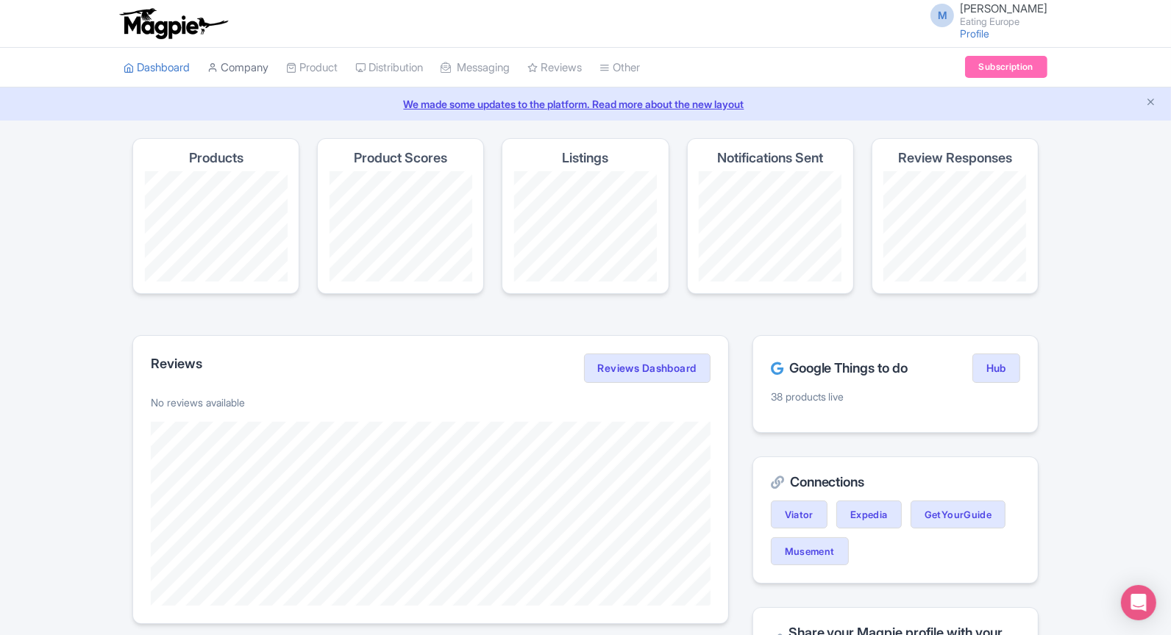
click at [242, 61] on link "Company" at bounding box center [237, 68] width 61 height 40
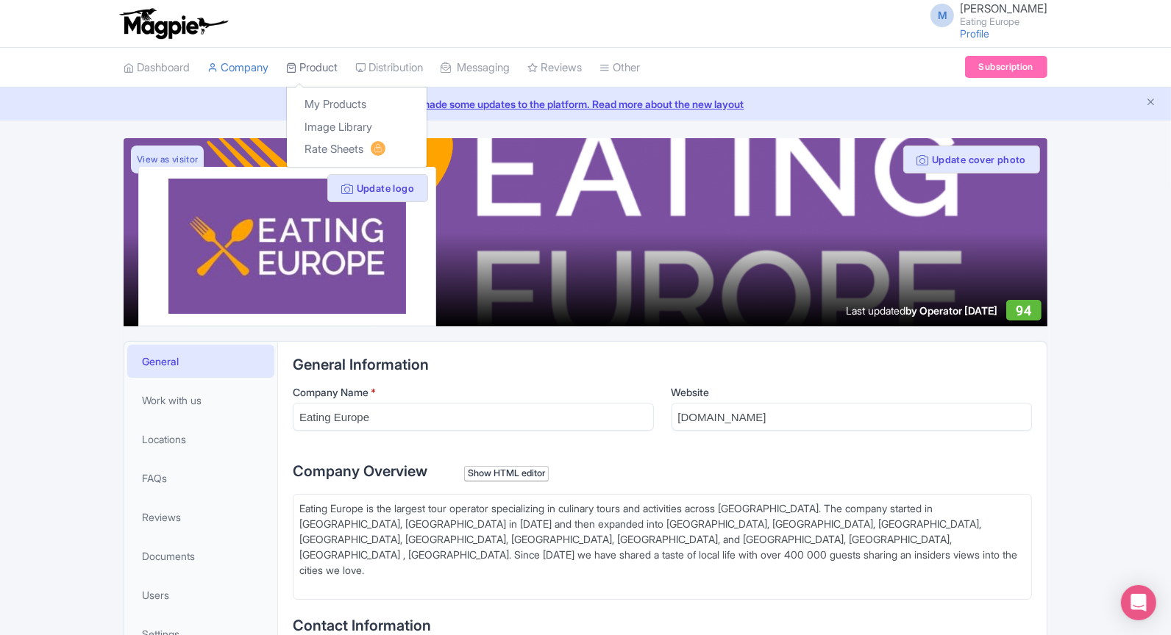
click at [321, 64] on link "Product" at bounding box center [311, 68] width 51 height 40
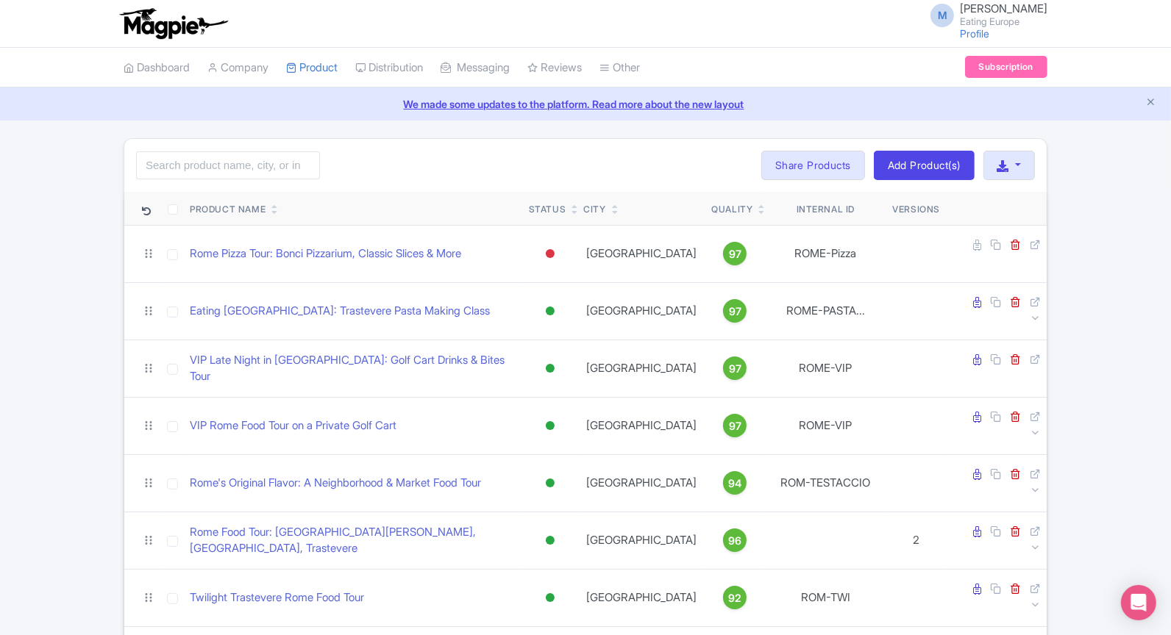
click at [756, 203] on div "Quality" at bounding box center [734, 209] width 47 height 13
click at [752, 204] on div "Quality" at bounding box center [731, 209] width 41 height 13
click at [757, 206] on div "Quality" at bounding box center [734, 209] width 47 height 13
click at [761, 206] on link at bounding box center [761, 212] width 7 height 12
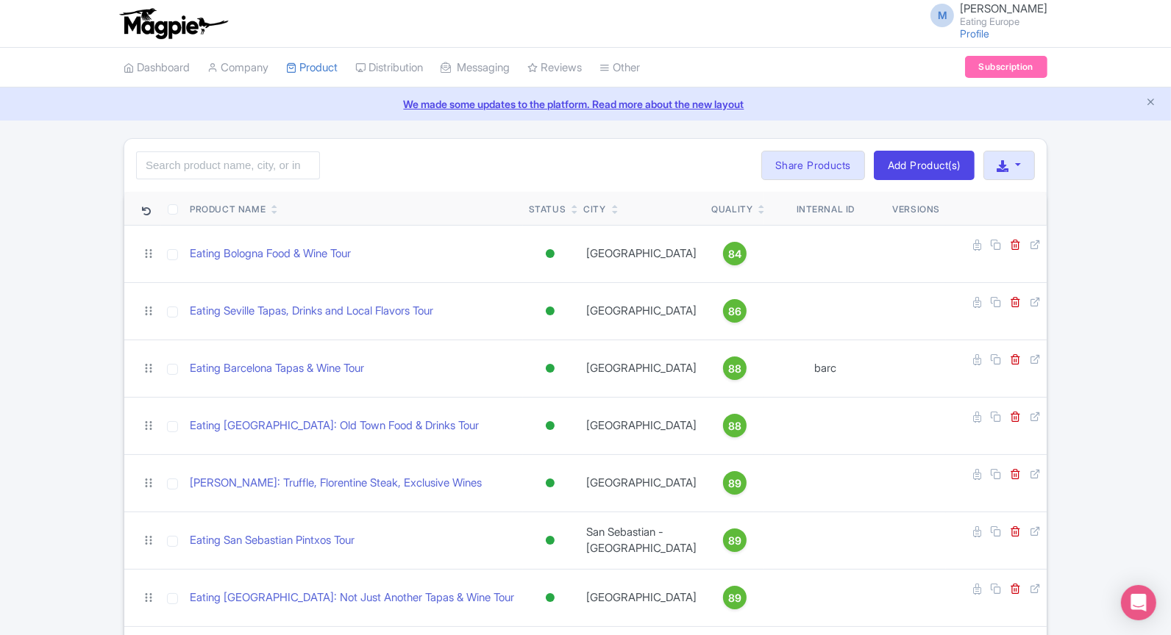
click at [762, 214] on icon at bounding box center [761, 212] width 7 height 9
click at [762, 212] on icon at bounding box center [761, 212] width 7 height 9
click at [737, 208] on div "Quality" at bounding box center [731, 209] width 41 height 13
click at [273, 160] on input "search" at bounding box center [228, 165] width 184 height 28
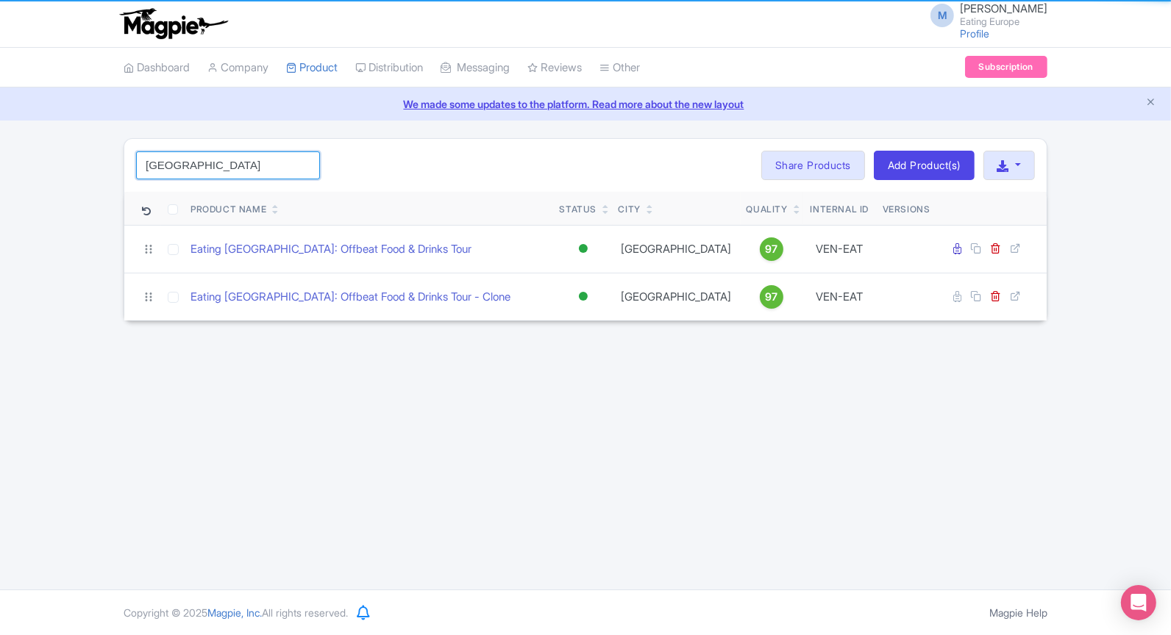
click at [273, 160] on input "venice" at bounding box center [228, 165] width 184 height 28
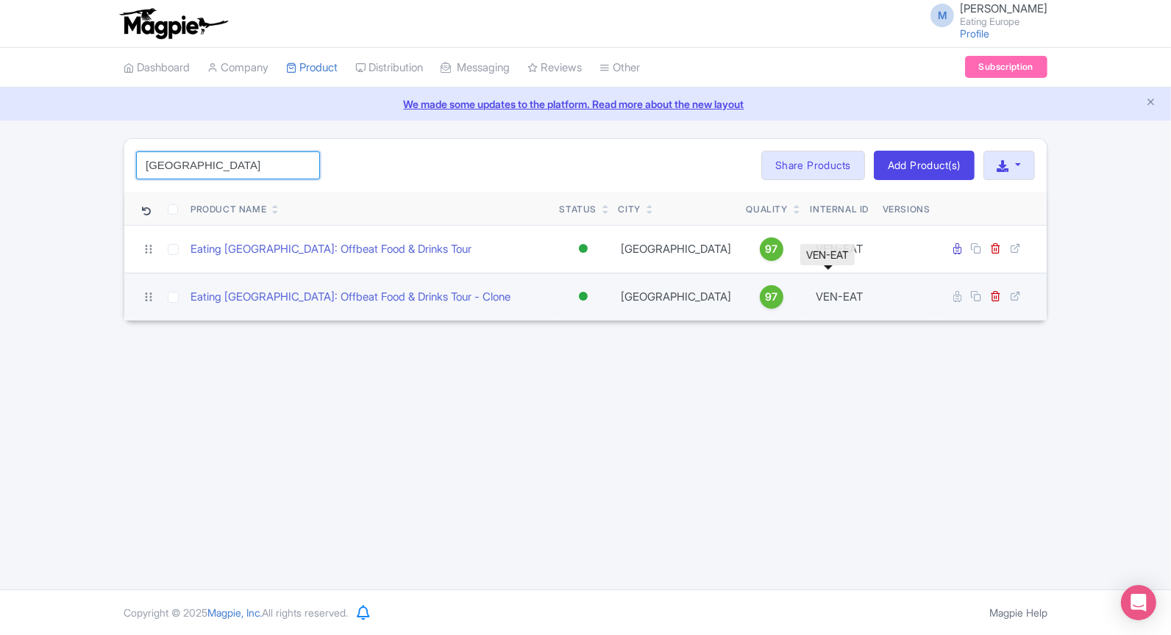
type input "venice"
click at [827, 299] on td "VEN-EAT" at bounding box center [839, 297] width 74 height 48
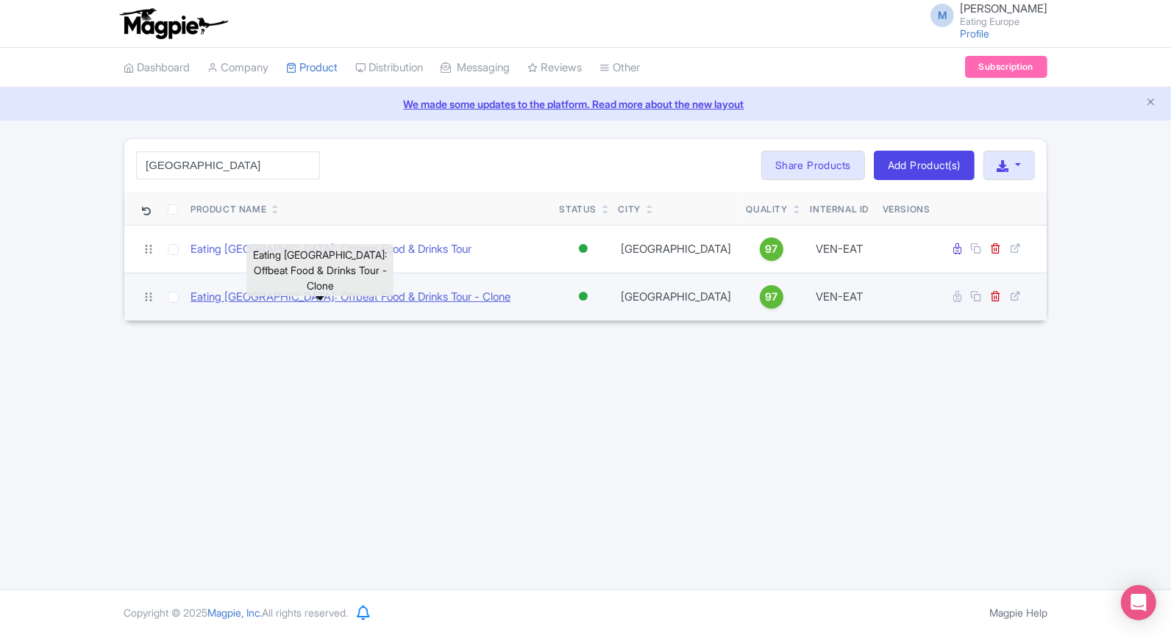
click at [308, 290] on link "Eating Venice: Offbeat Food & Drinks Tour - Clone" at bounding box center [350, 297] width 320 height 17
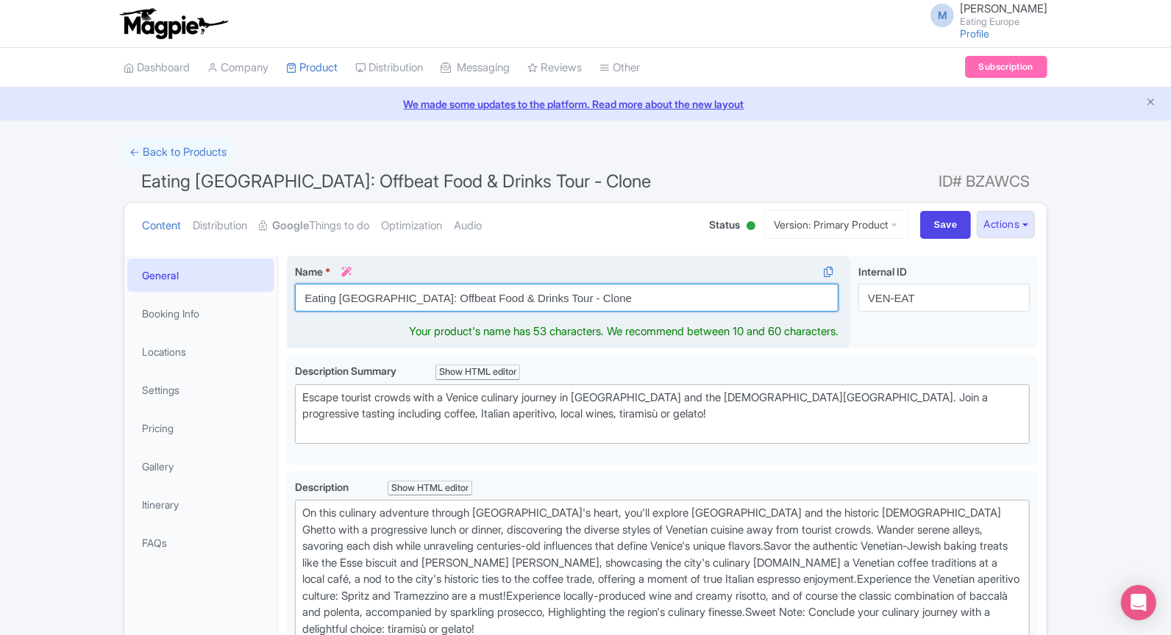
drag, startPoint x: 570, startPoint y: 298, endPoint x: 304, endPoint y: 300, distance: 266.2
click at [304, 300] on input "Eating Venice: Offbeat Food & Drinks Tour - Clone" at bounding box center [566, 298] width 543 height 28
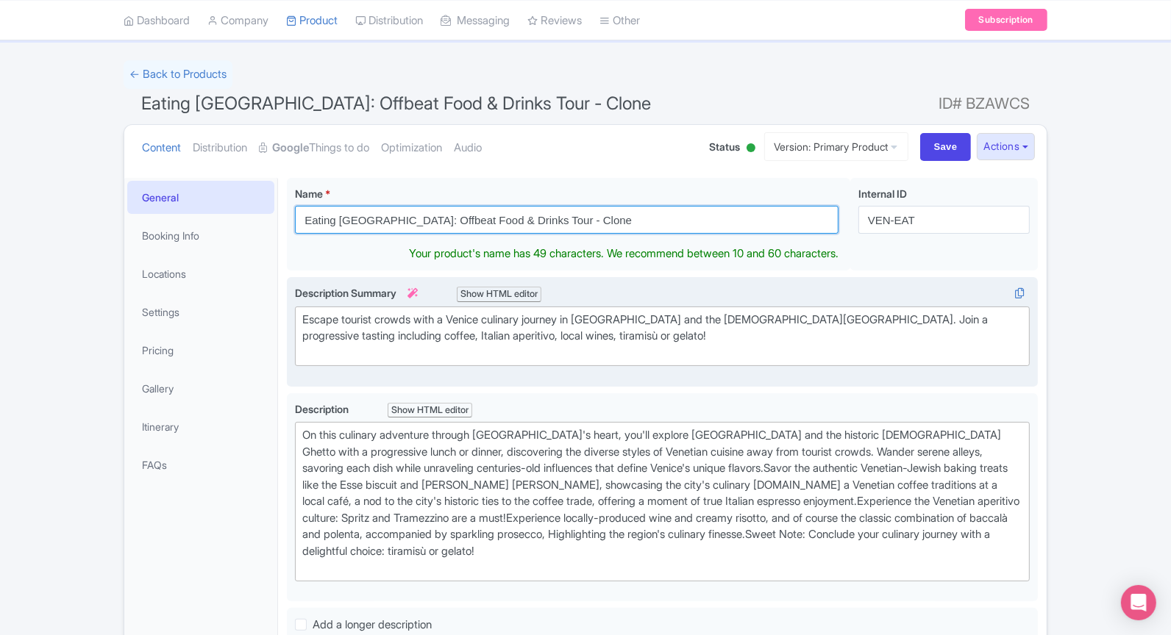
scroll to position [108, 0]
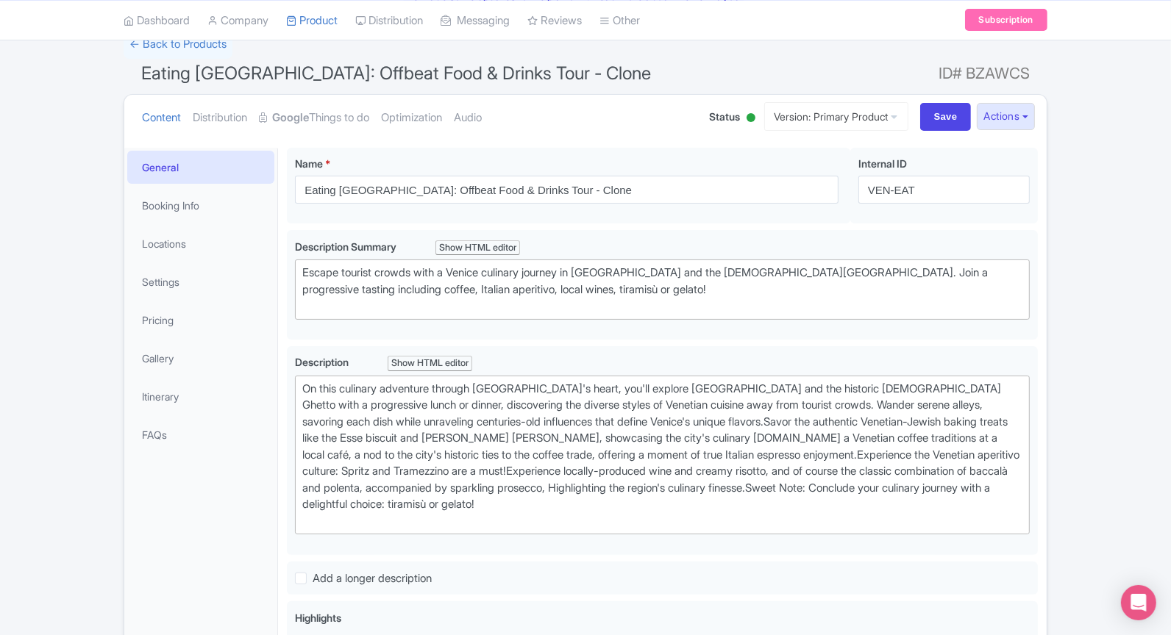
click at [746, 118] on div at bounding box center [750, 117] width 9 height 9
click at [724, 191] on div "Building" at bounding box center [714, 201] width 87 height 29
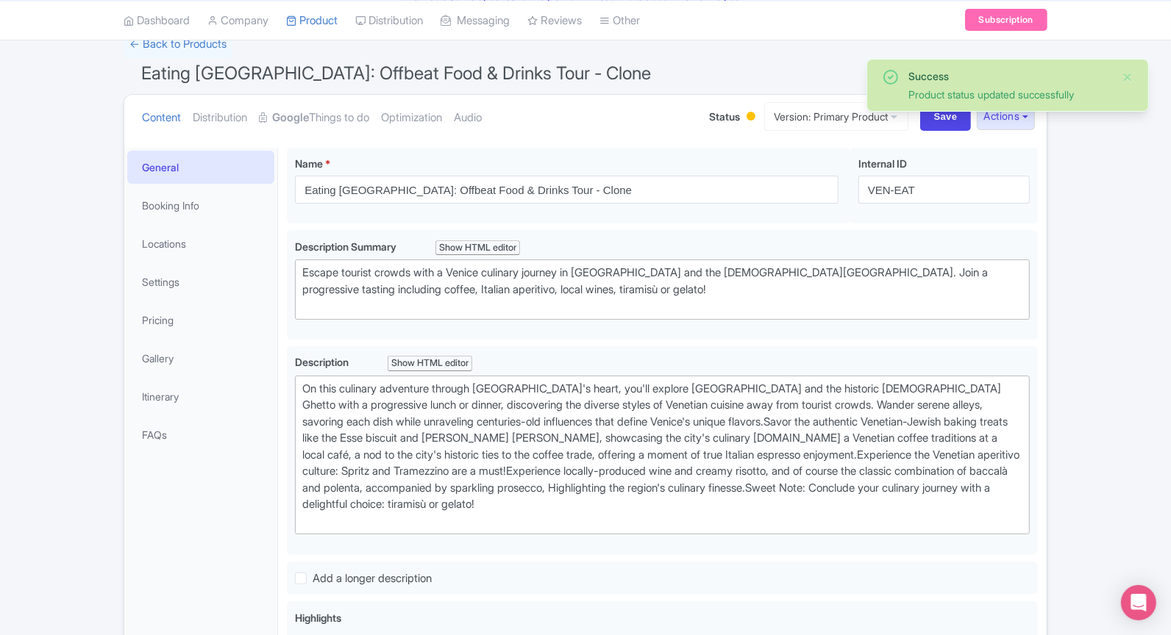
click at [609, 83] on h1 "Eating Venice: Offbeat Food & Drinks Tour - Clone ID# BZAWCS" at bounding box center [586, 76] width 924 height 35
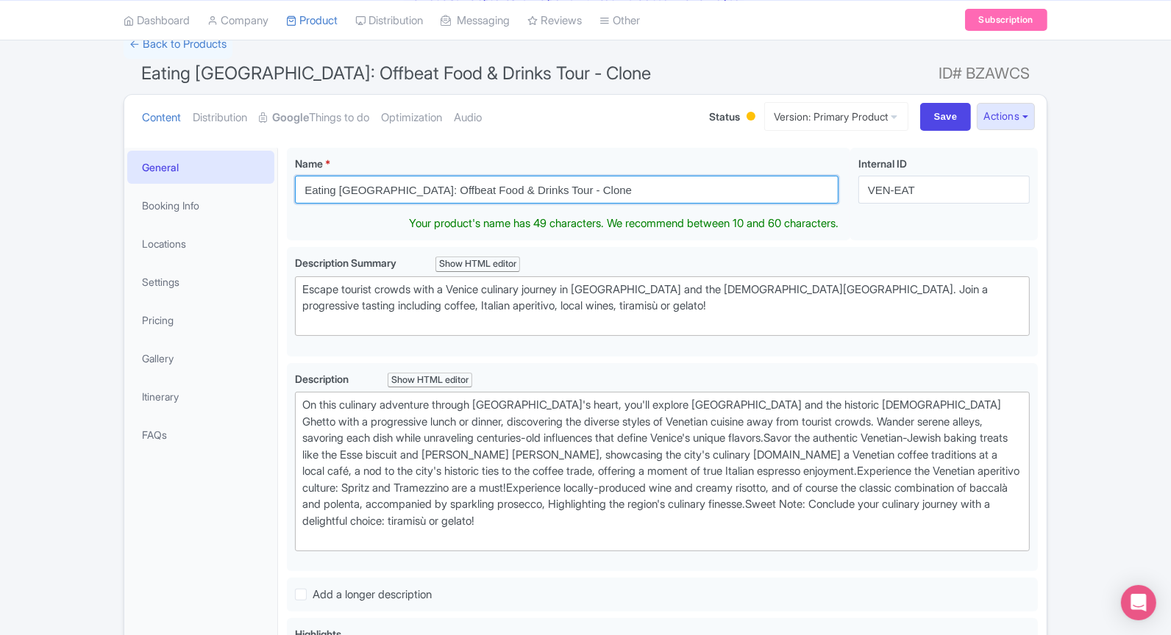
drag, startPoint x: 622, startPoint y: 188, endPoint x: 183, endPoint y: 162, distance: 439.7
click at [183, 162] on div "General Booking Info Locations Settings Pricing Gallery Itinerary FAQs Eating V…" at bounding box center [585, 646] width 922 height 1015
paste input "xclusive Venice: Private Hidden Islands Food & Boat Tour"
type input "Exclusive Venice: Private Hidden Islands Food & Boat Tour"
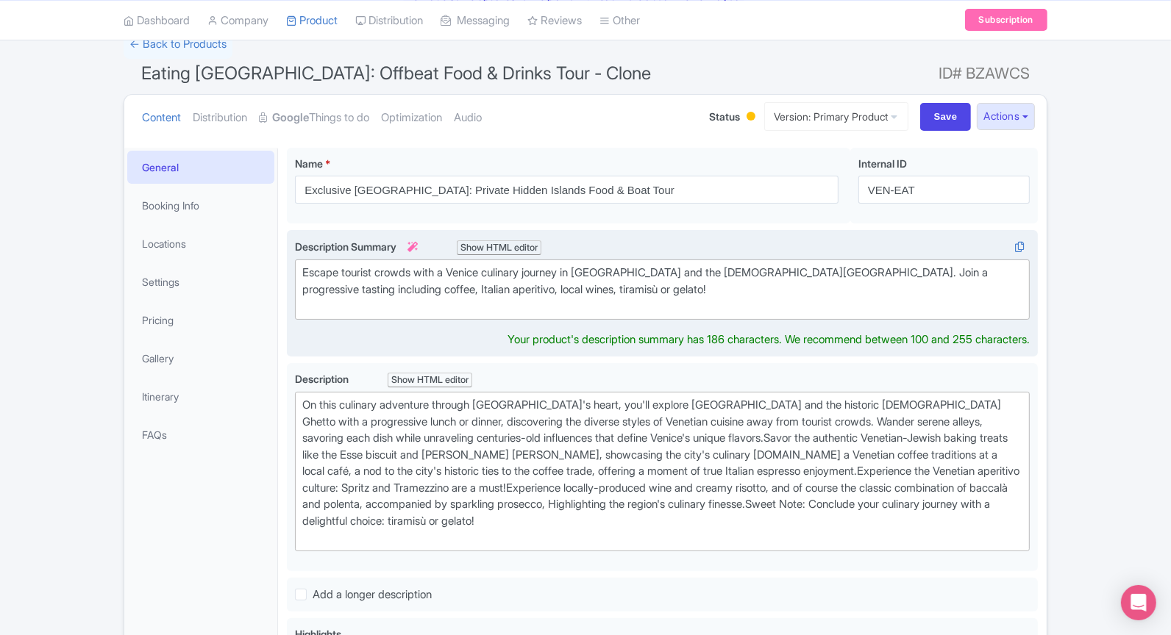
click at [546, 309] on div "Escape tourist crowds with a Venice culinary journey in Cannaregio and the Jewi…" at bounding box center [662, 290] width 720 height 50
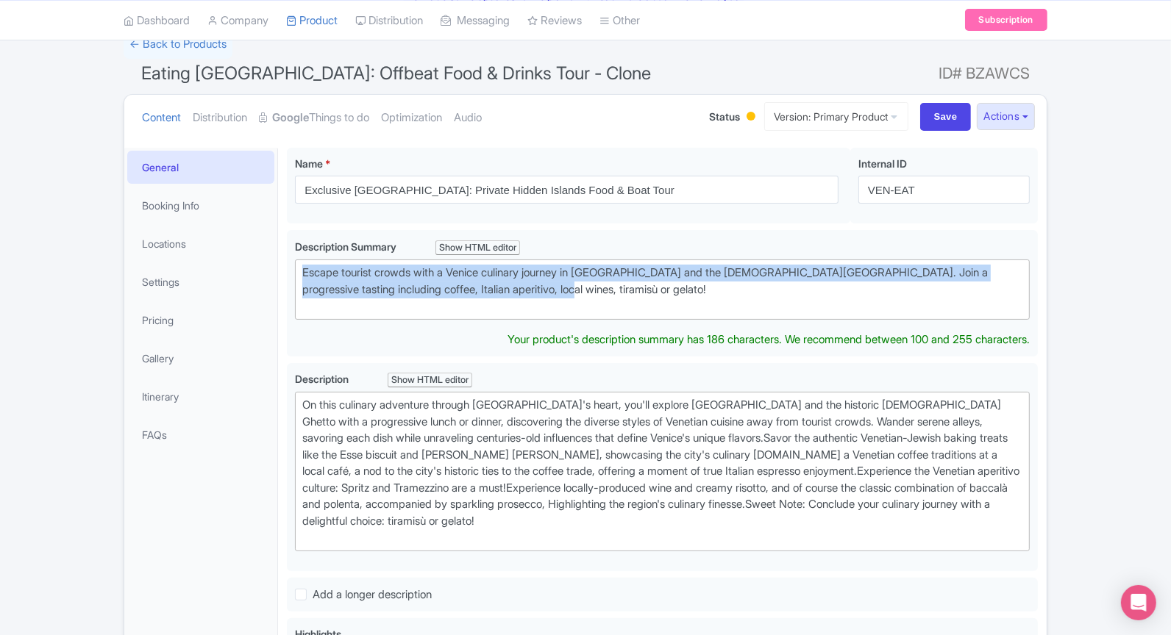
drag, startPoint x: 550, startPoint y: 293, endPoint x: 161, endPoint y: 261, distance: 390.3
click at [161, 261] on div "General Booking Info Locations Settings Pricing Gallery Itinerary FAQs Eating V…" at bounding box center [585, 646] width 922 height 1015
paste trix-editor "he crowds on an exclusive Venice boat tour for a maximum of 5 guests. Discover …"
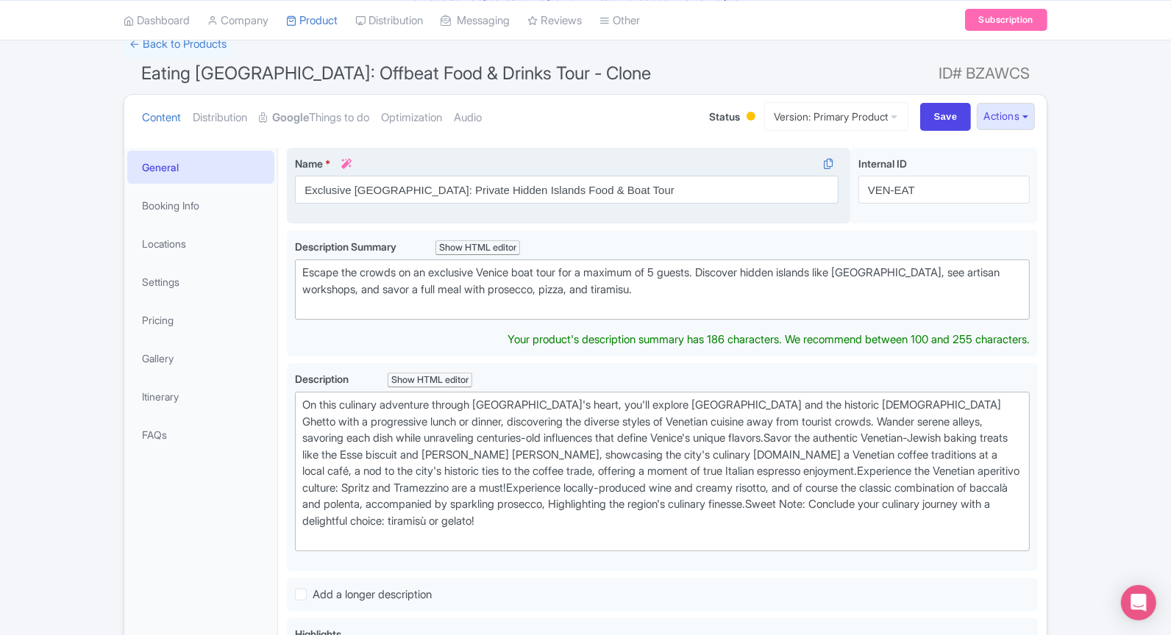
type trix-editor "<div>Escape the crowds on an exclusive Venice boat tour for a maximum of 5 gues…"
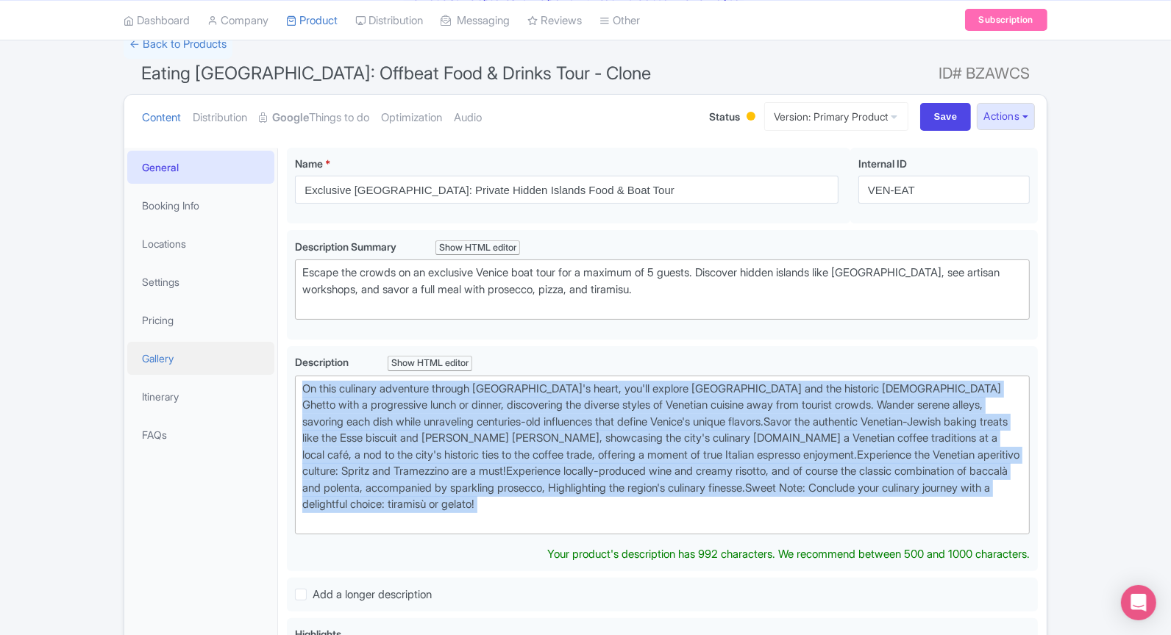
drag, startPoint x: 499, startPoint y: 520, endPoint x: 237, endPoint y: 366, distance: 303.6
click at [237, 366] on div "General Booking Info Locations Settings Pricing Gallery Itinerary FAQs Eating V…" at bounding box center [585, 646] width 922 height 1015
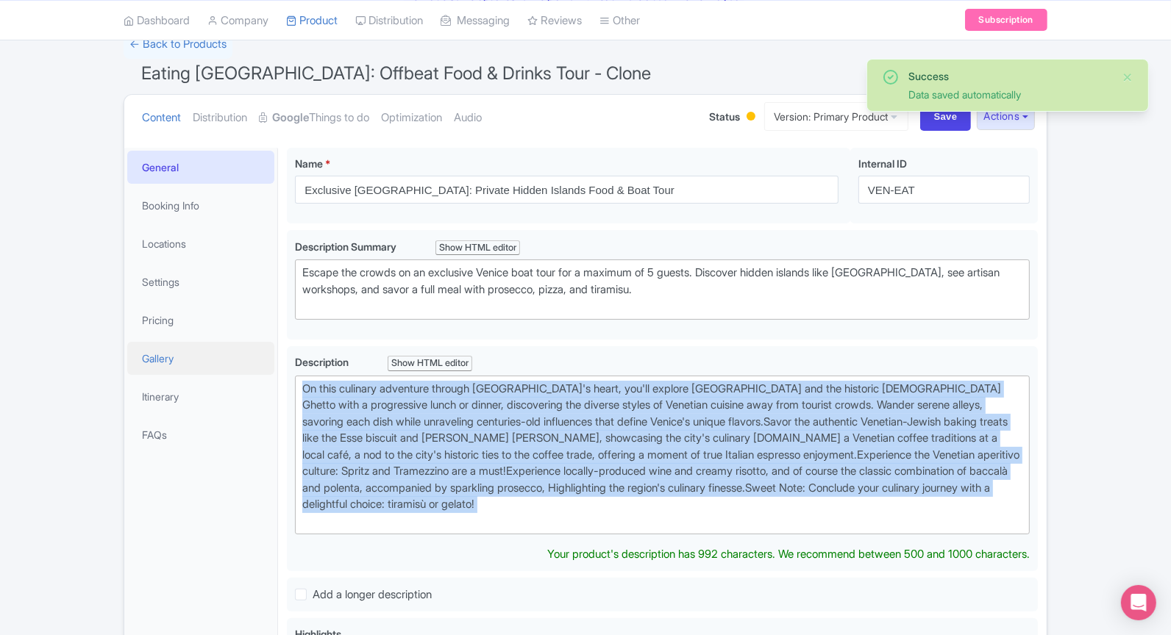
paste trix-editor "Go where the crowds can't follow. This exclusive boat tour (max 5 guests) is yo…"
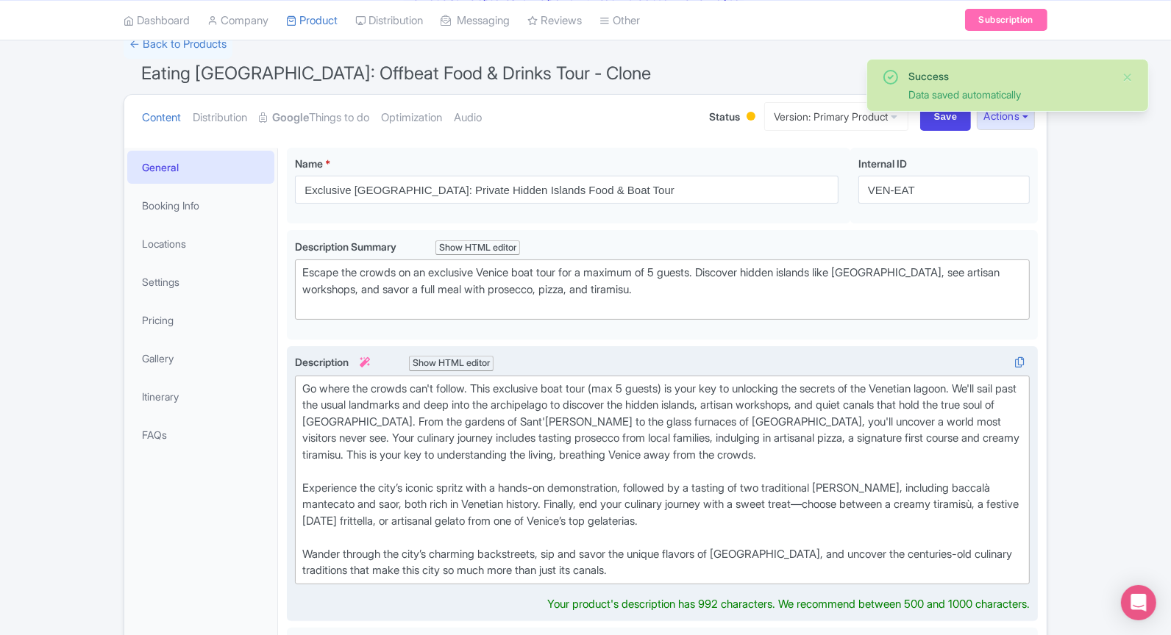
type trix-editor "<div>Go where the crowds can't follow. This exclusive boat tour (max 5 guests) …"
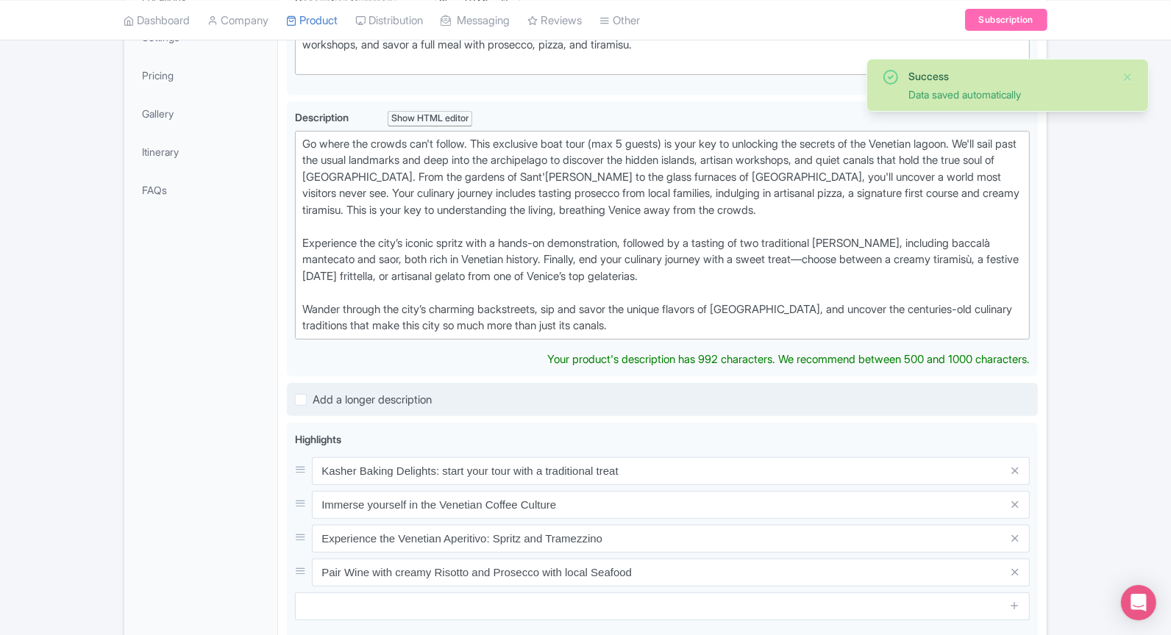
scroll to position [439, 0]
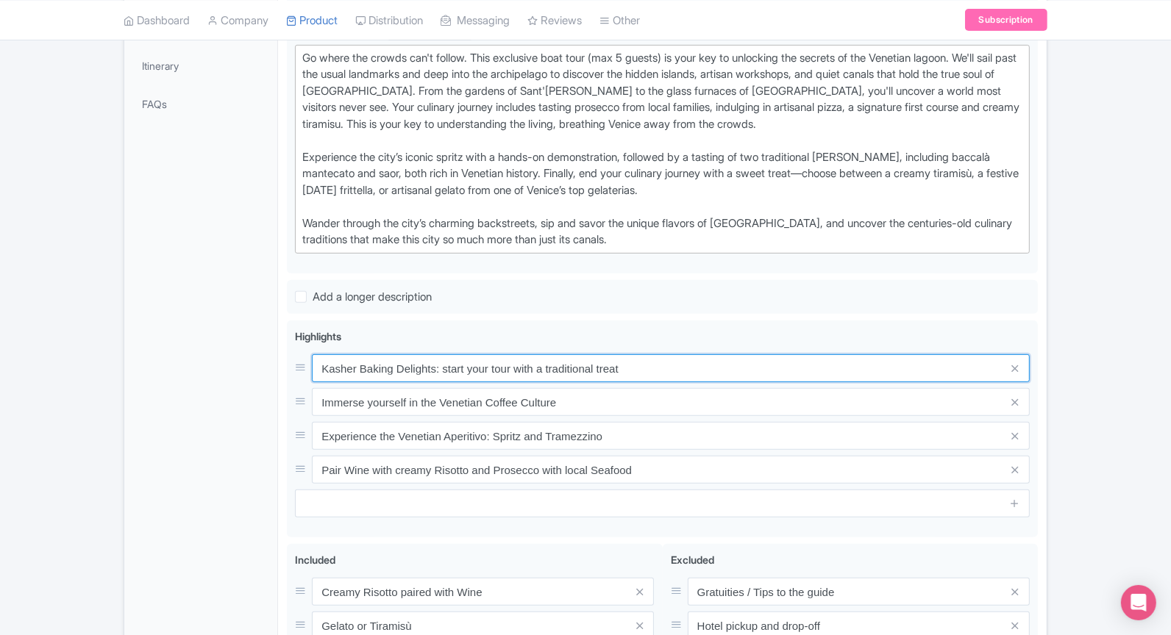
drag, startPoint x: 652, startPoint y: 380, endPoint x: 226, endPoint y: 333, distance: 429.1
click at [226, 333] on div "General Booking Info Locations Settings Pricing Gallery Itinerary FAQs Eating V…" at bounding box center [585, 332] width 922 height 1049
paste input "Explore the Venetian lagoon by boat in an intimate small group (max 5 guests)."
type input "Explore the Venetian lagoon by boat in an intimate small group (max 5 guests)."
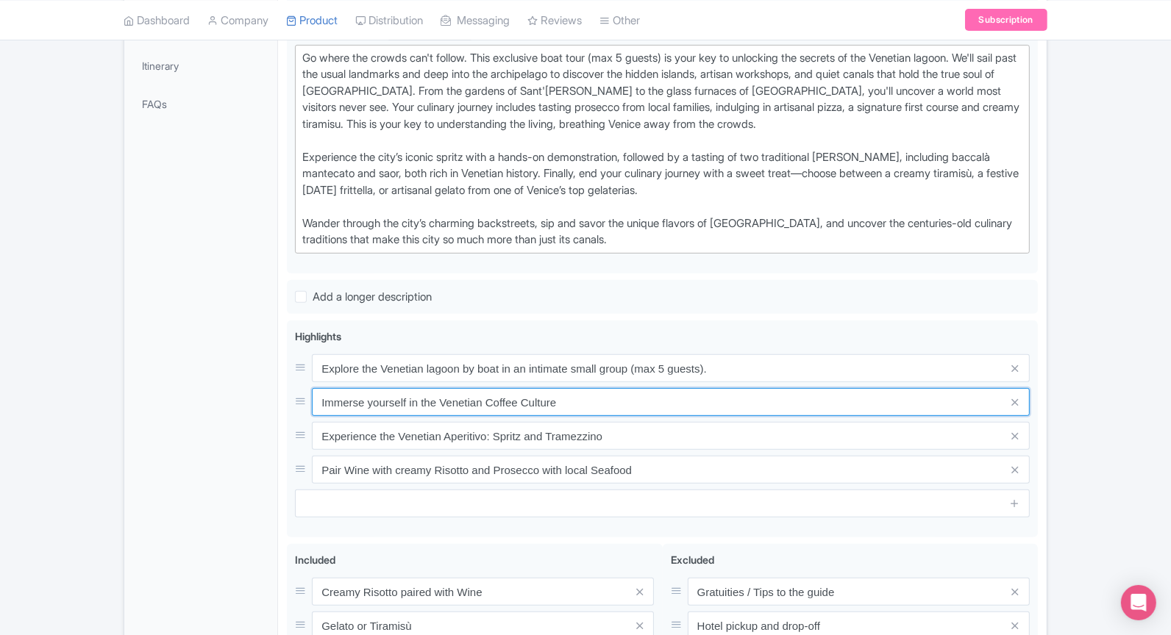
drag, startPoint x: 569, startPoint y: 394, endPoint x: 283, endPoint y: 389, distance: 286.1
click at [283, 389] on div "Eating Venice: Offbeat Food & Drinks Tour - Clone Name * i Exclusive Venice: Pr…" at bounding box center [662, 332] width 768 height 1049
paste input "Savor artisanal pizza and a traditional pasta dish on a boat"
type input "Savor artisanal pizza and a traditional pasta dish on a boat"
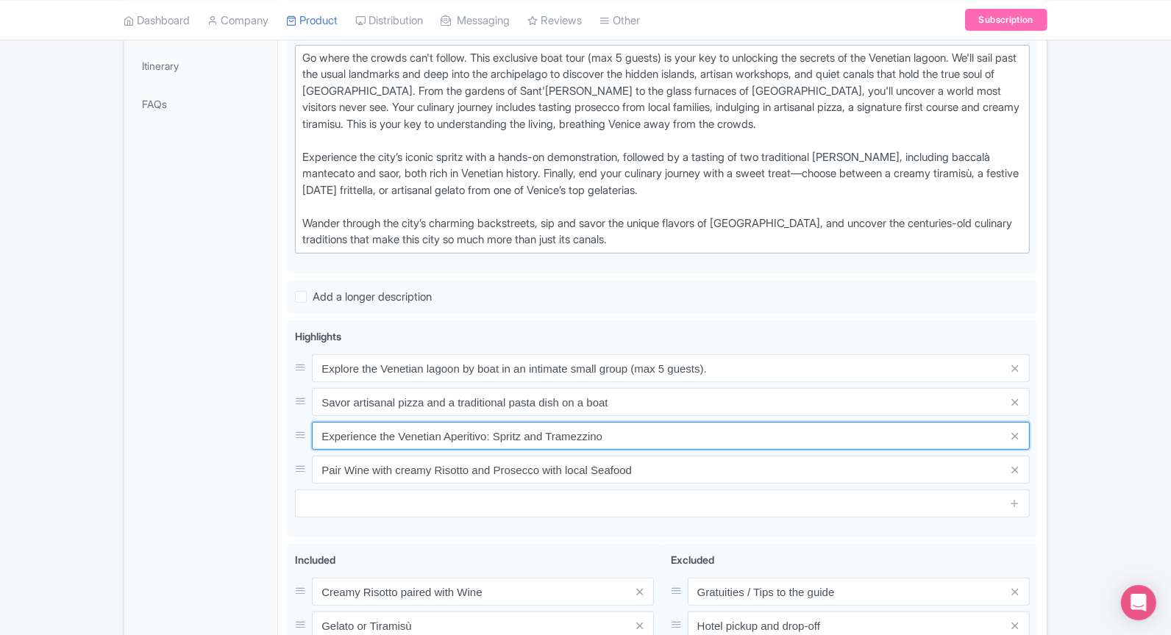
drag, startPoint x: 619, startPoint y: 432, endPoint x: 151, endPoint y: 419, distance: 467.8
click at [151, 419] on div "General Booking Info Locations Settings Pricing Gallery Itinerary FAQs Eating V…" at bounding box center [585, 332] width 922 height 1049
paste input "njoy local prosecco and taste vegetables grown in the unique lagoon soil."
type input "Enjoy local prosecco and taste vegetables grown in the unique lagoon soil."
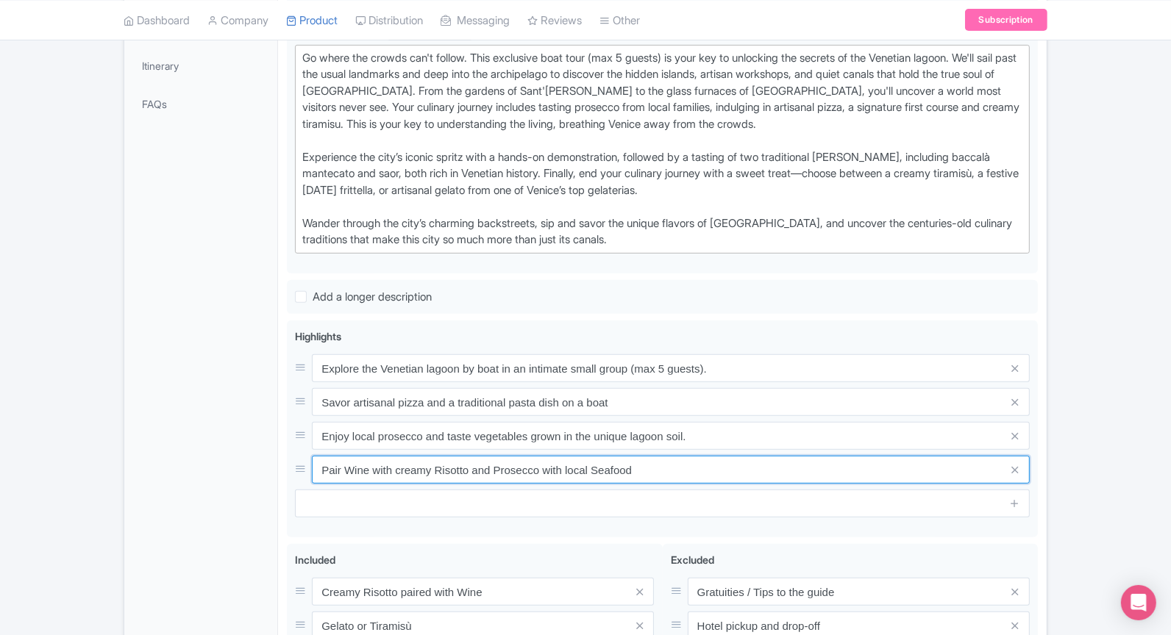
drag, startPoint x: 662, startPoint y: 464, endPoint x: 114, endPoint y: 473, distance: 547.9
click at [114, 473] on div "Success Data saved automatically ← Back to Products Eating Venice: Offbeat Food…" at bounding box center [585, 278] width 1171 height 1158
drag, startPoint x: 644, startPoint y: 471, endPoint x: 221, endPoint y: 470, distance: 422.8
click at [221, 470] on div "General Booking Info Locations Settings Pricing Gallery Itinerary FAQs Eating V…" at bounding box center [585, 332] width 922 height 1049
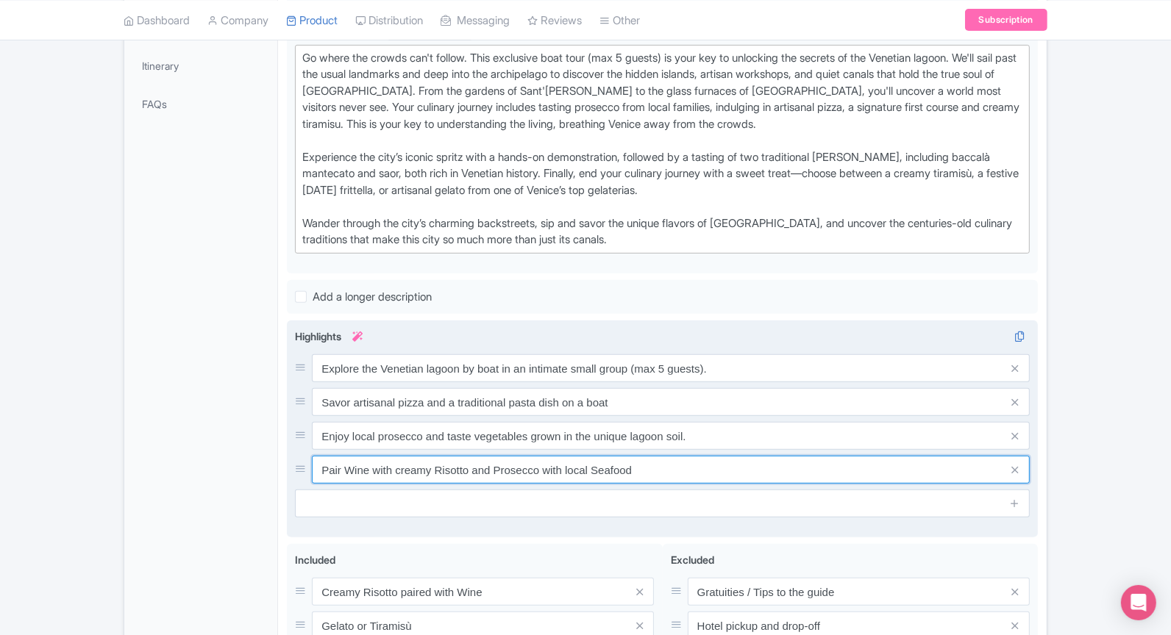
drag, startPoint x: 319, startPoint y: 461, endPoint x: 704, endPoint y: 467, distance: 384.6
click at [704, 467] on input "Pair Wine with creamy Risotto and Prosecco with local Seafood" at bounding box center [671, 470] width 718 height 28
paste input "Discover hidden islands like [GEOGRAPHIC_DATA] and Sant'[PERSON_NAME], far from…"
type input "Discover hidden islands like [GEOGRAPHIC_DATA] and Sant'[PERSON_NAME], far from…"
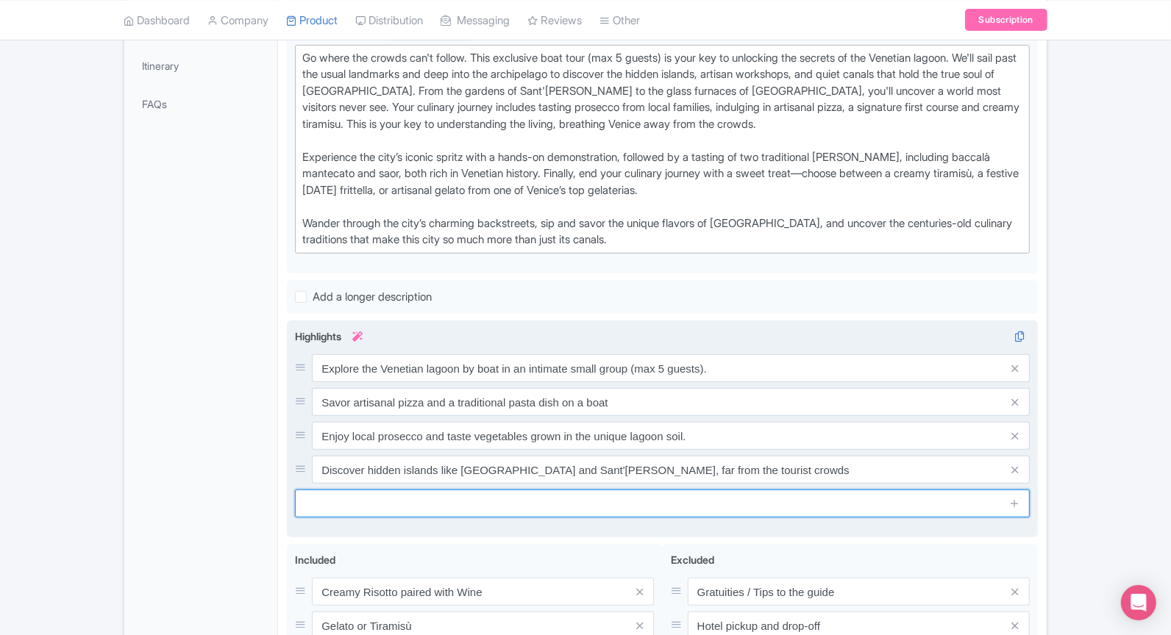
click at [733, 500] on input "text" at bounding box center [662, 504] width 735 height 28
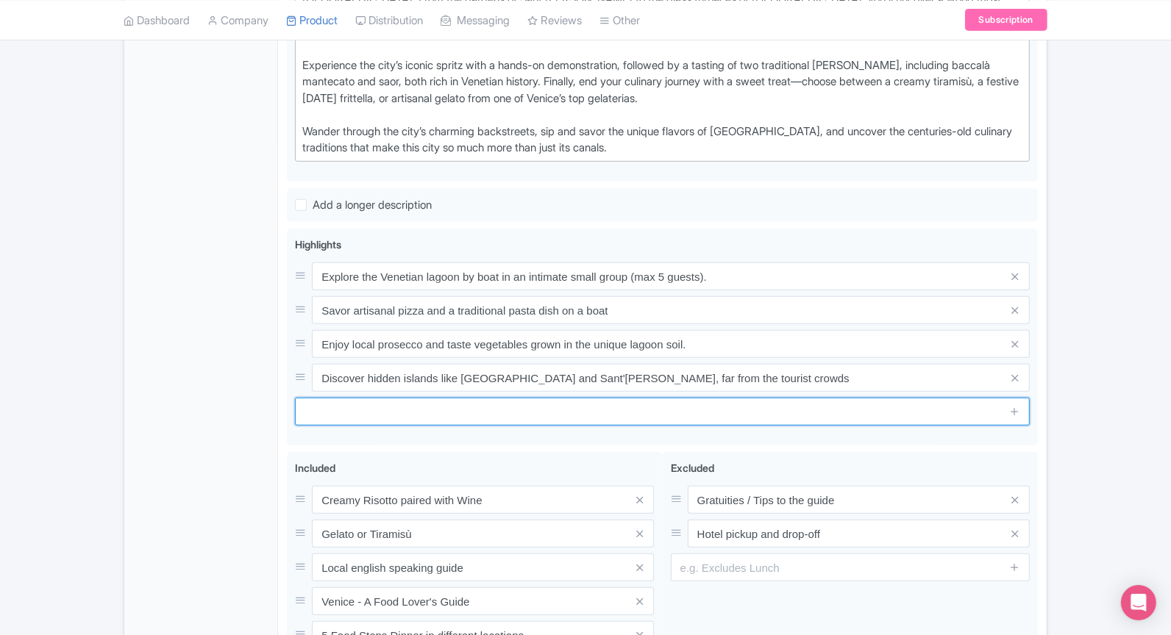
scroll to position [554, 0]
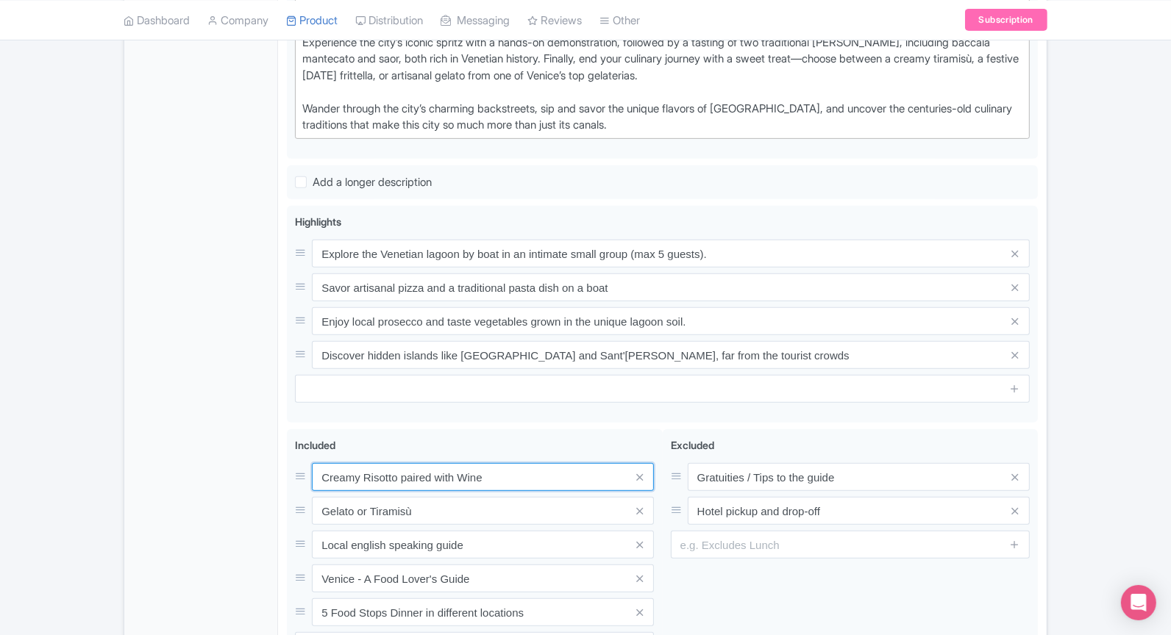
drag, startPoint x: 529, startPoint y: 474, endPoint x: 282, endPoint y: 469, distance: 246.4
click at [282, 469] on div "Eating Venice: Offbeat Food & Drinks Tour - Clone Name * i Exclusive Venice: Pr…" at bounding box center [662, 217] width 768 height 1049
paste input "Up to 6 tastings with 4 drinks at different locations"
type input "Up to 6 tastings with 4 drinks at different locations"
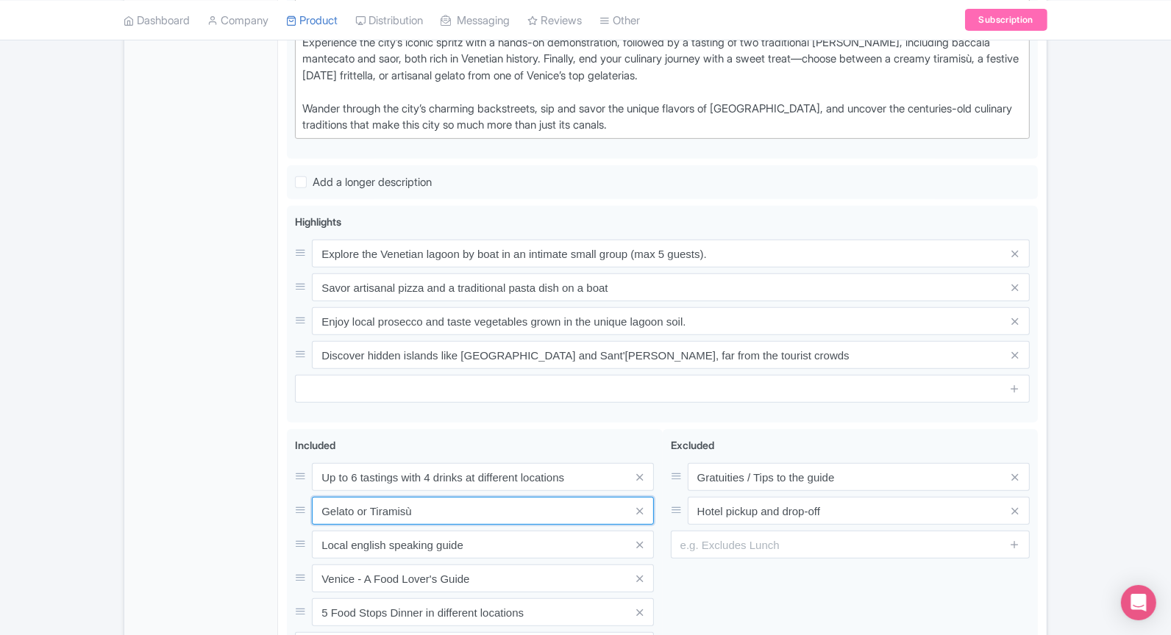
drag, startPoint x: 468, startPoint y: 496, endPoint x: 229, endPoint y: 497, distance: 239.7
click at [229, 497] on div "General Booking Info Locations Settings Pricing Gallery Itinerary FAQs Eating V…" at bounding box center [585, 217] width 922 height 1049
drag, startPoint x: 298, startPoint y: 503, endPoint x: 257, endPoint y: 503, distance: 41.2
click at [257, 503] on div "General Booking Info Locations Settings Pricing Gallery Itinerary FAQs Eating V…" at bounding box center [585, 217] width 922 height 1049
paste input "Boat Tour in an intimate small group (max 5 guests)."
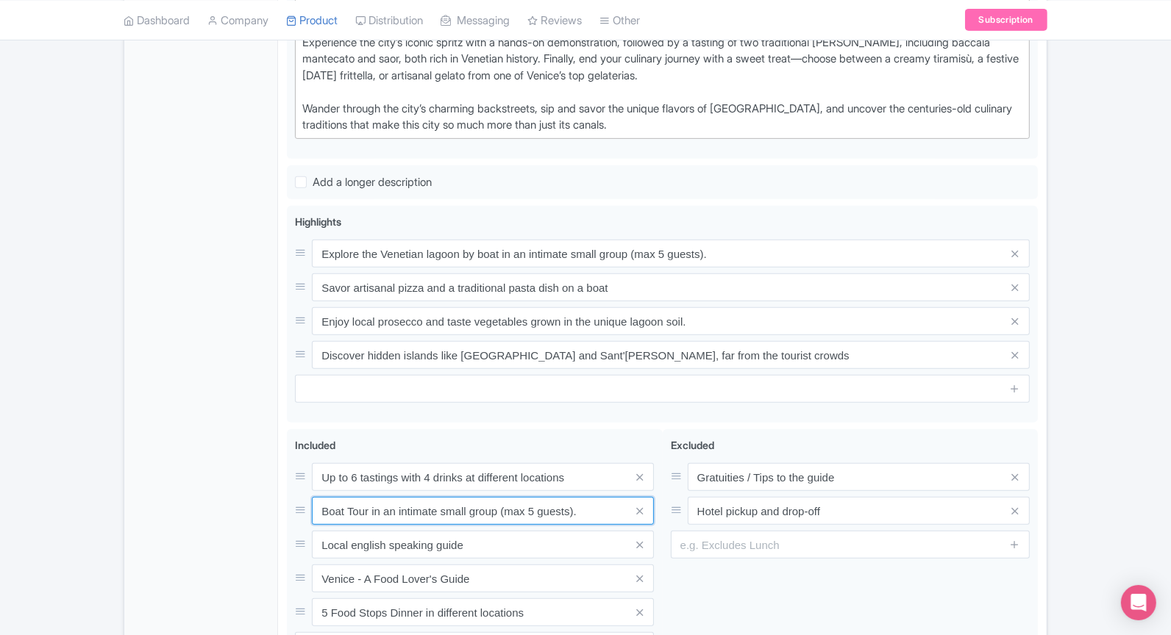
type input "Boat Tour in an intimate small group (max 5 guests)."
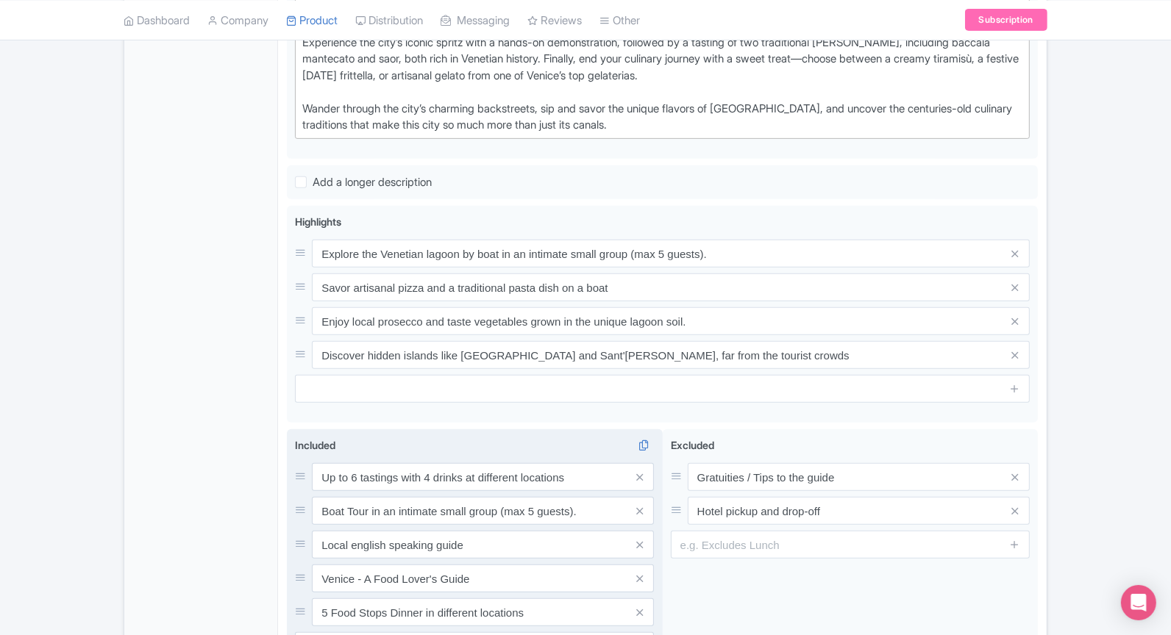
click at [484, 552] on div "Up to 6 tastings with 4 drinks at different locations Boat Tour in an intimate …" at bounding box center [474, 544] width 359 height 163
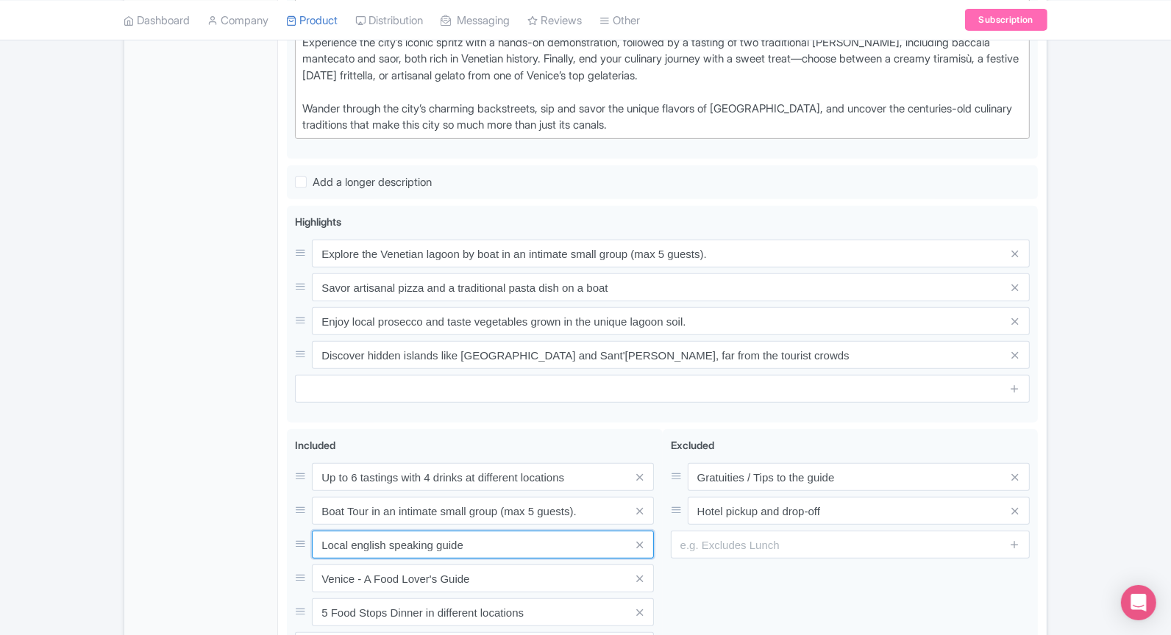
drag, startPoint x: 483, startPoint y: 550, endPoint x: 264, endPoint y: 533, distance: 219.8
click at [264, 533] on div "General Booking Info Locations Settings Pricing Gallery Itinerary FAQs Eating V…" at bounding box center [585, 217] width 922 height 1049
paste input "Main Venetian Dish, Pizza and Tiramisù"
type input "Main Venetian Dish, Pizza and Tiramisù"
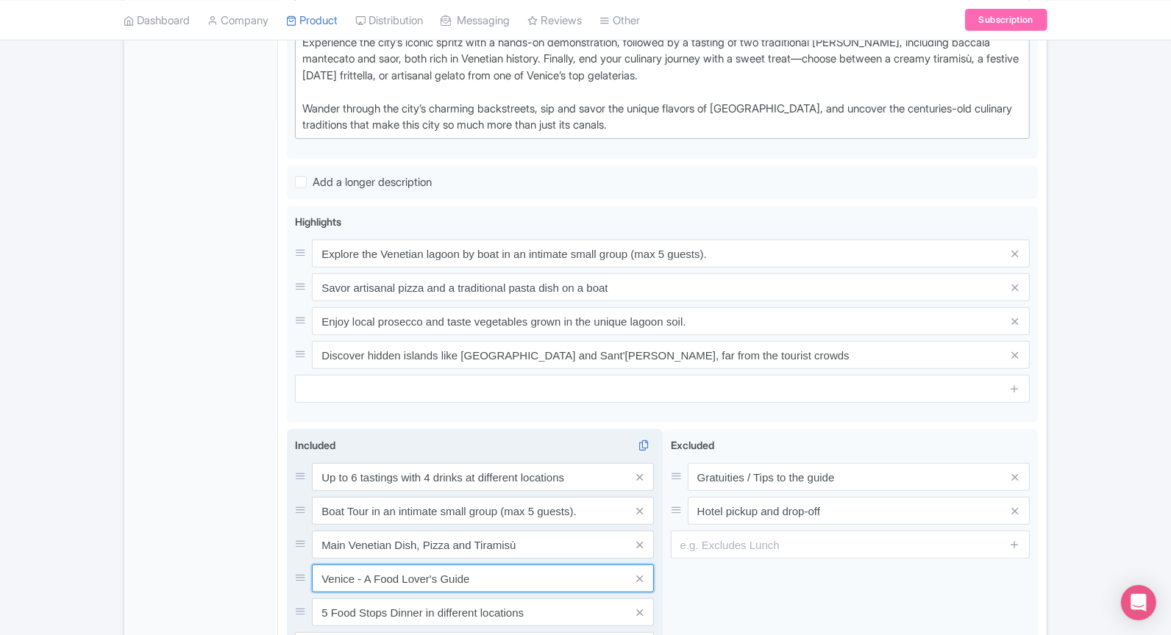
drag, startPoint x: 490, startPoint y: 571, endPoint x: 293, endPoint y: 558, distance: 197.5
click at [293, 558] on div "Included i Up to 6 tastings with 4 drinks at different locations Boat Tour in a…" at bounding box center [475, 554] width 376 height 251
paste input "Discover hidden islands like [GEOGRAPHIC_DATA] and Sant'[PERSON_NAME]"
type input "Discover hidden islands like [GEOGRAPHIC_DATA] and Sant'[PERSON_NAME]"
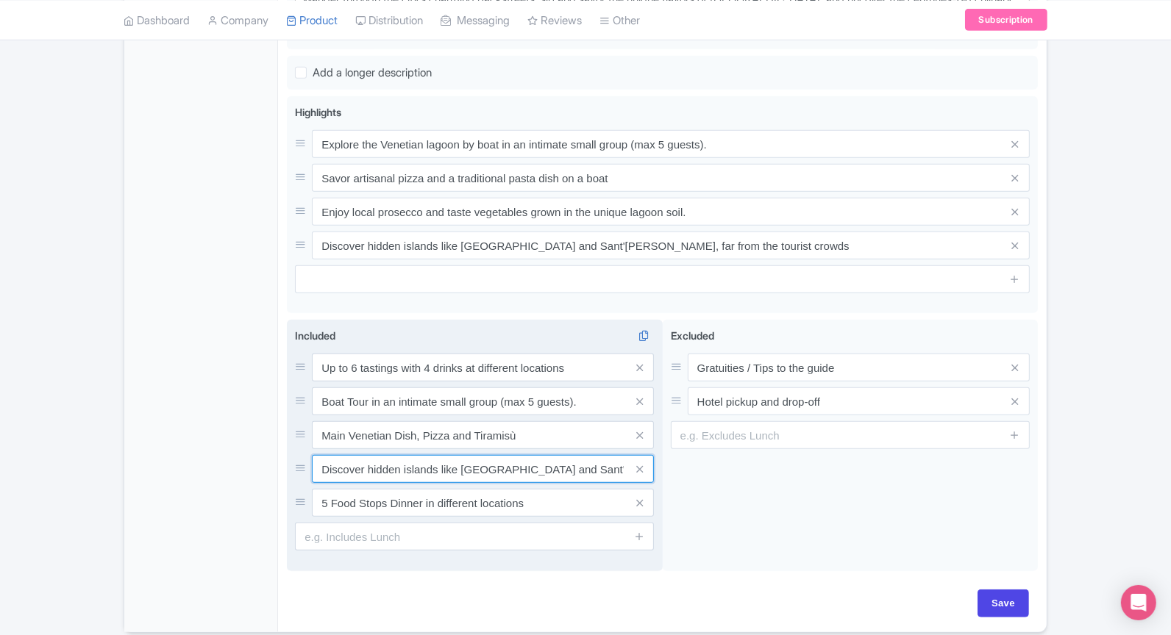
scroll to position [685, 0]
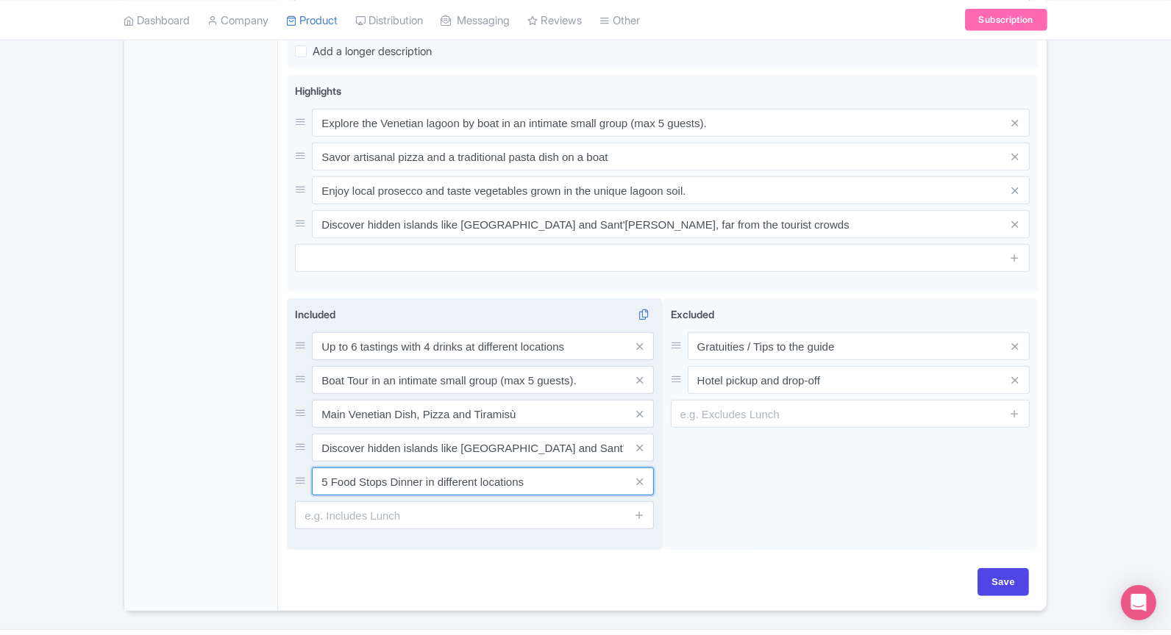
drag, startPoint x: 538, startPoint y: 480, endPoint x: 288, endPoint y: 485, distance: 250.1
click at [288, 485] on div "Included i Up to 6 tastings with 4 drinks at different locations Boat Tour in a…" at bounding box center [475, 424] width 376 height 251
drag, startPoint x: 542, startPoint y: 474, endPoint x: 318, endPoint y: 471, distance: 223.6
click at [318, 471] on input "5 Food Stops Dinner in different locations" at bounding box center [483, 482] width 342 height 28
paste input "English-speaking local guide"
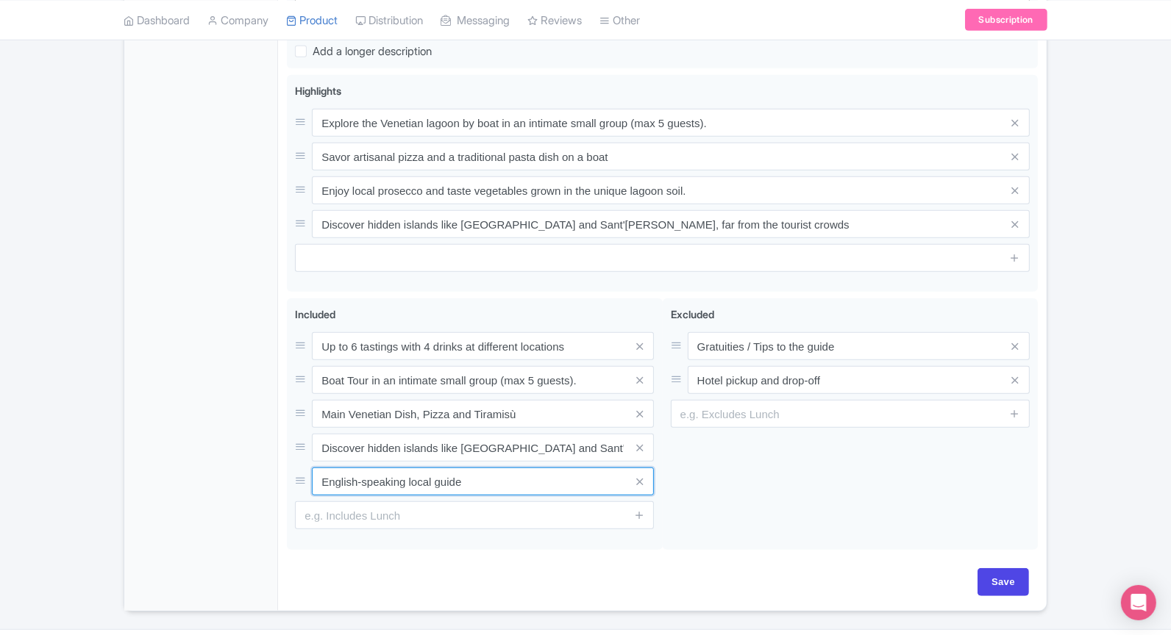
type input "English-speaking local guide"
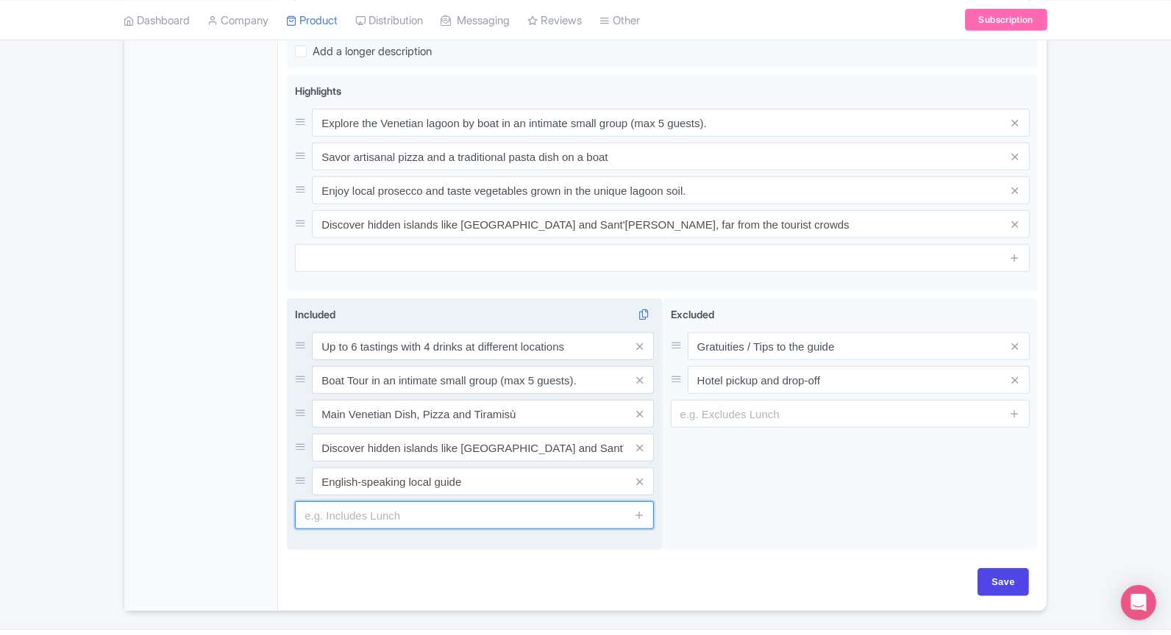
click at [441, 511] on input "text" at bounding box center [474, 515] width 359 height 28
paste input "Venice - Food & the City guide"
type input "Venice - Food & the City guide"
click at [642, 510] on icon at bounding box center [639, 515] width 11 height 11
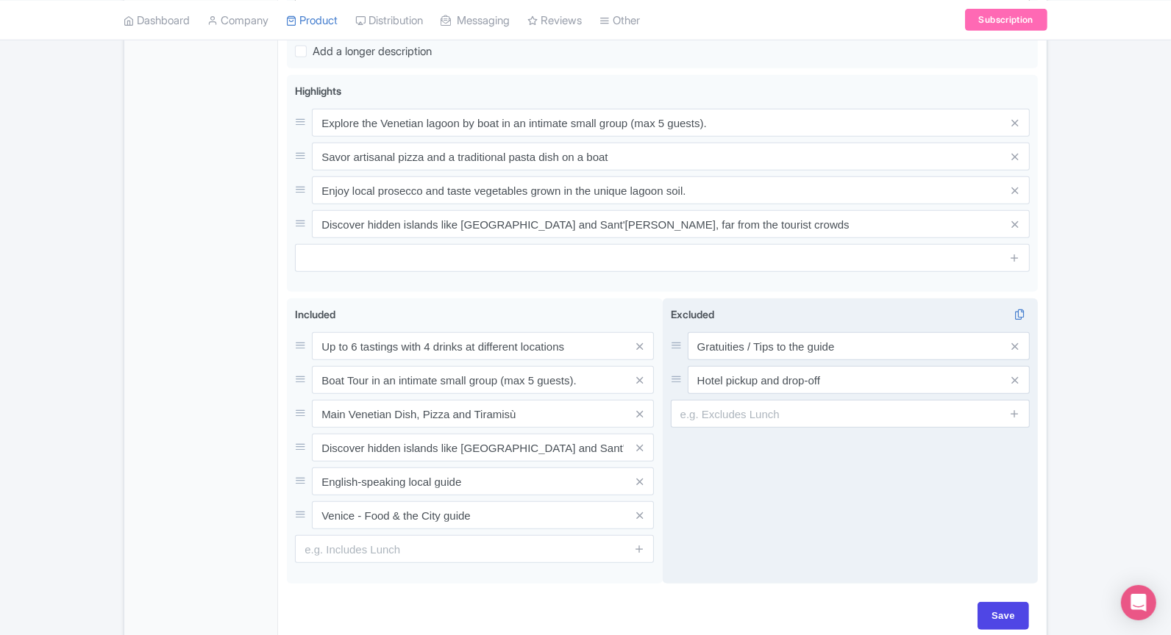
click at [765, 510] on div "Excluded i Gratuities / Tips to the guide Hotel pickup and drop-off" at bounding box center [851, 441] width 376 height 285
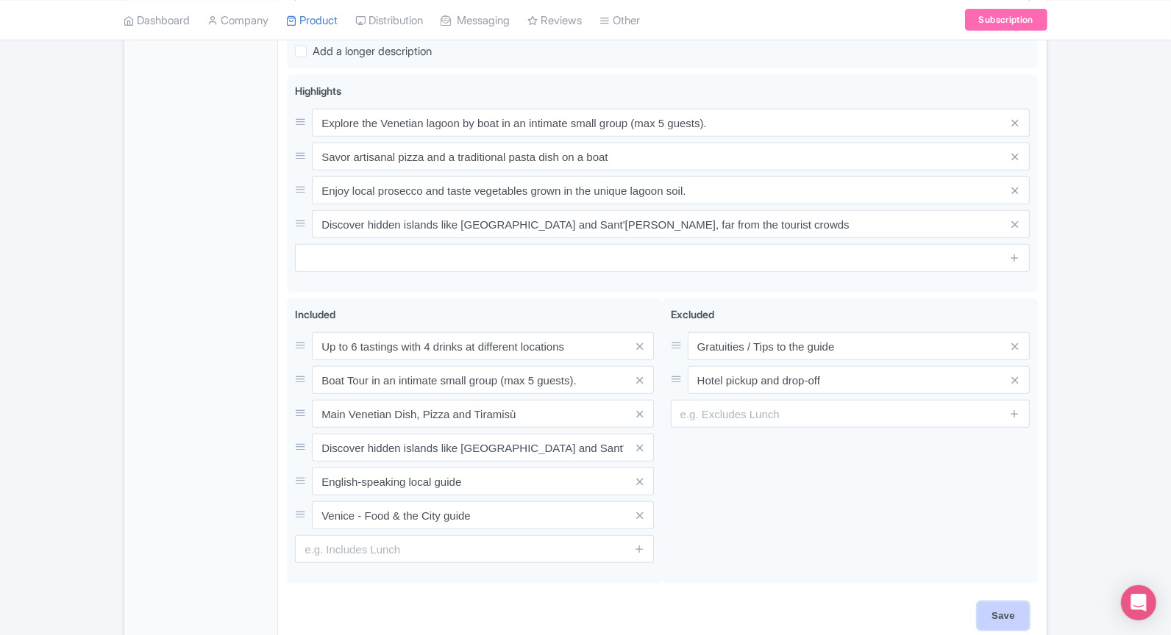
click at [1021, 618] on input "Save" at bounding box center [1002, 616] width 51 height 28
type input "Saving..."
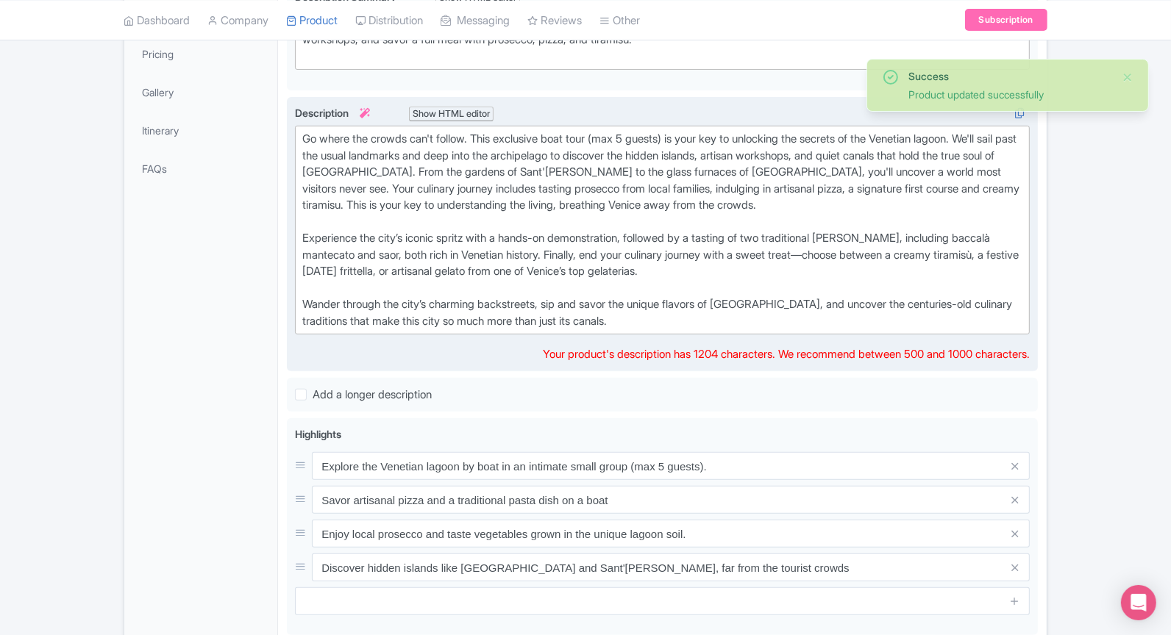
scroll to position [374, 0]
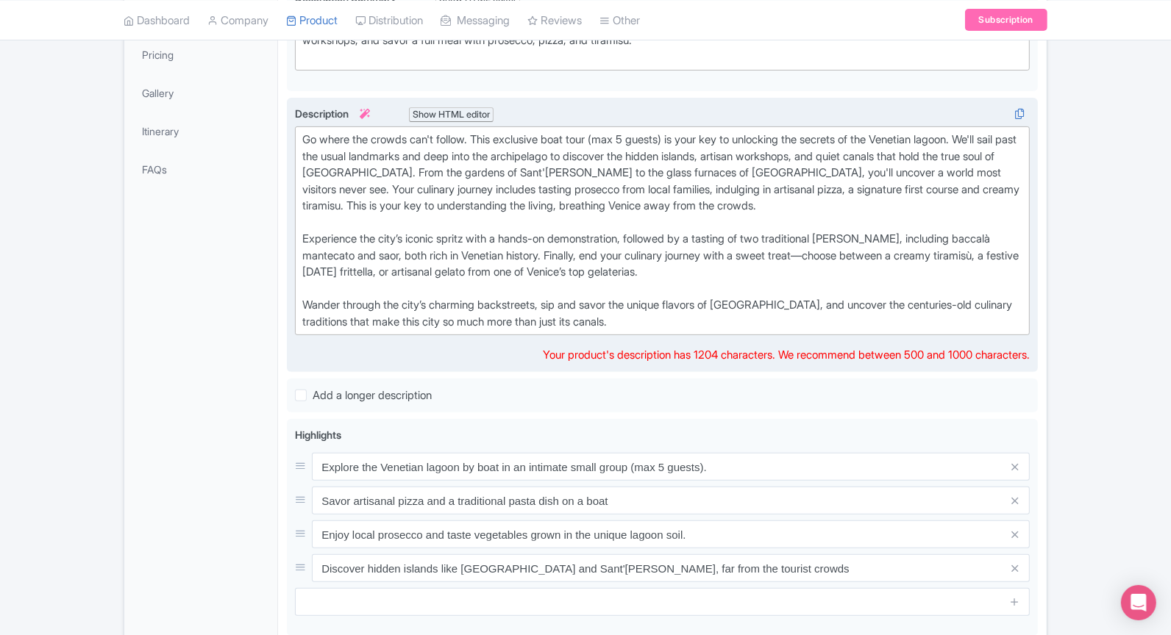
click at [514, 228] on div "Go where the crowds can't follow. This exclusive boat tour (max 5 guests) is yo…" at bounding box center [662, 231] width 720 height 199
click at [515, 223] on div "Go where the crowds can't follow. This exclusive boat tour (max 5 guests) is yo…" at bounding box center [662, 231] width 720 height 199
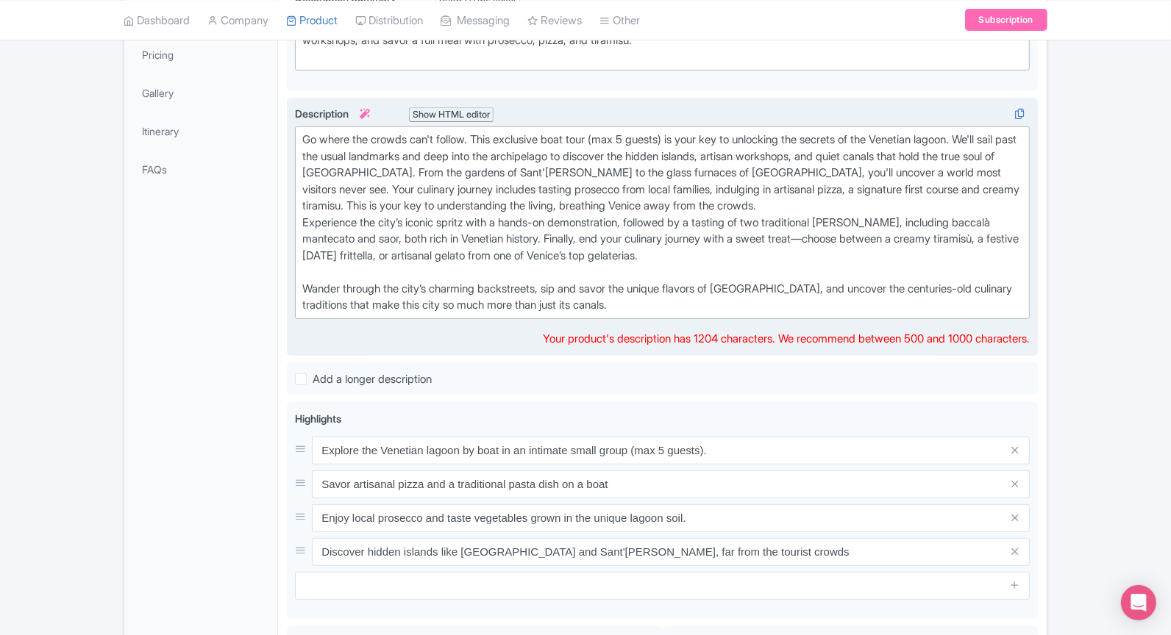
click at [486, 261] on div "Go where the crowds can't follow. This exclusive boat tour (max 5 guests) is yo…" at bounding box center [662, 223] width 720 height 182
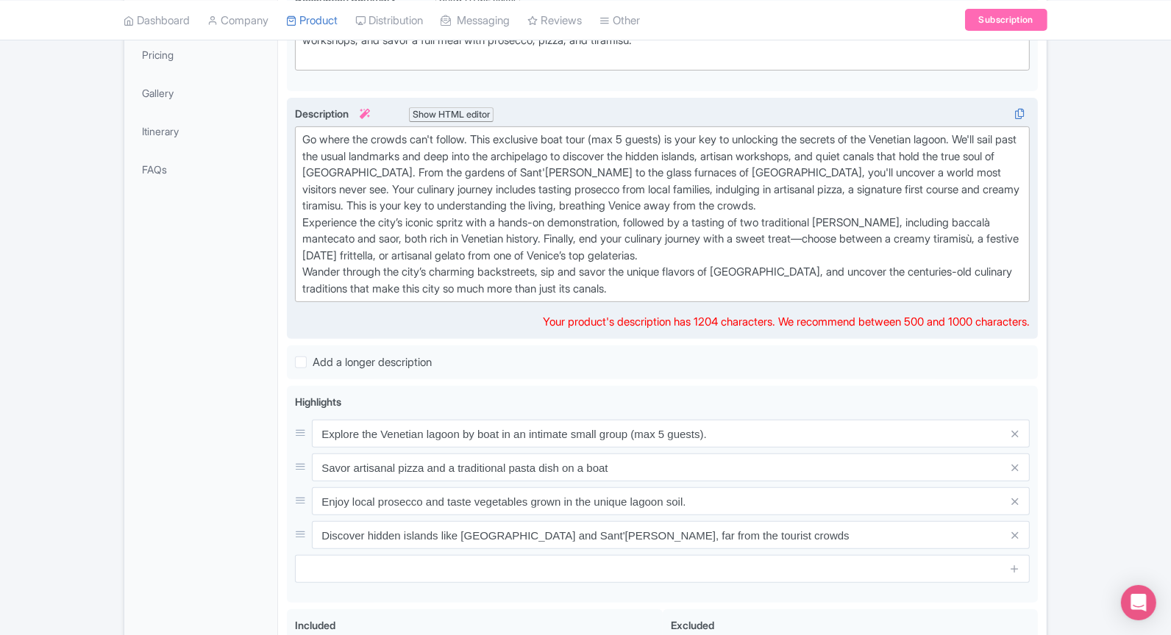
click at [640, 288] on div "Go where the crowds can't follow. This exclusive boat tour (max 5 guests) is yo…" at bounding box center [662, 214] width 720 height 165
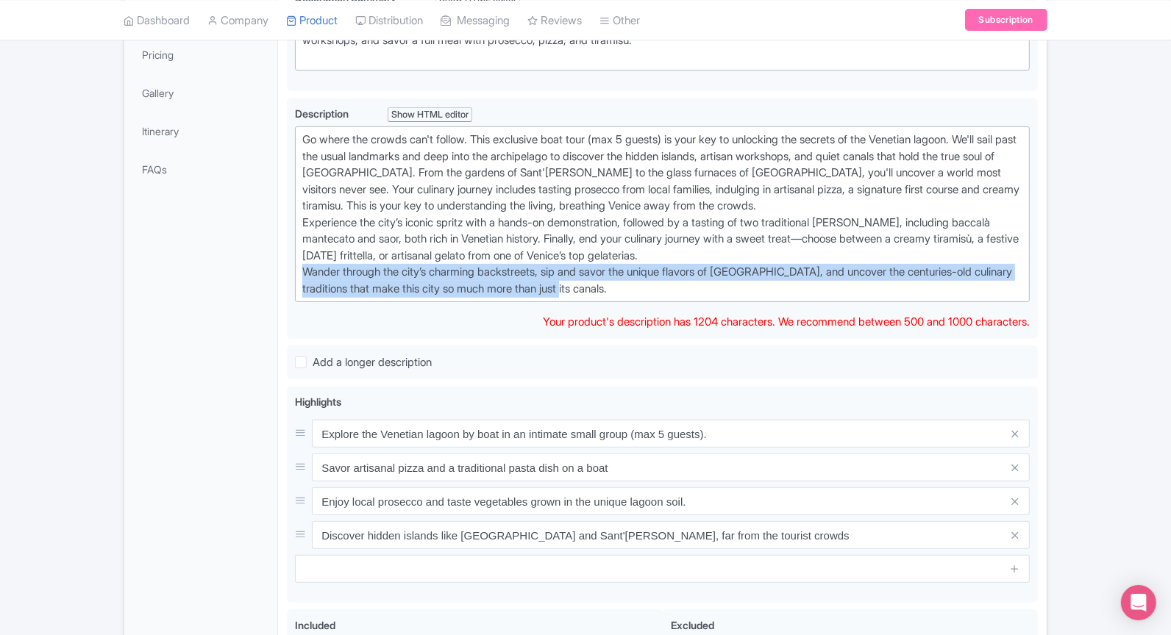
drag, startPoint x: 640, startPoint y: 288, endPoint x: 279, endPoint y: 271, distance: 362.2
click at [279, 271] on div "Exclusive Venice: Private Hidden Islands Food & Boat Tour Name * i Exclusive Ve…" at bounding box center [662, 417] width 768 height 1087
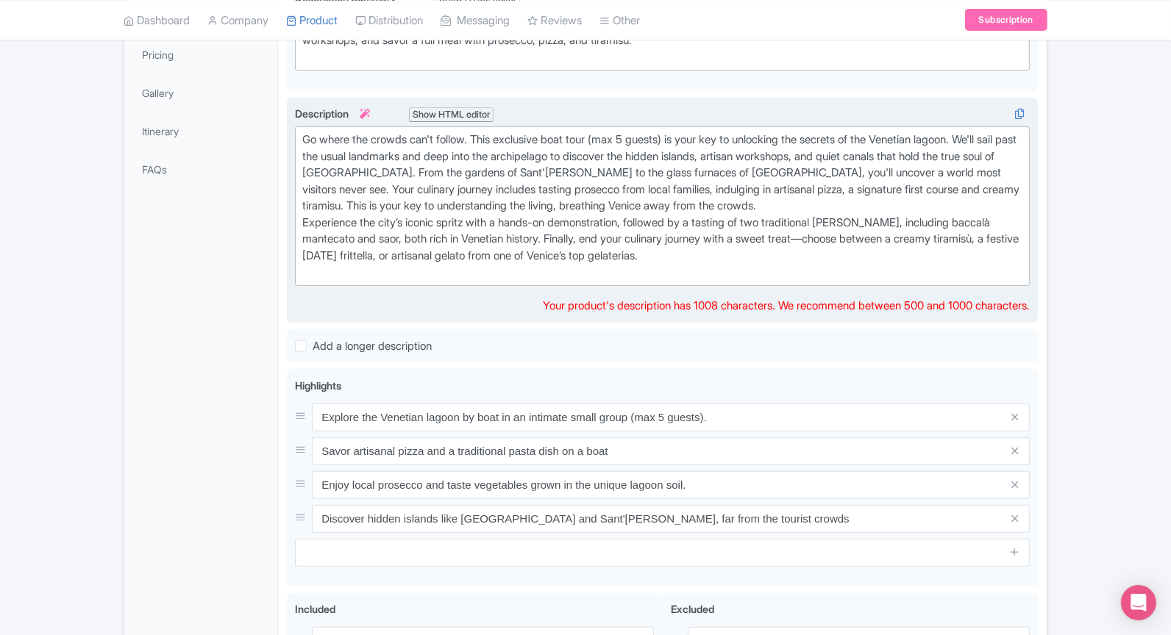
click at [779, 254] on div "Go where the crowds can't follow. This exclusive boat tour (max 5 guests) is yo…" at bounding box center [662, 206] width 720 height 149
click at [690, 265] on div "Go where the crowds can't follow. This exclusive boat tour (max 5 guests) is yo…" at bounding box center [662, 206] width 720 height 149
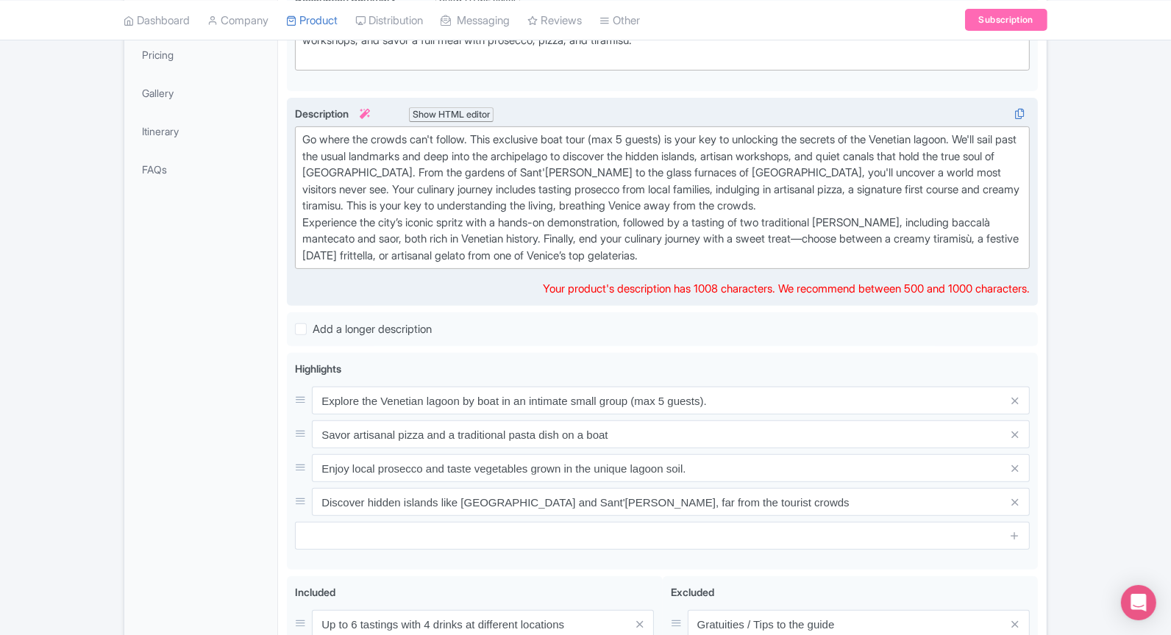
click at [839, 243] on div "Go where the crowds can't follow. This exclusive boat tour (max 5 guests) is yo…" at bounding box center [662, 198] width 720 height 132
click at [846, 251] on div "Go where the crowds can't follow. This exclusive boat tour (max 5 guests) is yo…" at bounding box center [662, 198] width 720 height 132
click at [679, 232] on div "Go where the crowds can't follow. This exclusive boat tour (max 5 guests) is yo…" at bounding box center [662, 198] width 720 height 132
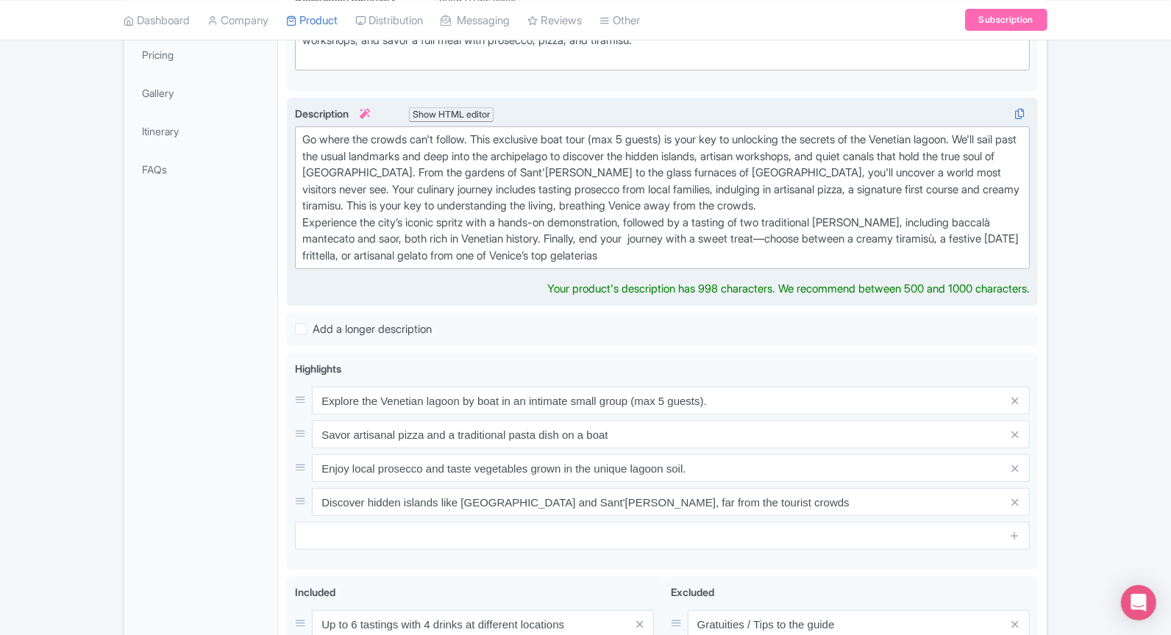
type trix-editor "<div>Go where the crowds can't follow. This exclusive boat tour (max 5 guests) …"
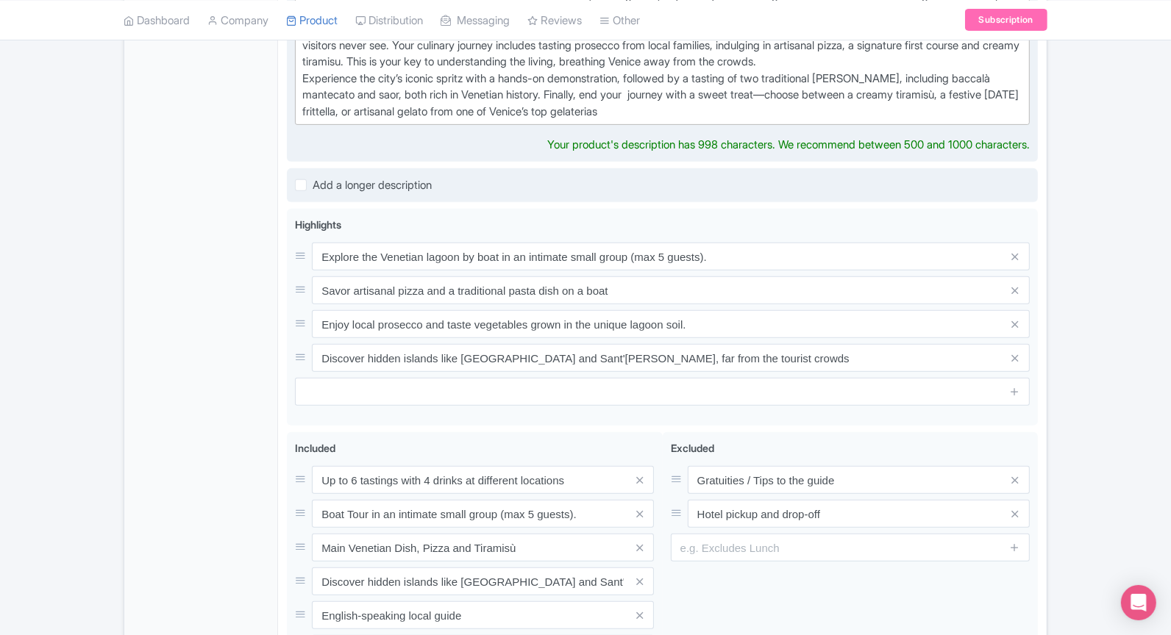
scroll to position [722, 0]
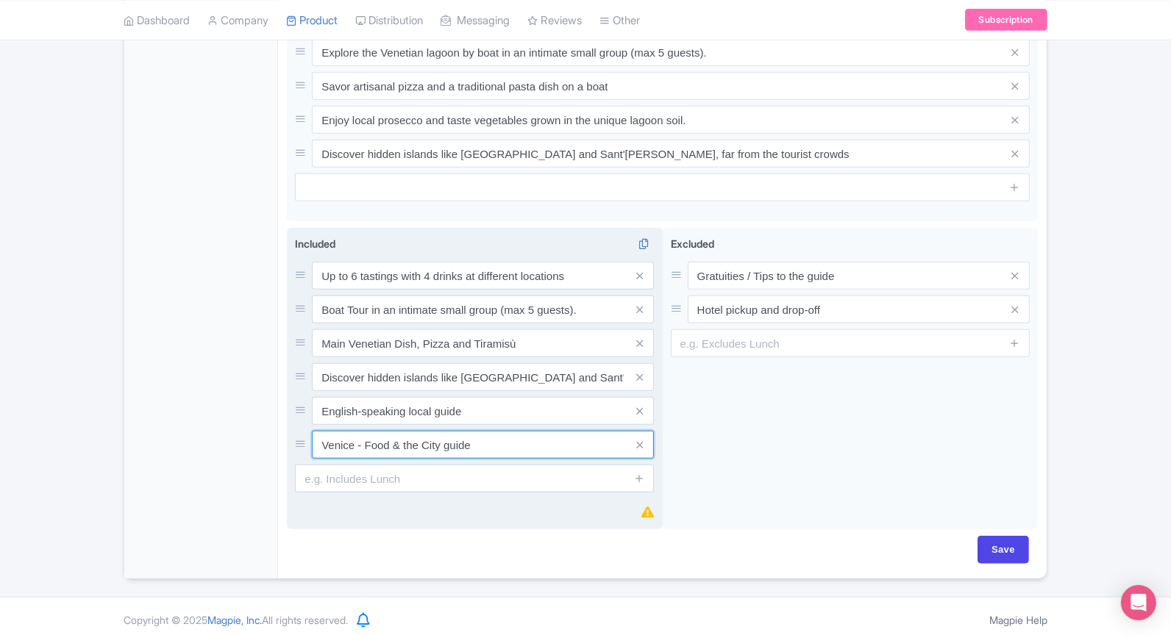
click at [496, 441] on input "Venice - Food & the City guide" at bounding box center [483, 445] width 342 height 28
drag, startPoint x: 496, startPoint y: 441, endPoint x: 294, endPoint y: 437, distance: 201.5
click at [294, 437] on div "Included i Up to 6 tastings with 4 drinks at different locations Boat Tour in a…" at bounding box center [475, 379] width 376 height 302
click at [489, 406] on input "English-speaking local guide" at bounding box center [483, 411] width 342 height 28
paste input "Venice - Food & the City guide"
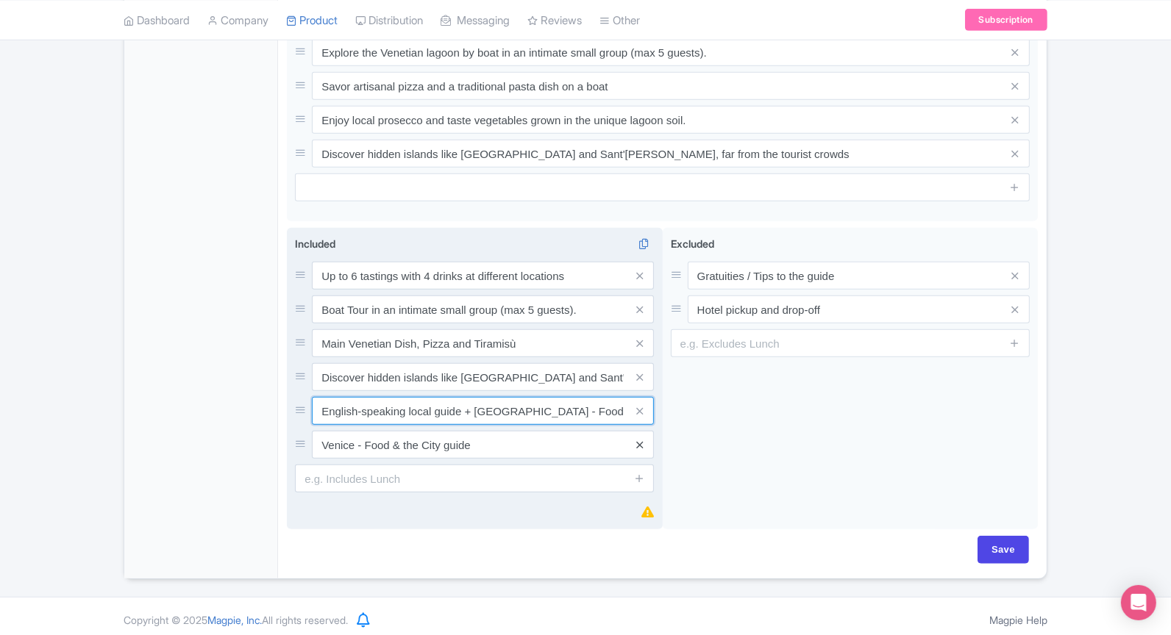
type input "English-speaking local guide + Venice - Food & the City guide"
click at [639, 440] on icon at bounding box center [639, 445] width 7 height 11
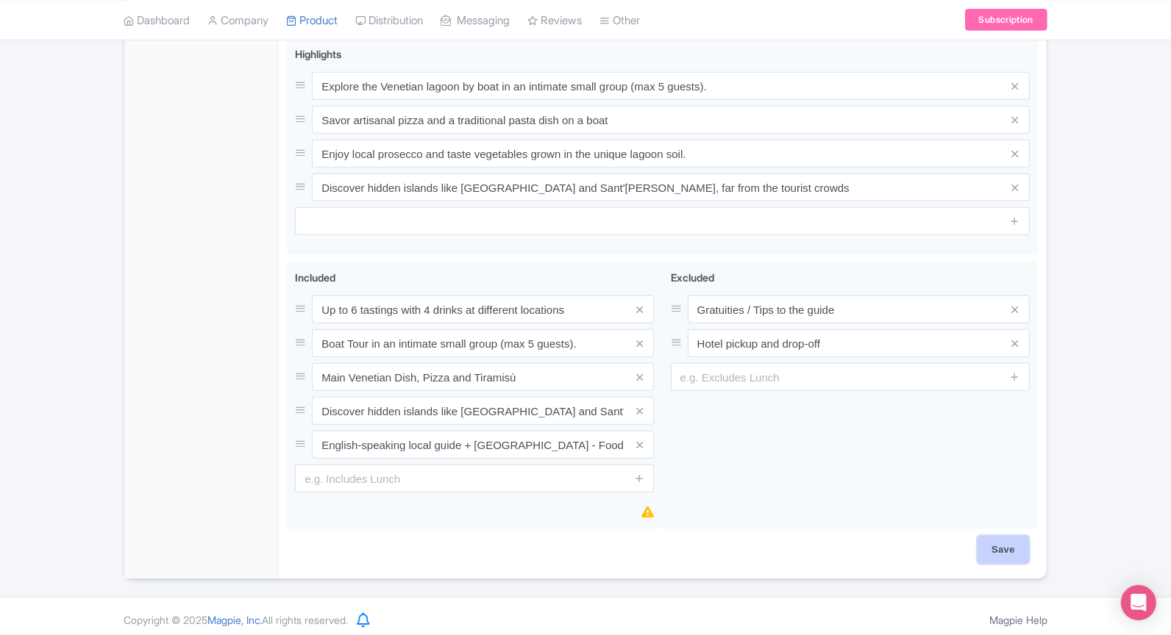
click at [1013, 545] on input "Save" at bounding box center [1002, 550] width 51 height 28
type input "Saving..."
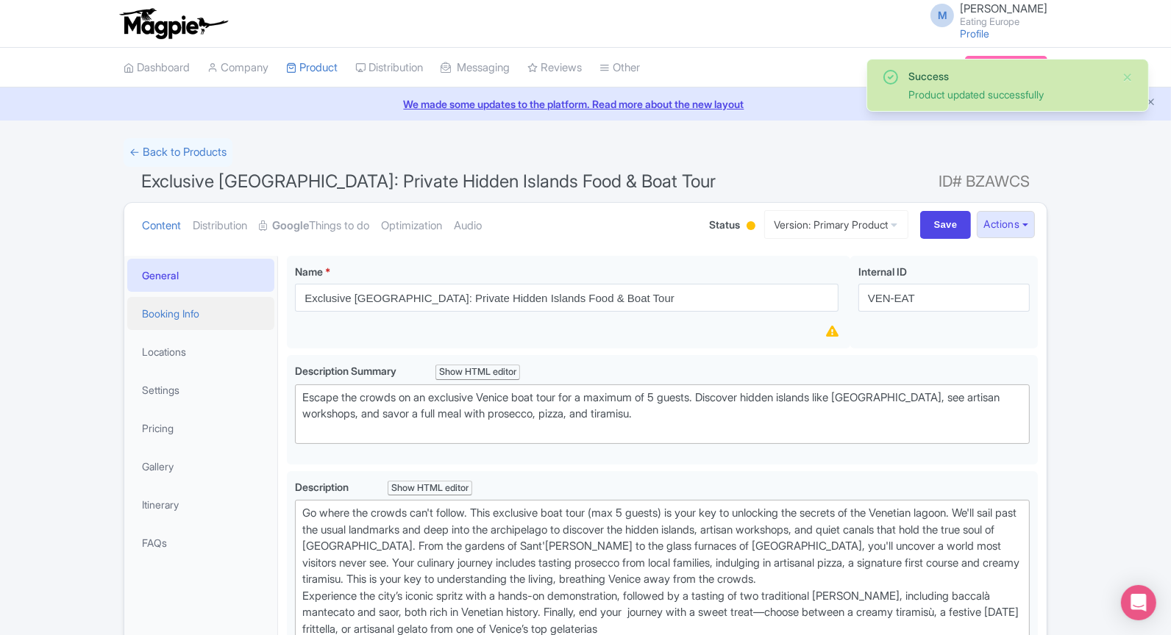
click at [195, 322] on link "Booking Info" at bounding box center [200, 313] width 147 height 33
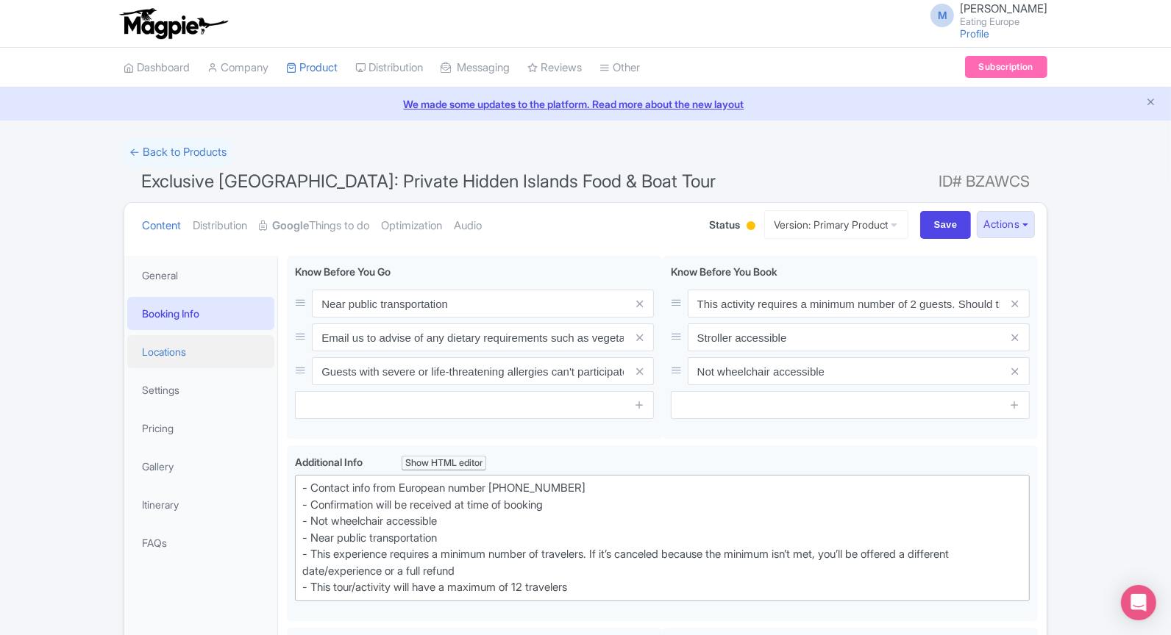
click at [156, 361] on link "Locations" at bounding box center [200, 351] width 147 height 33
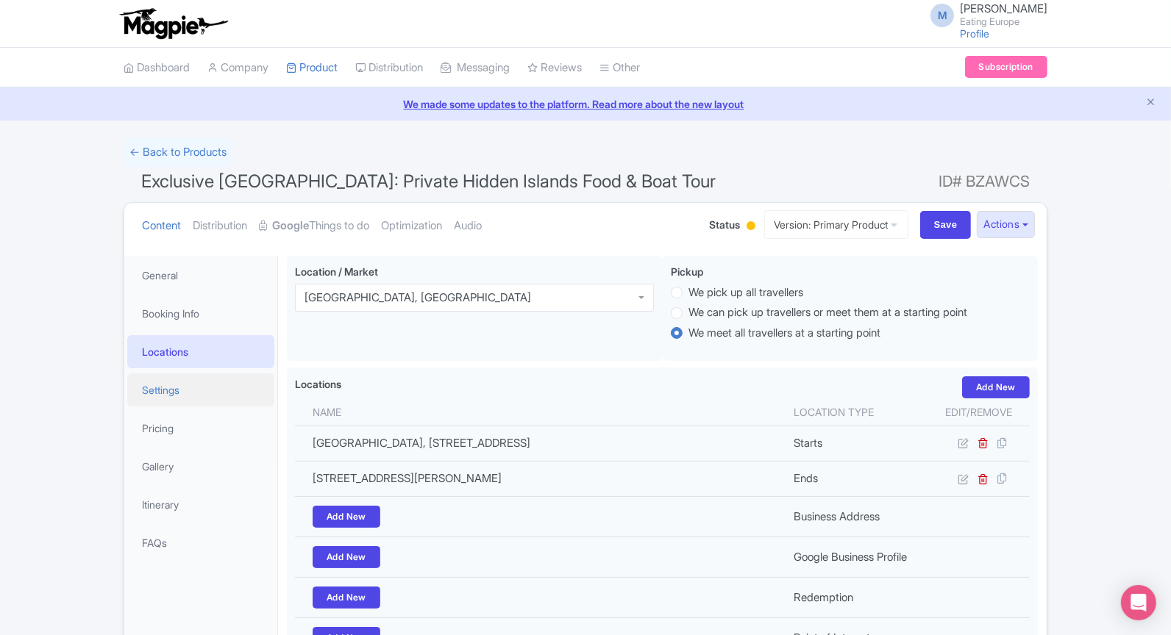
click at [213, 385] on link "Settings" at bounding box center [200, 390] width 147 height 33
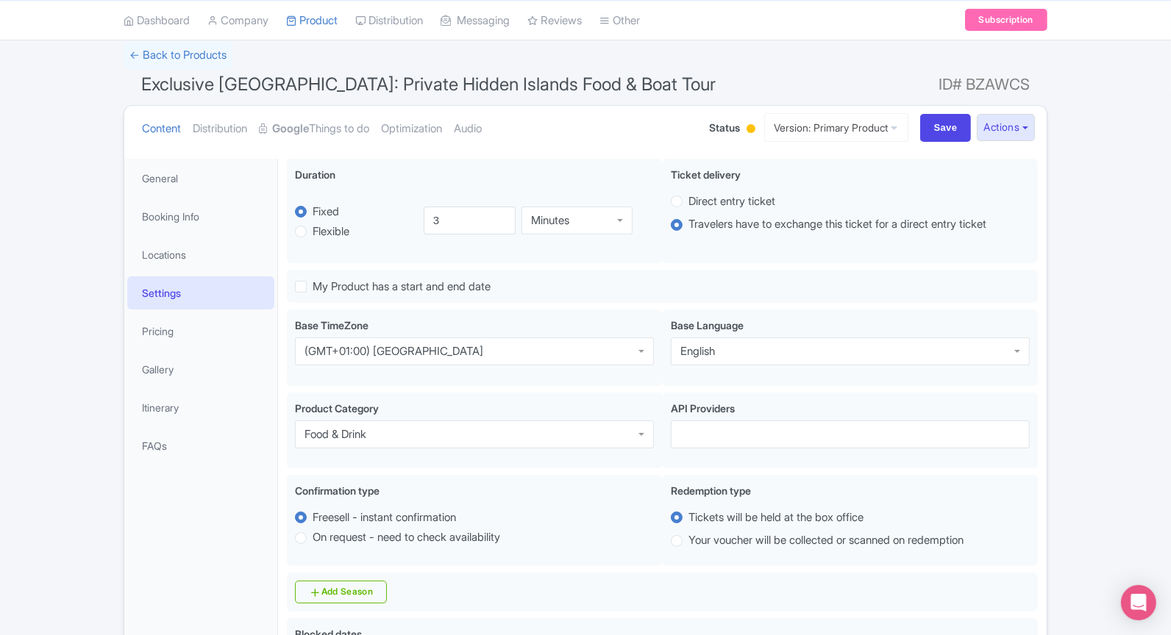
scroll to position [137, 0]
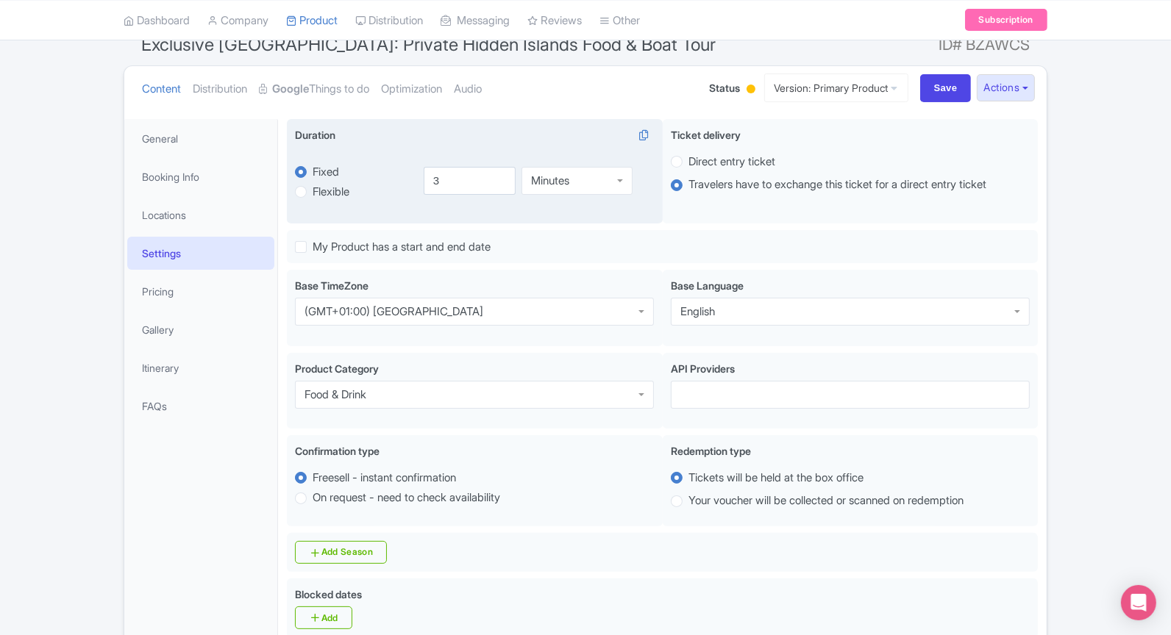
drag, startPoint x: 616, startPoint y: 157, endPoint x: 616, endPoint y: 170, distance: 13.2
click at [616, 157] on div "3 Minutes Minutes" at bounding box center [534, 180] width 239 height 68
click at [616, 171] on div "Minutes" at bounding box center [576, 178] width 111 height 28
click at [457, 179] on input "3" at bounding box center [470, 181] width 93 height 28
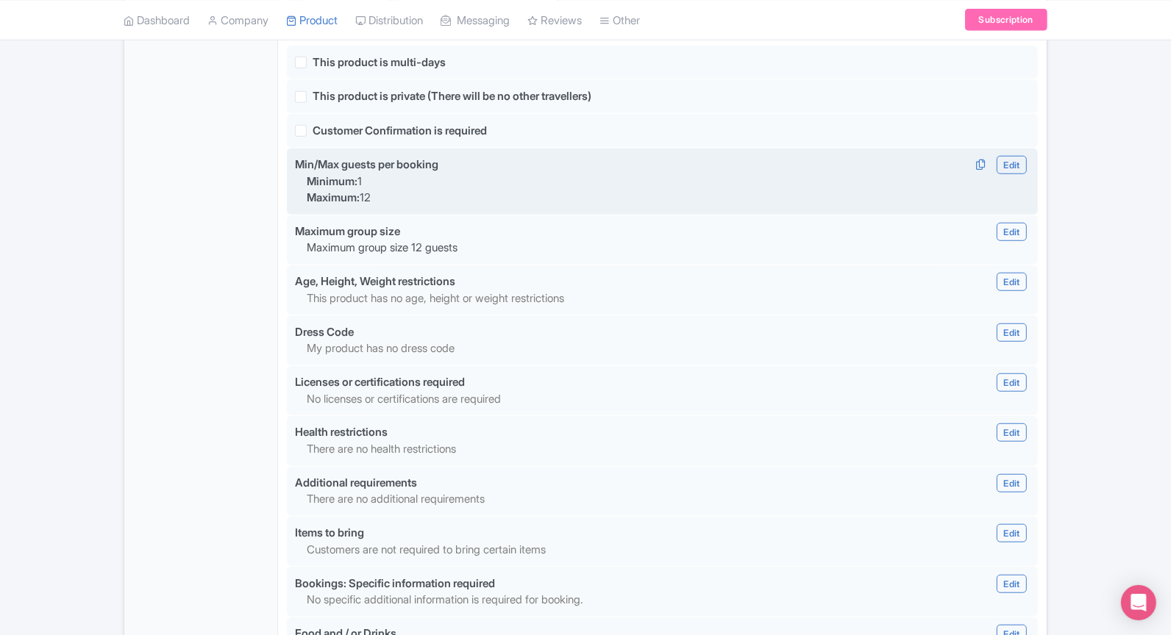
scroll to position [1046, 0]
click at [1014, 158] on link "Edit" at bounding box center [1010, 166] width 29 height 18
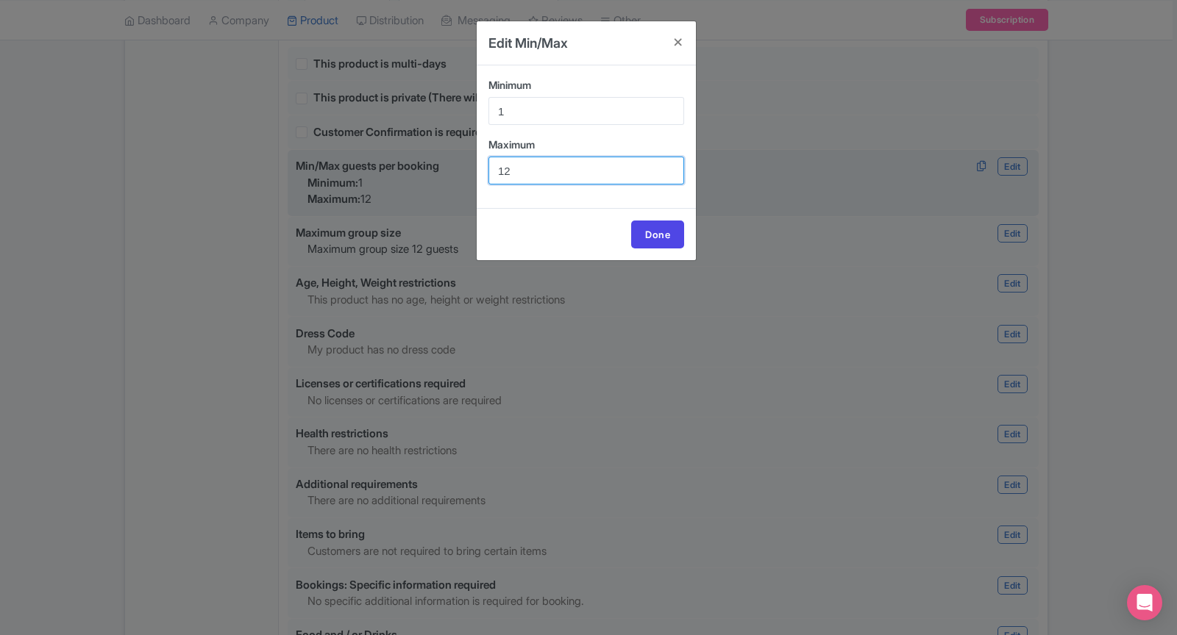
drag, startPoint x: 555, startPoint y: 172, endPoint x: 438, endPoint y: 171, distance: 116.9
click at [438, 171] on div "Edit Min/Max Minimum 1 Maximum 12 Done Minimum: 1 Maximum: 12" at bounding box center [588, 317] width 1177 height 635
type input "5"
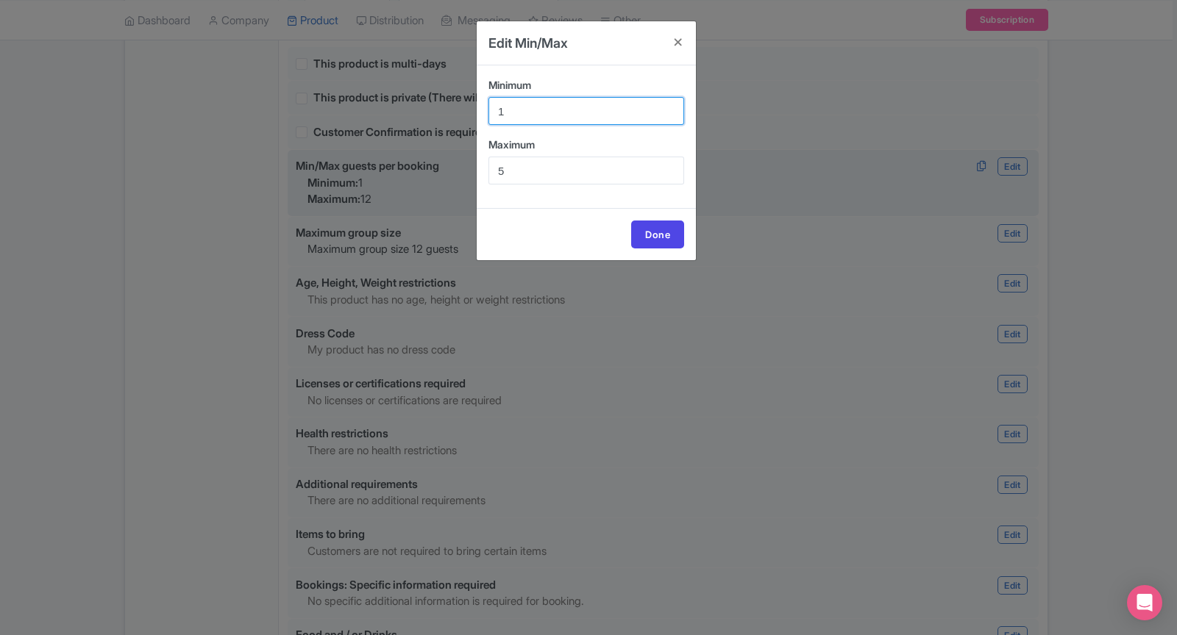
drag, startPoint x: 527, startPoint y: 104, endPoint x: 462, endPoint y: 110, distance: 65.7
click at [462, 110] on div "Edit Min/Max Minimum 1 Maximum 5 Done Minimum: 1 Maximum: 5" at bounding box center [588, 317] width 1177 height 635
drag, startPoint x: 504, startPoint y: 110, endPoint x: 479, endPoint y: 111, distance: 25.0
click at [479, 111] on div "Minimum 1 Maximum 5" at bounding box center [585, 136] width 219 height 143
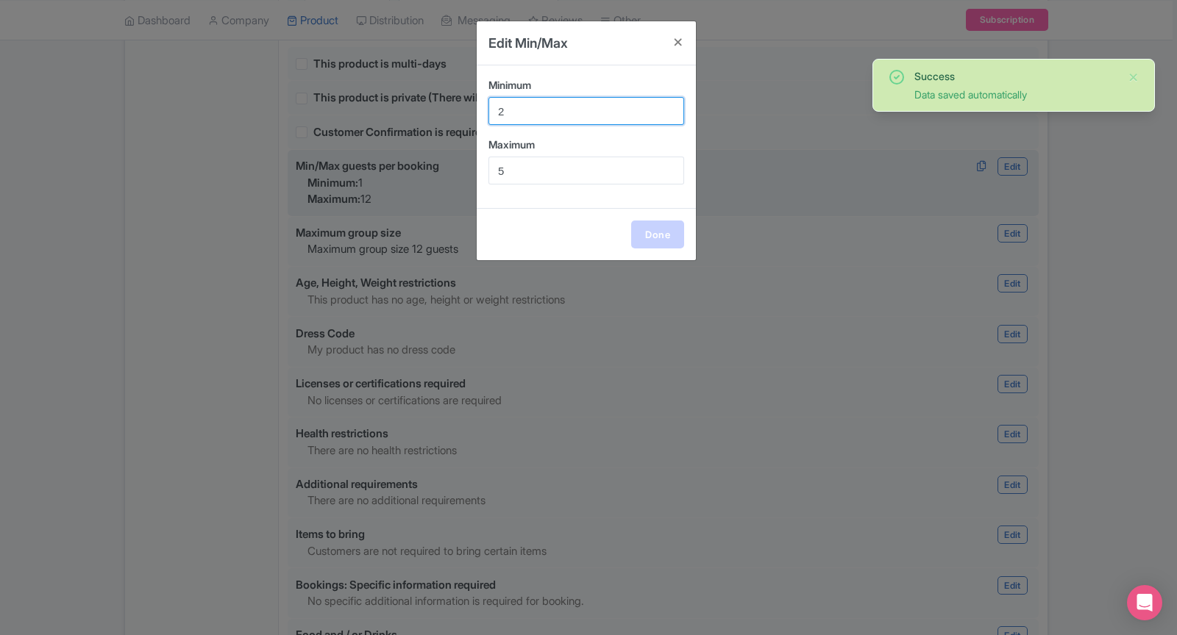
type input "2"
click at [672, 238] on link "Done" at bounding box center [657, 235] width 53 height 28
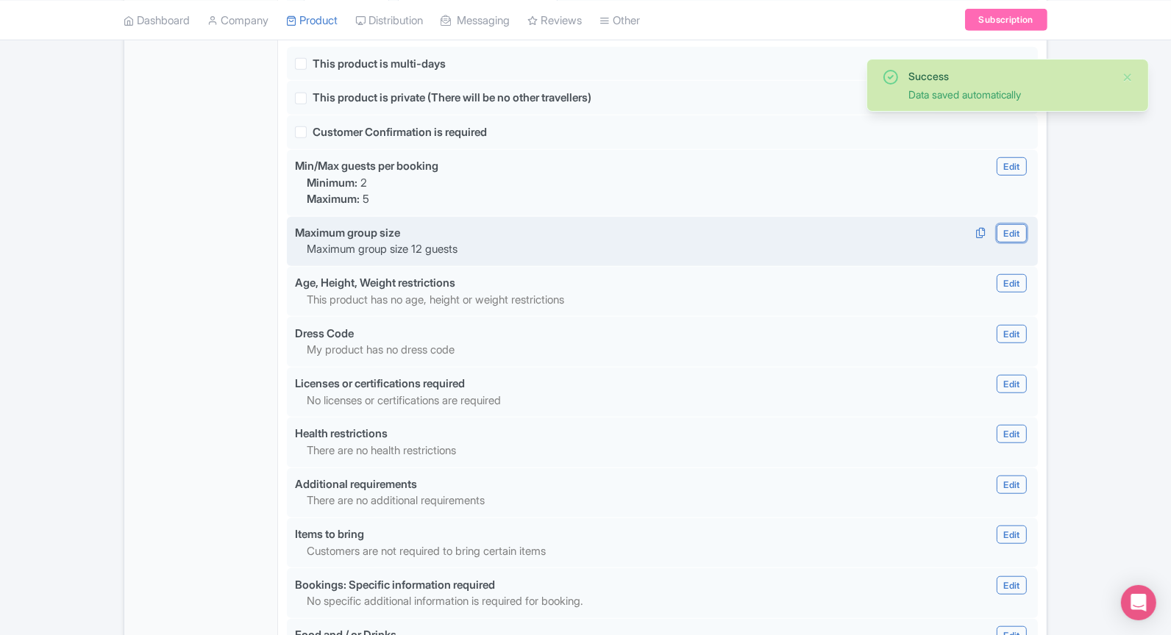
click at [1016, 224] on link "Edit" at bounding box center [1010, 233] width 29 height 18
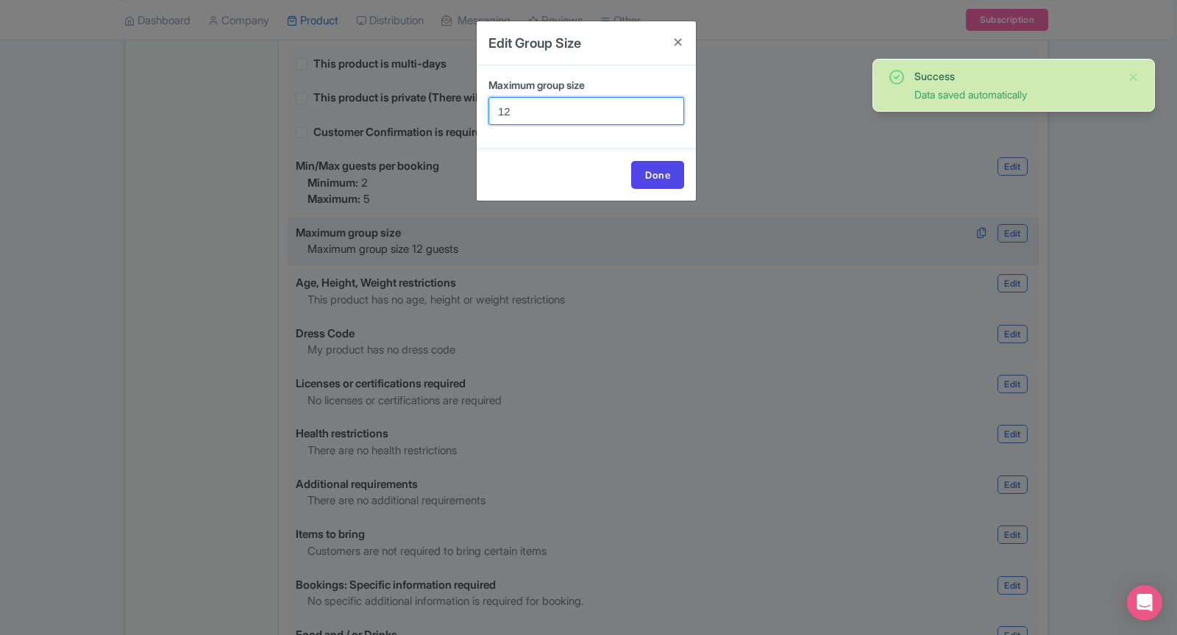
drag, startPoint x: 547, startPoint y: 113, endPoint x: 402, endPoint y: 138, distance: 146.9
click at [402, 138] on div "Edit Group Size Maximum group size 12 Done Maximum group size guests" at bounding box center [588, 317] width 1177 height 635
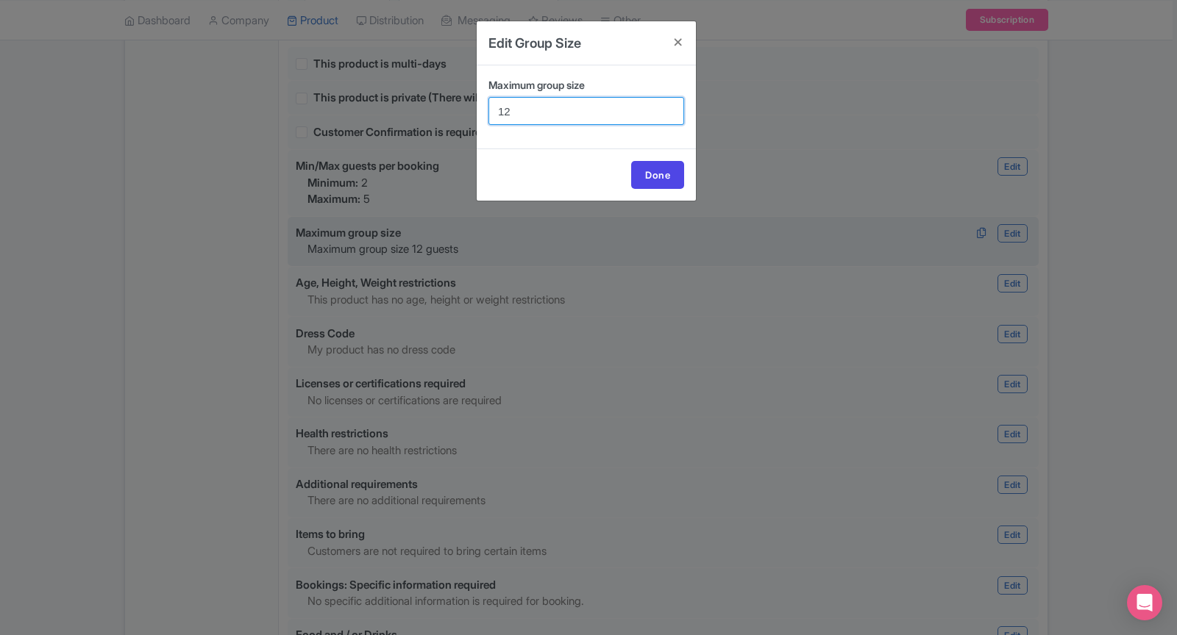
drag, startPoint x: 516, startPoint y: 116, endPoint x: 423, endPoint y: 115, distance: 93.4
click at [423, 115] on div "Edit Group Size Maximum group size 12 Done Maximum group size guests" at bounding box center [588, 317] width 1177 height 635
type input "5"
click at [667, 166] on link "Done" at bounding box center [657, 175] width 53 height 28
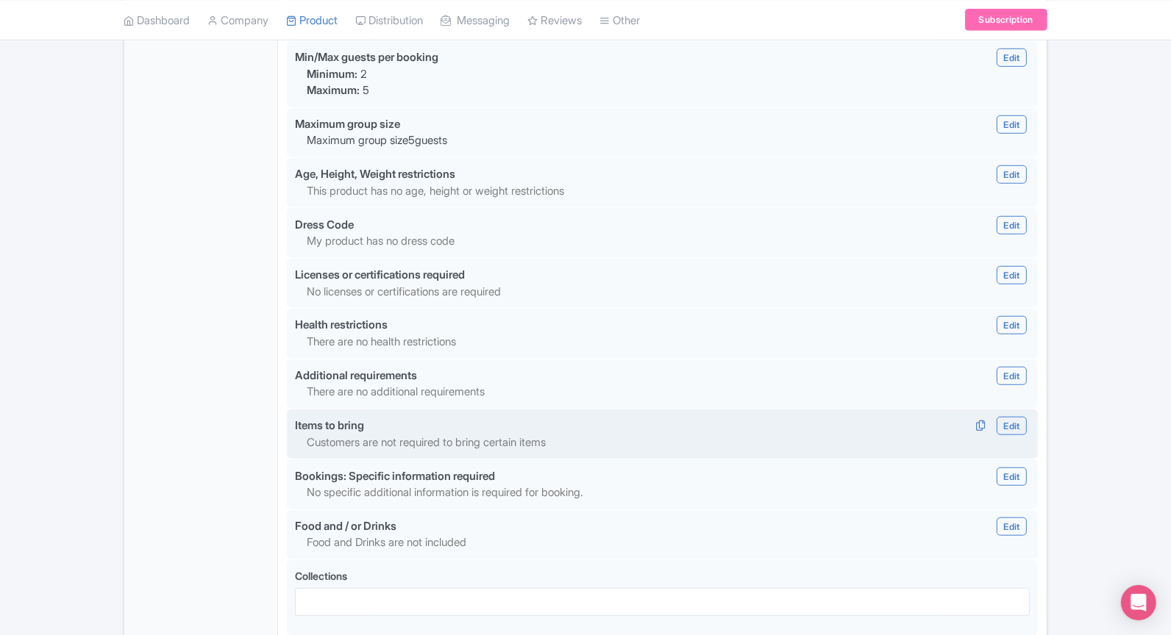
scroll to position [1268, 0]
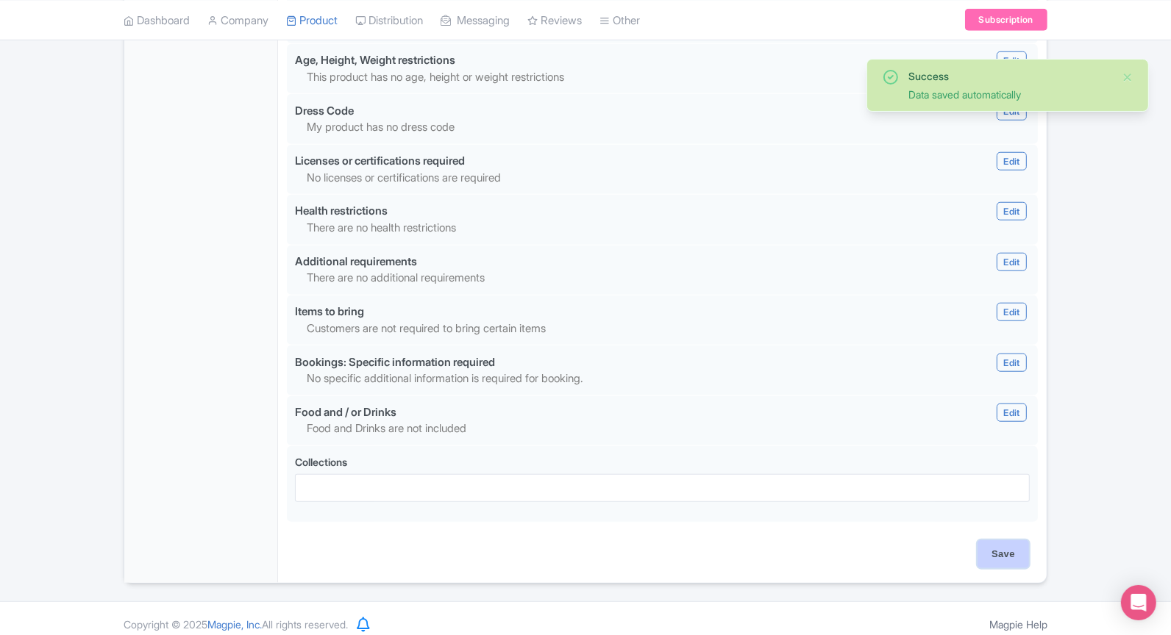
click at [989, 540] on input "Save" at bounding box center [1002, 554] width 51 height 28
type input "Saving..."
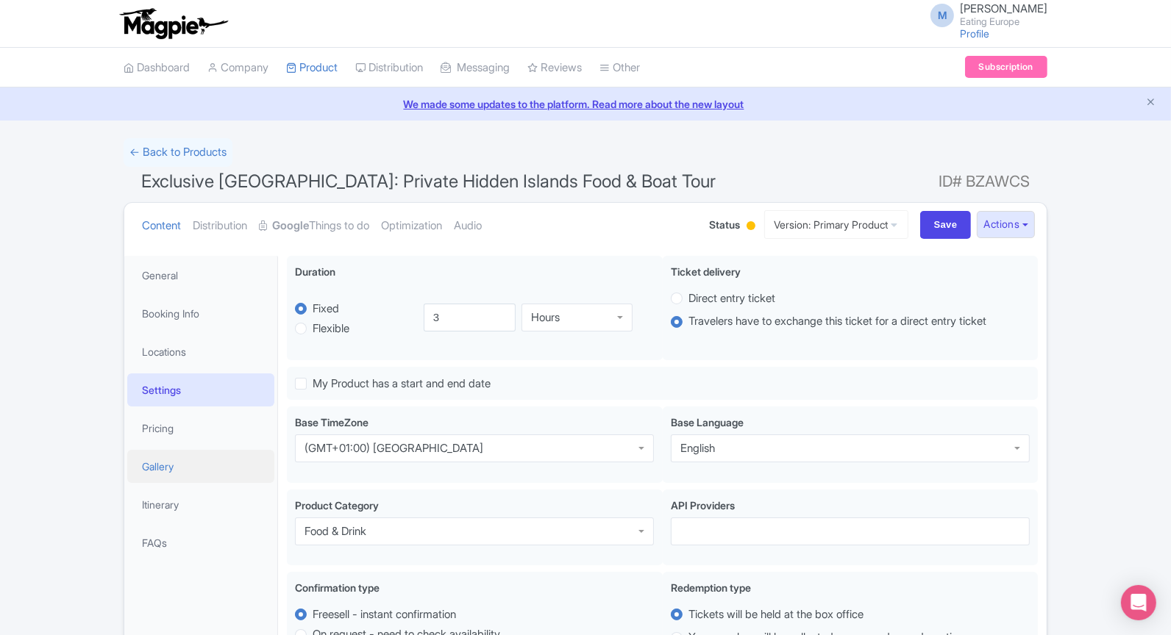
click at [202, 457] on link "Gallery" at bounding box center [200, 466] width 147 height 33
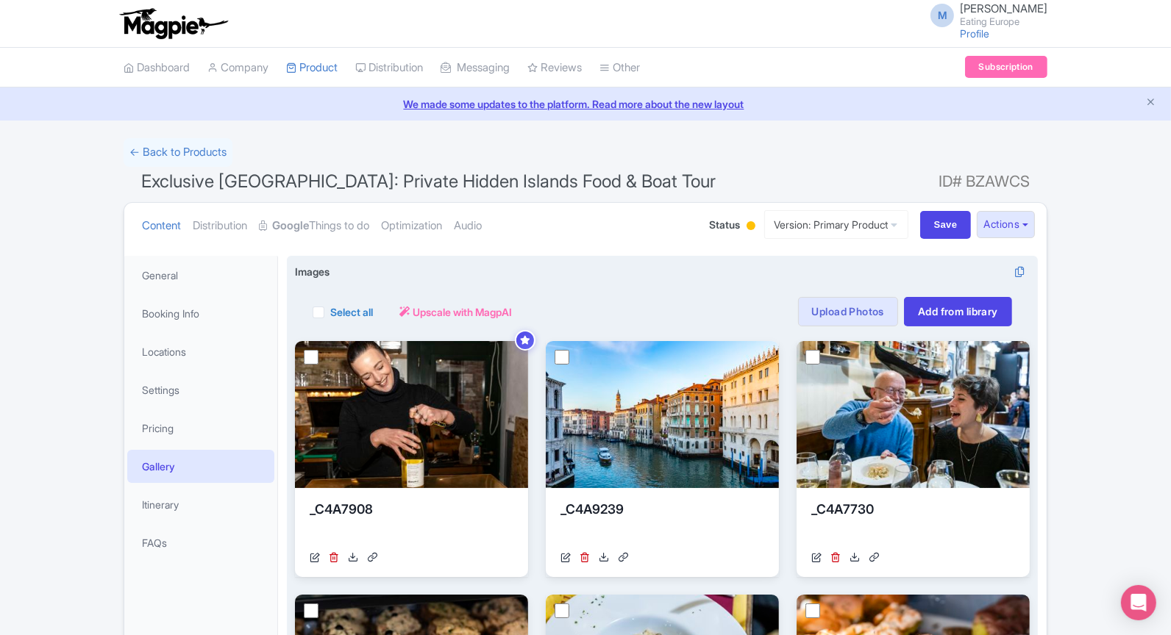
click at [330, 313] on label "Select all" at bounding box center [351, 311] width 43 height 15
click at [330, 313] on input "Select all" at bounding box center [335, 308] width 10 height 10
checkbox input "true"
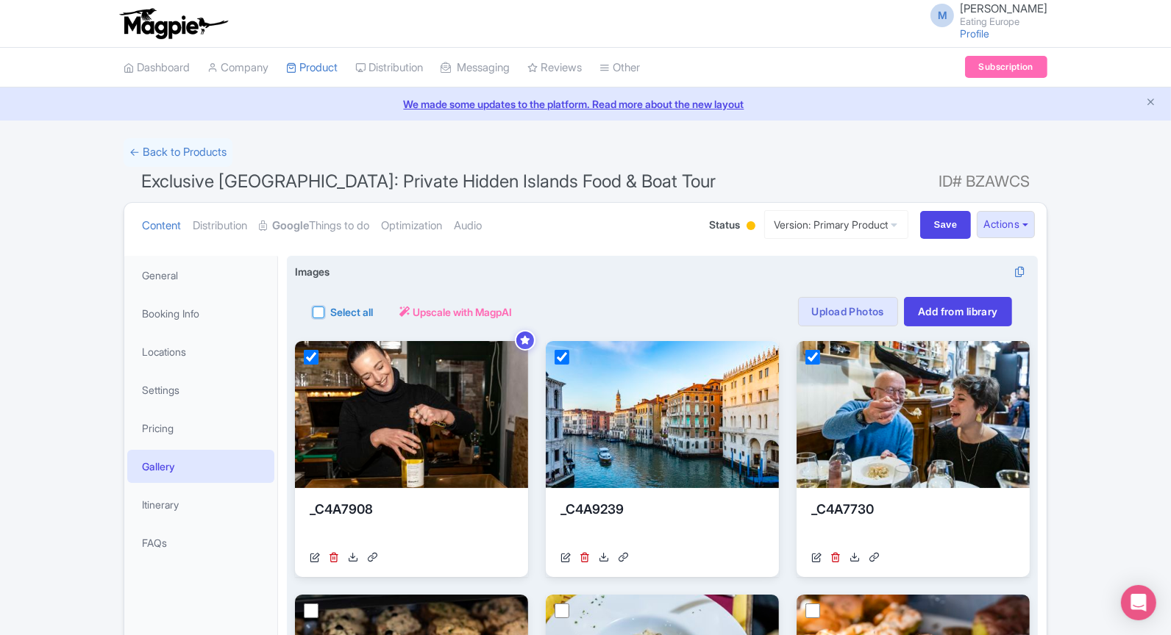
checkbox input "true"
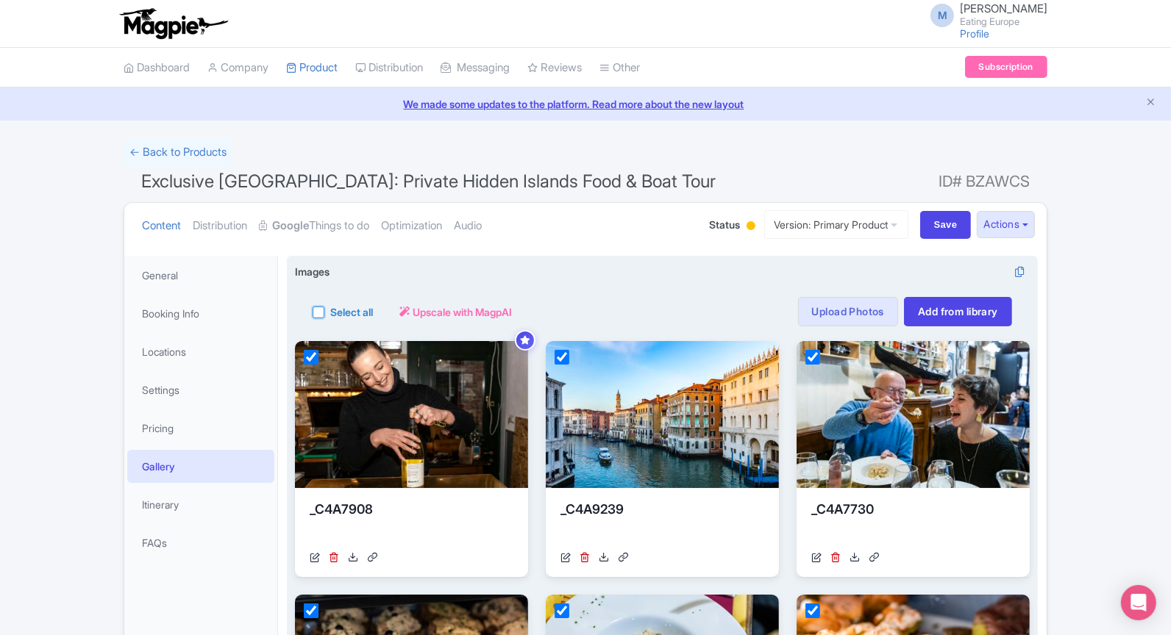
checkbox input "true"
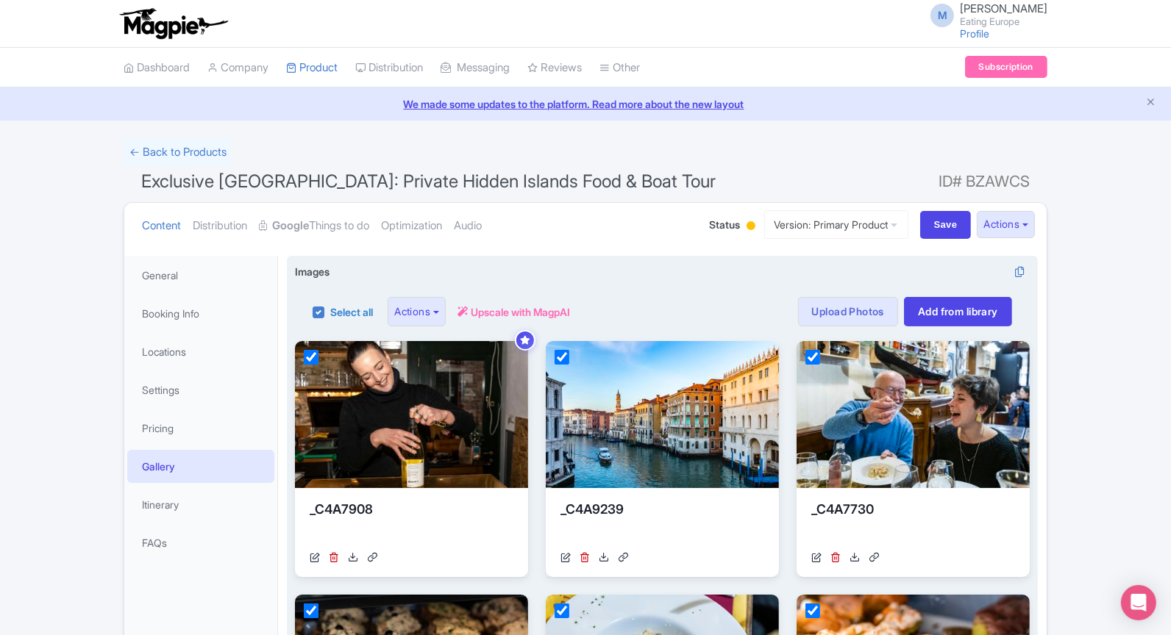
click at [330, 313] on label "Select all" at bounding box center [351, 311] width 43 height 15
click at [330, 313] on input "Select all" at bounding box center [335, 308] width 10 height 10
checkbox input "false"
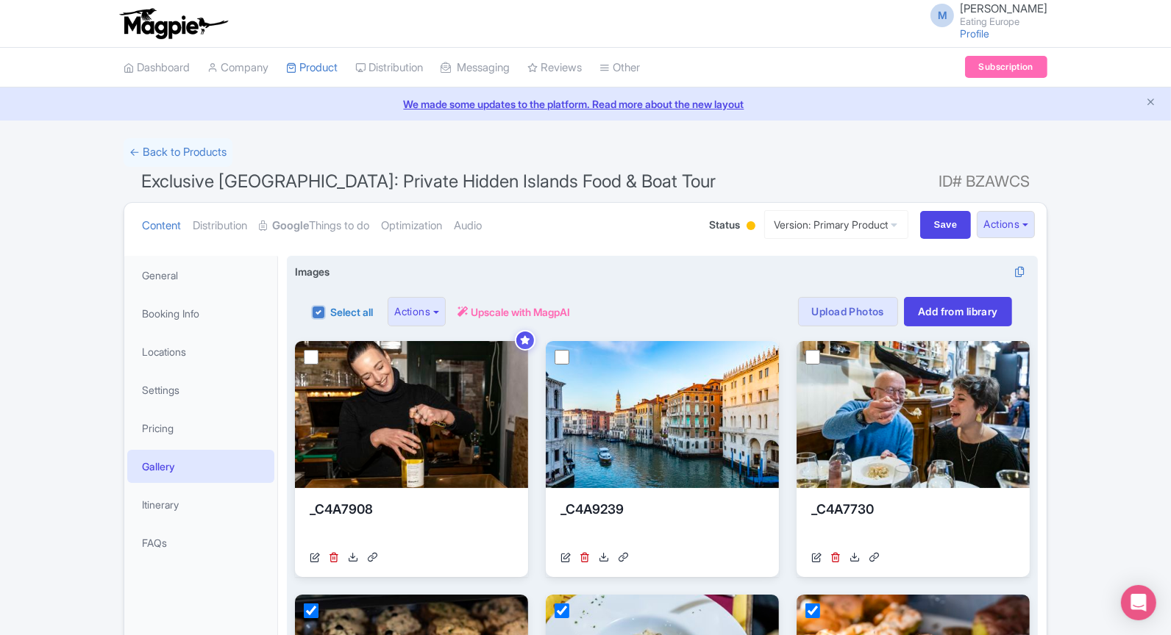
checkbox input "false"
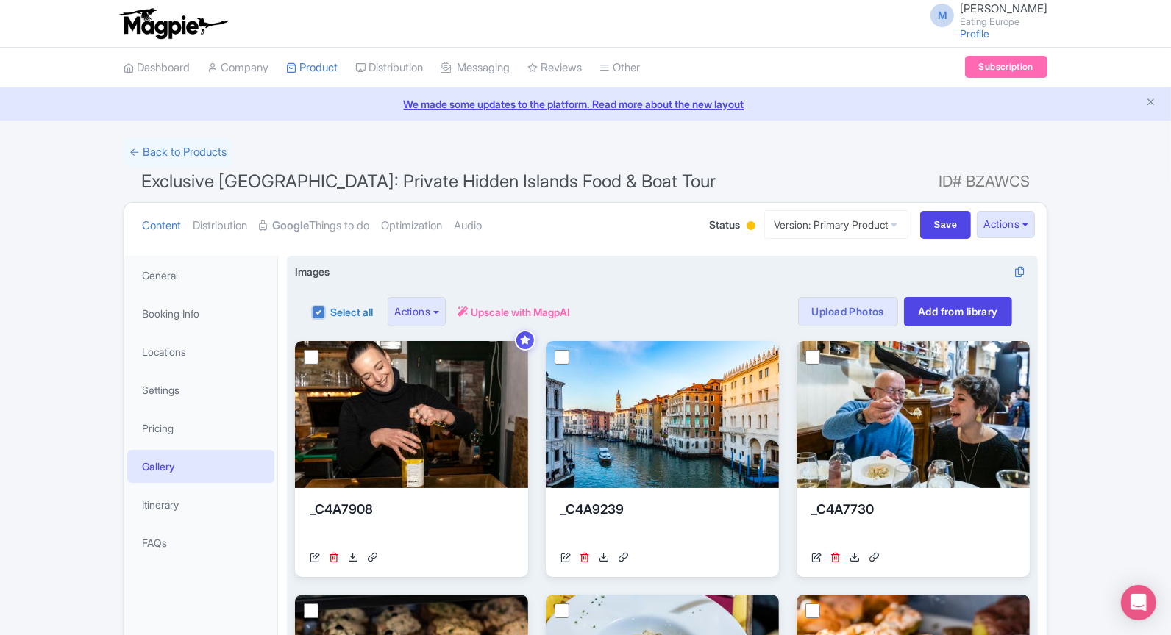
checkbox input "false"
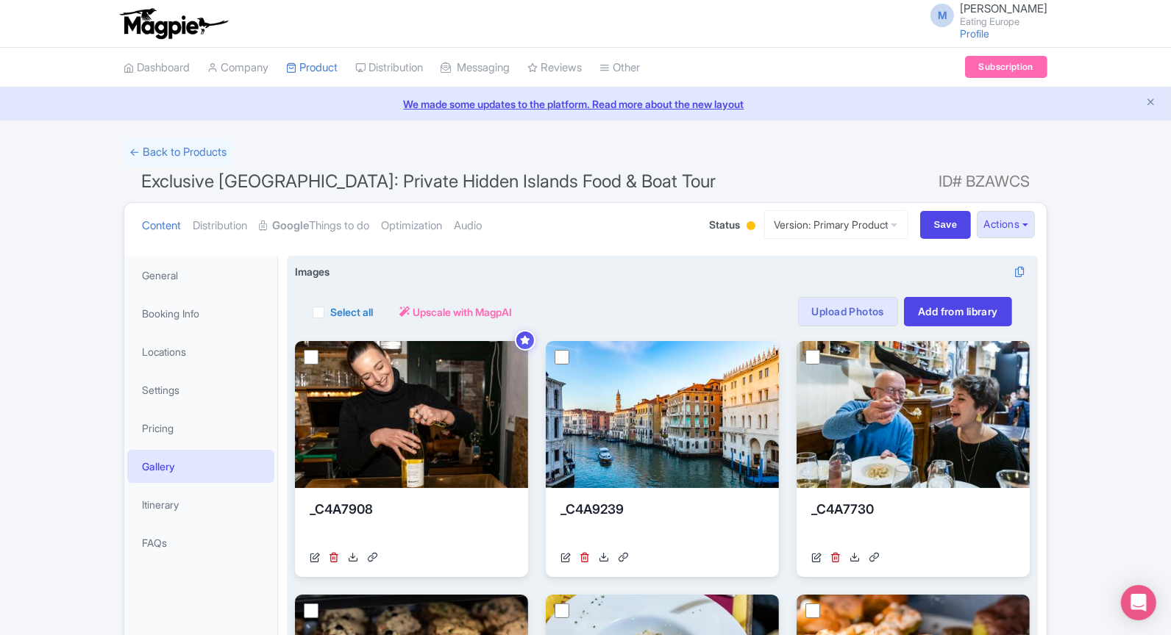
click at [330, 308] on label "Select all" at bounding box center [351, 311] width 43 height 15
click at [330, 308] on input "Select all" at bounding box center [335, 308] width 10 height 10
checkbox input "true"
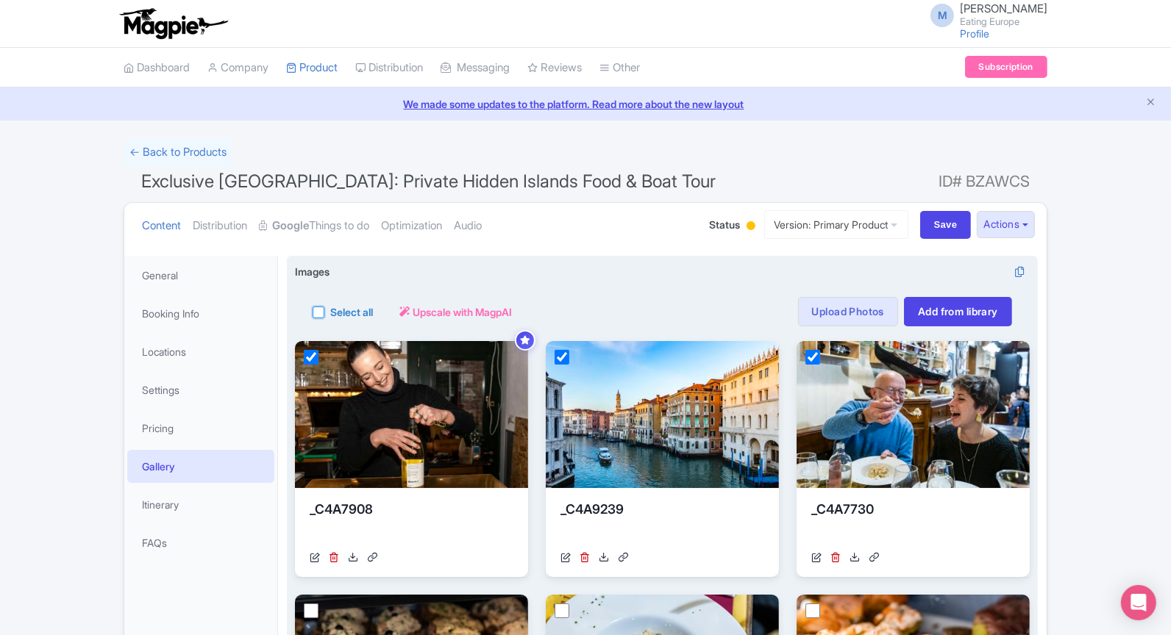
checkbox input "true"
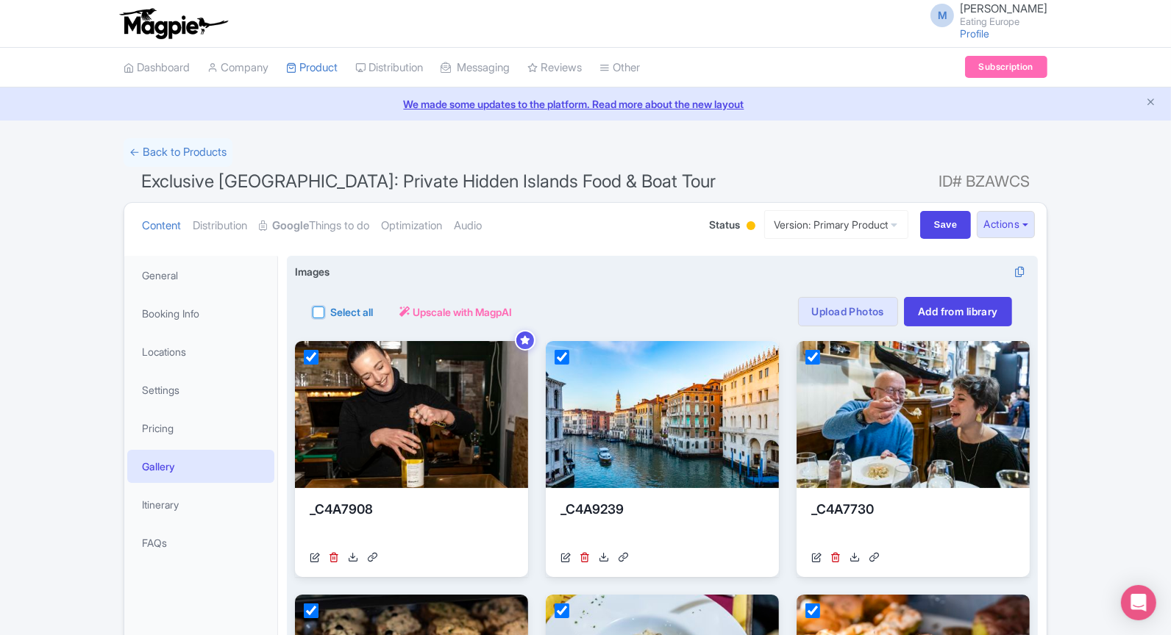
checkbox input "true"
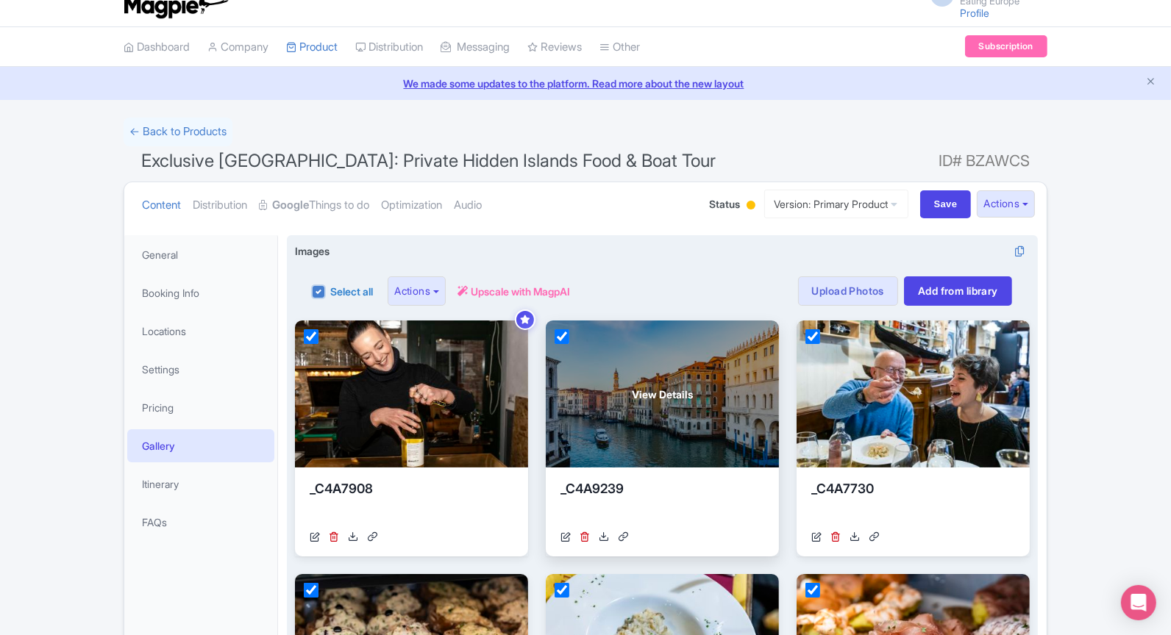
scroll to position [24, 0]
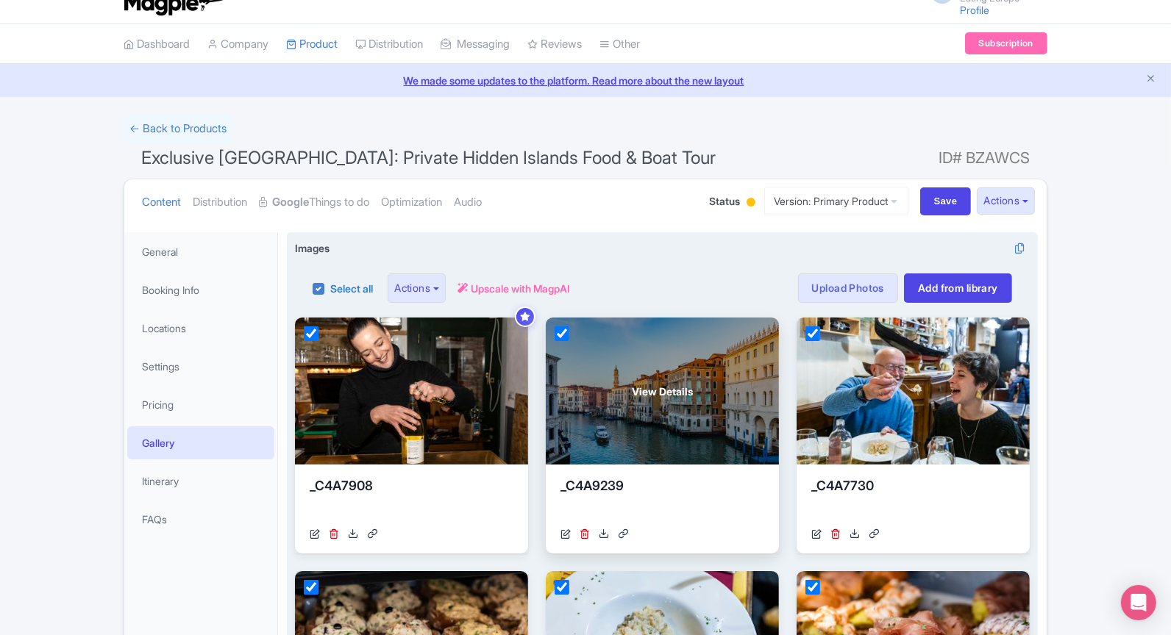
click at [568, 335] on input "checkbox" at bounding box center [561, 333] width 15 height 15
checkbox input "false"
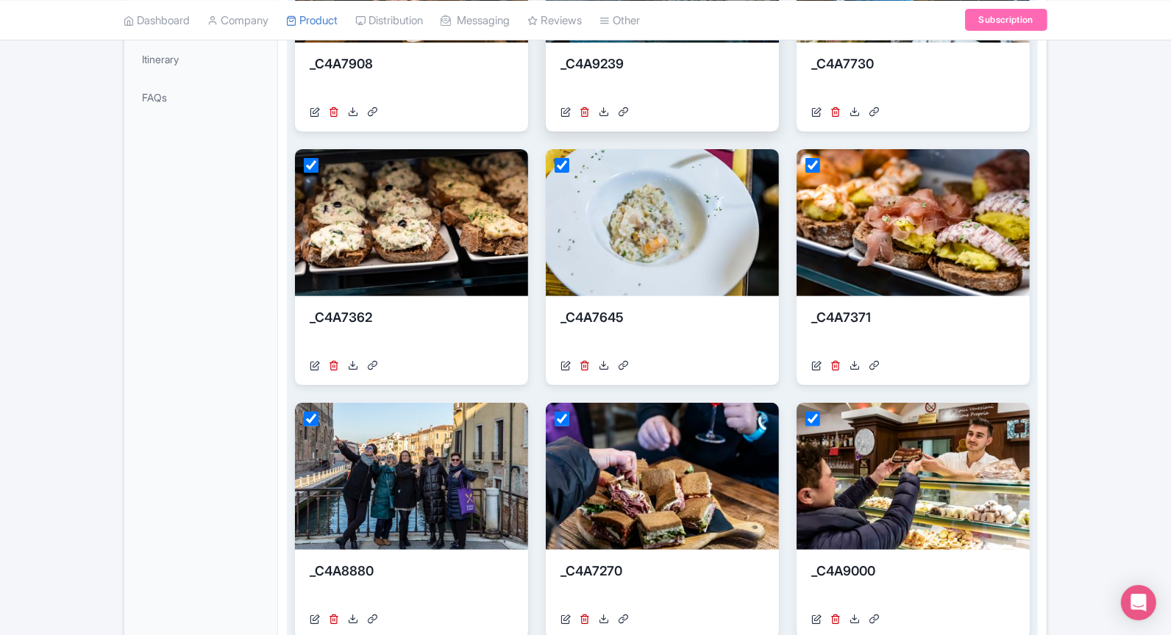
scroll to position [489, 0]
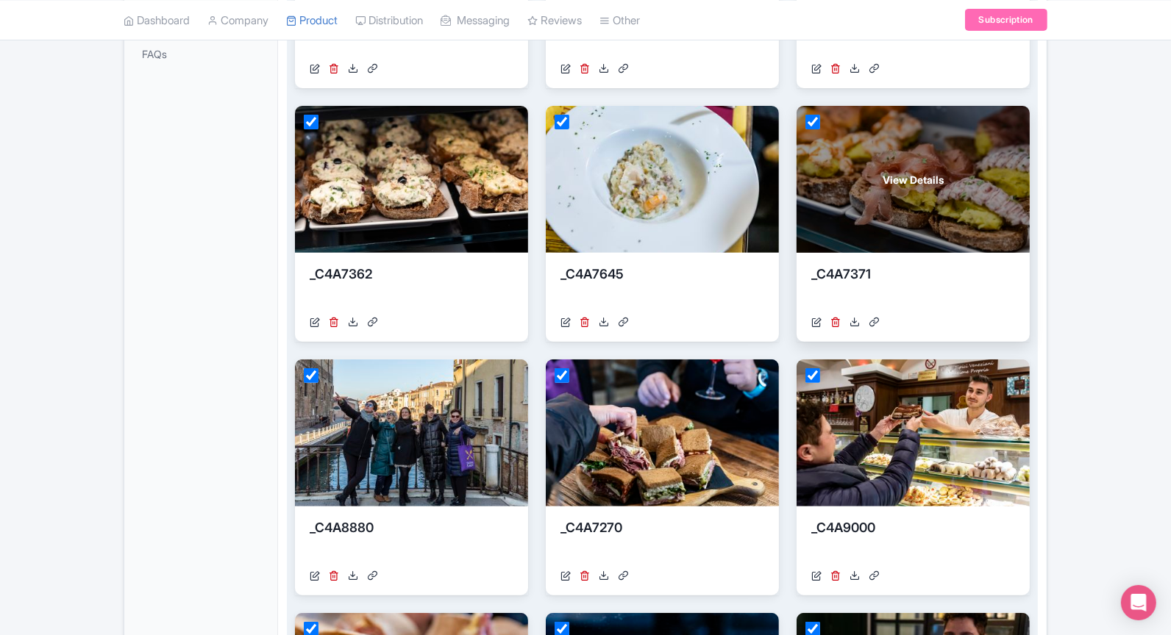
click at [812, 118] on input "checkbox" at bounding box center [812, 122] width 15 height 15
checkbox input "false"
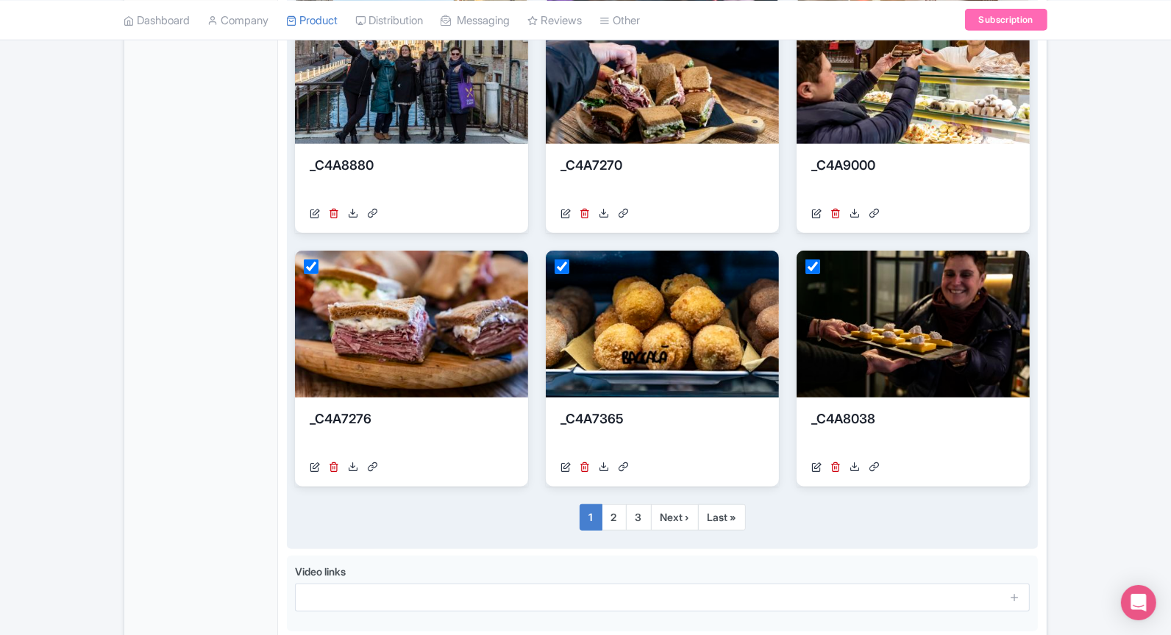
scroll to position [0, 0]
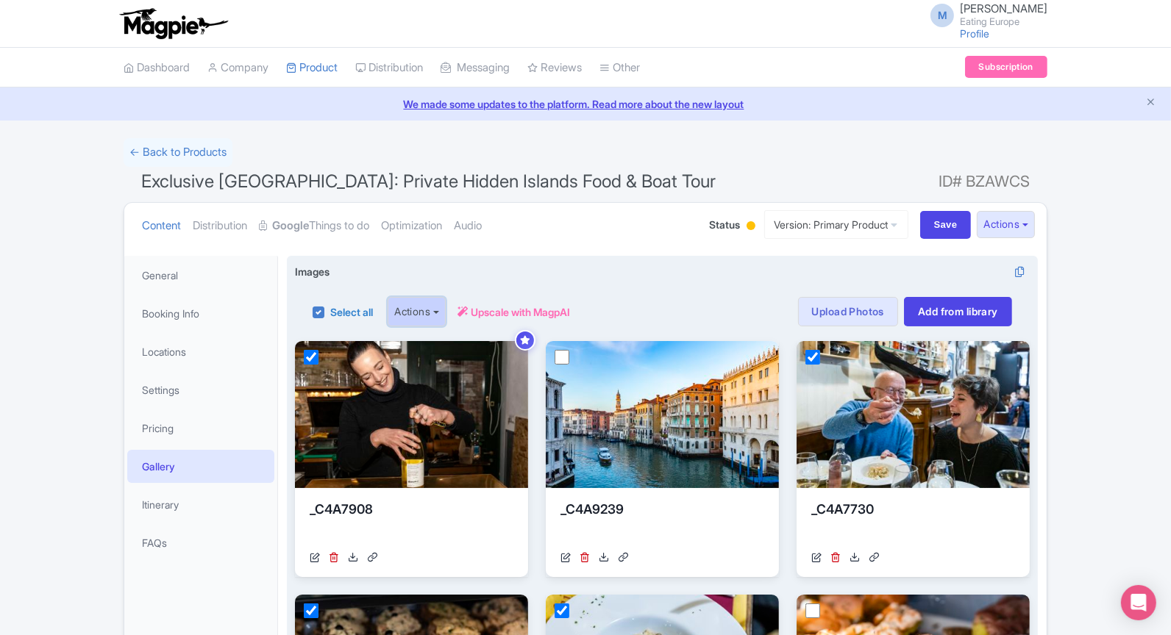
click at [446, 310] on button "Actions" at bounding box center [417, 311] width 58 height 29
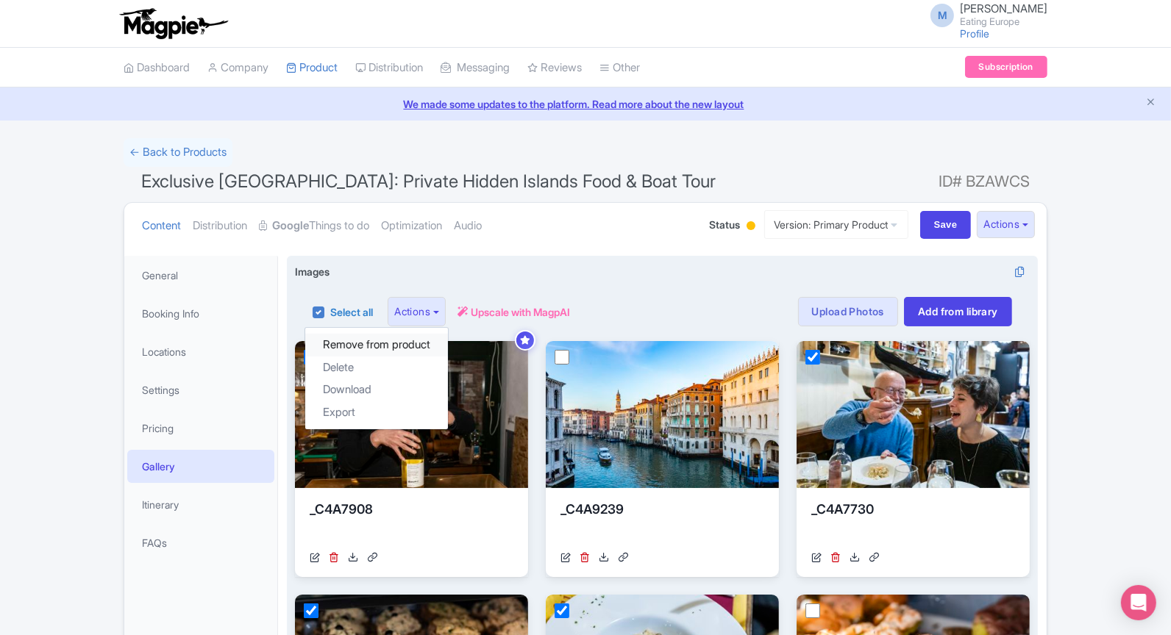
click at [399, 343] on link "Remove from product" at bounding box center [376, 345] width 143 height 23
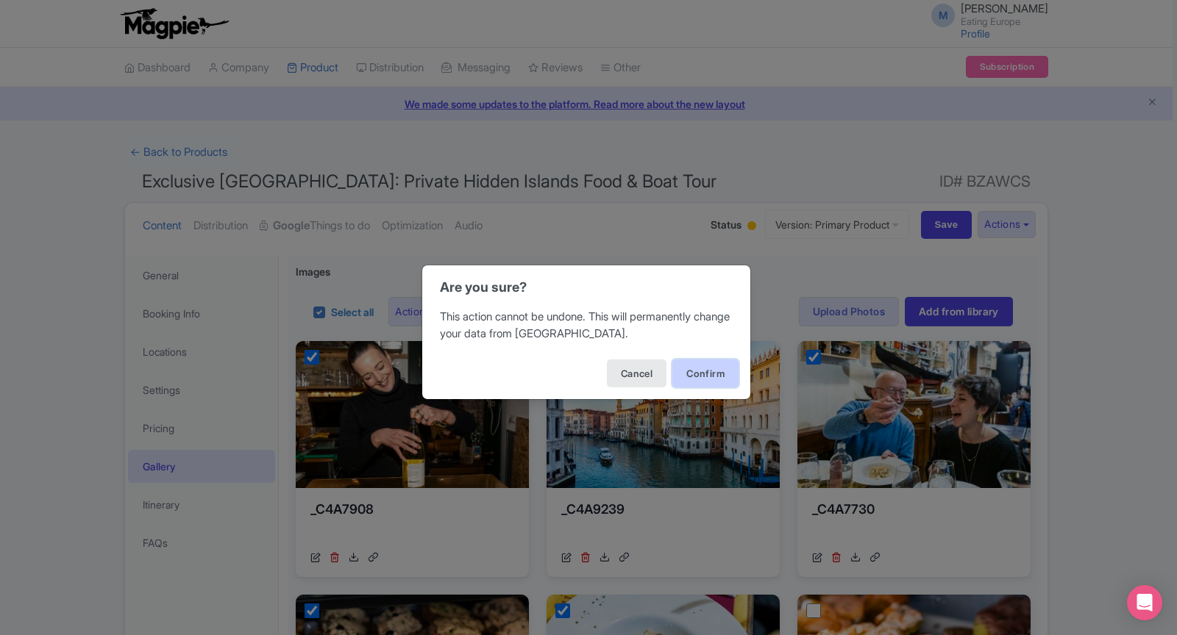
click at [699, 382] on button "Confirm" at bounding box center [705, 374] width 66 height 28
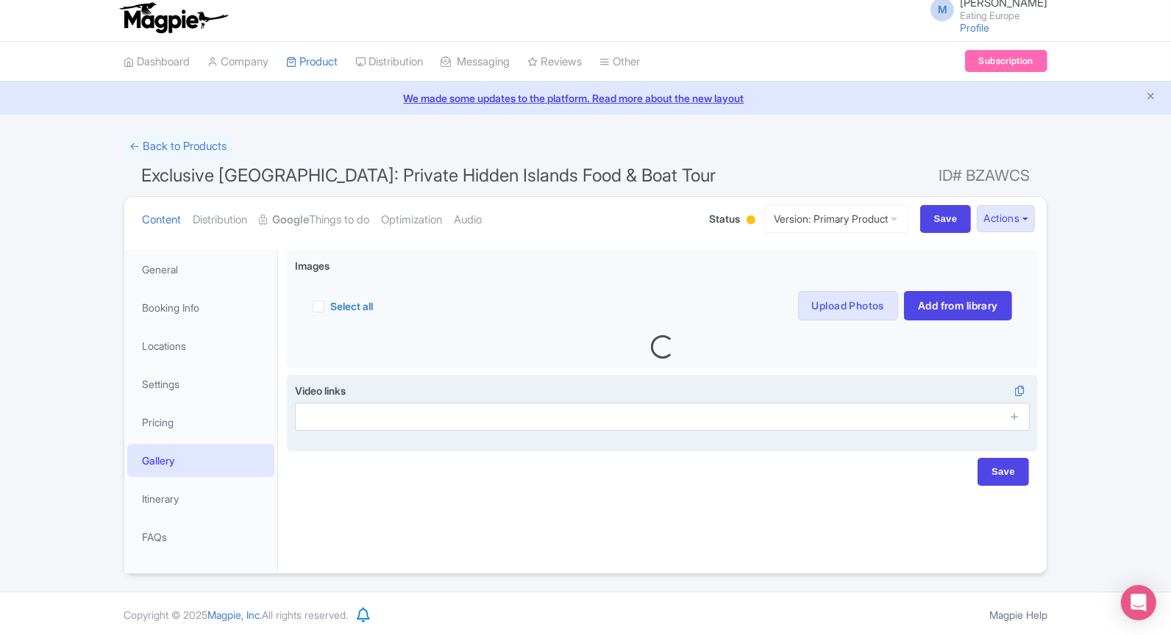
scroll to position [8, 0]
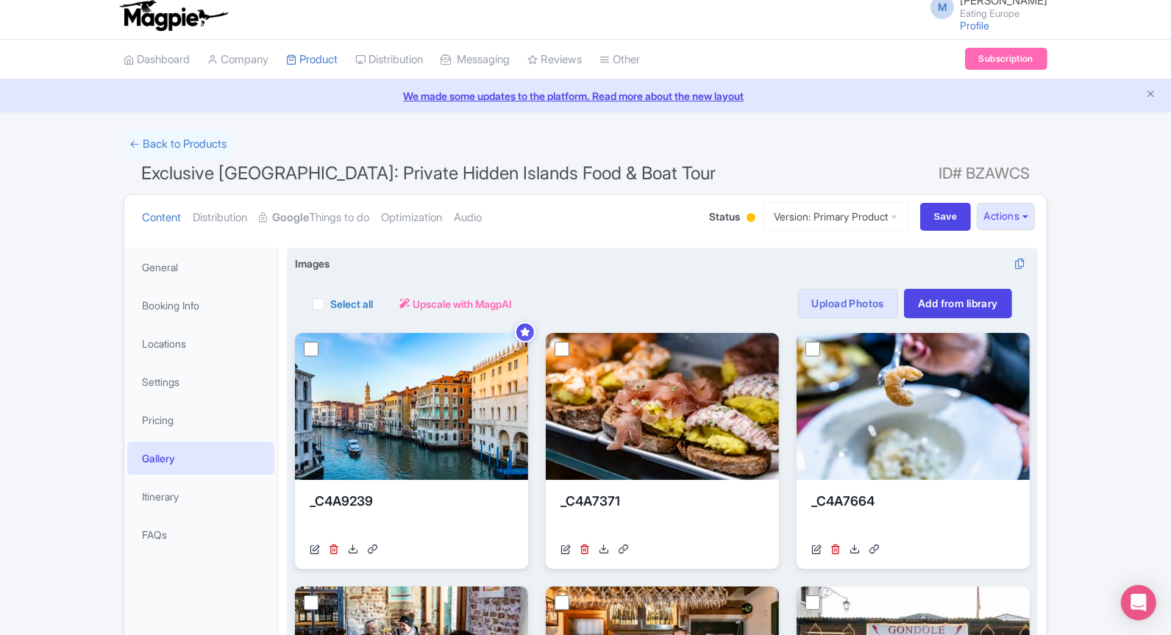
click at [330, 302] on label "Select all" at bounding box center [351, 303] width 43 height 15
click at [330, 302] on input "Select all" at bounding box center [335, 300] width 10 height 10
checkbox input "true"
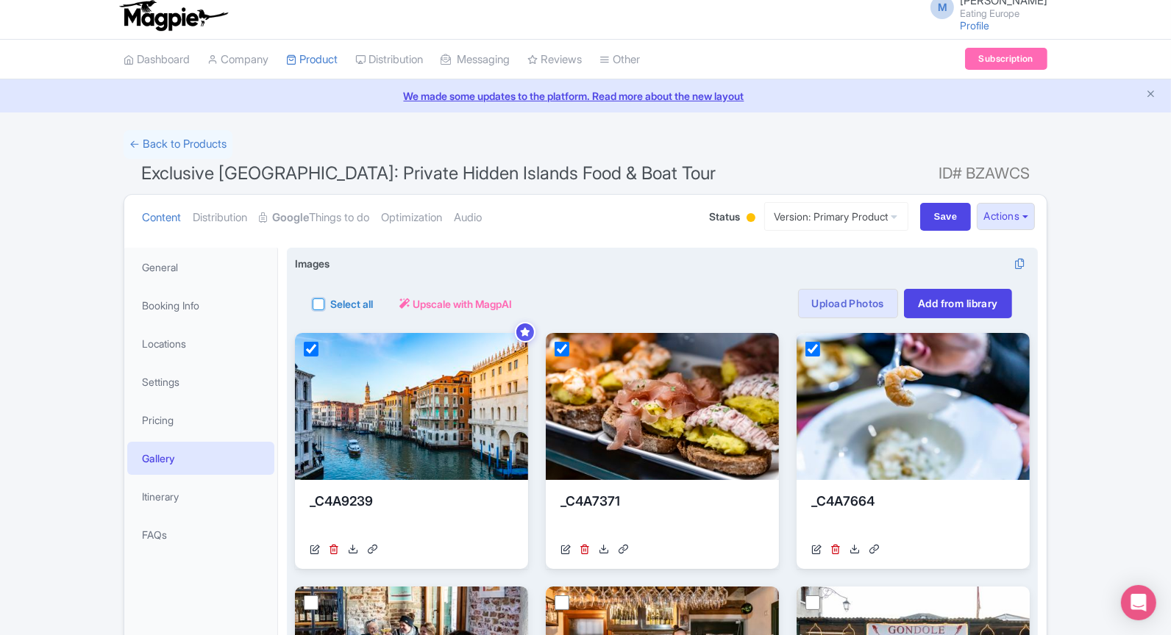
checkbox input "true"
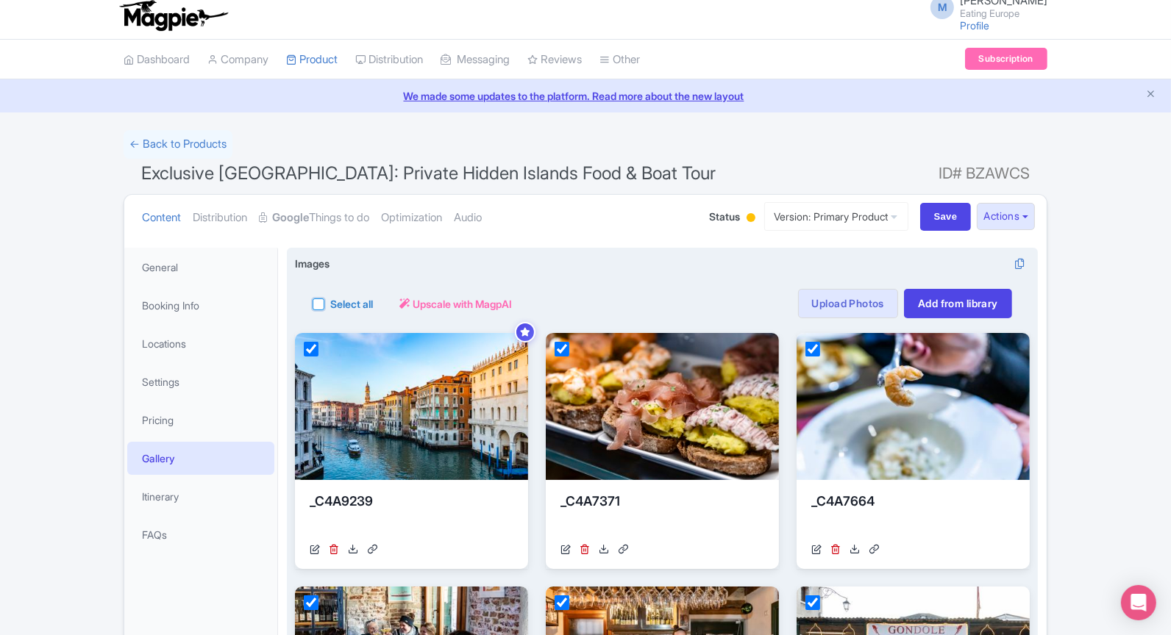
checkbox input "true"
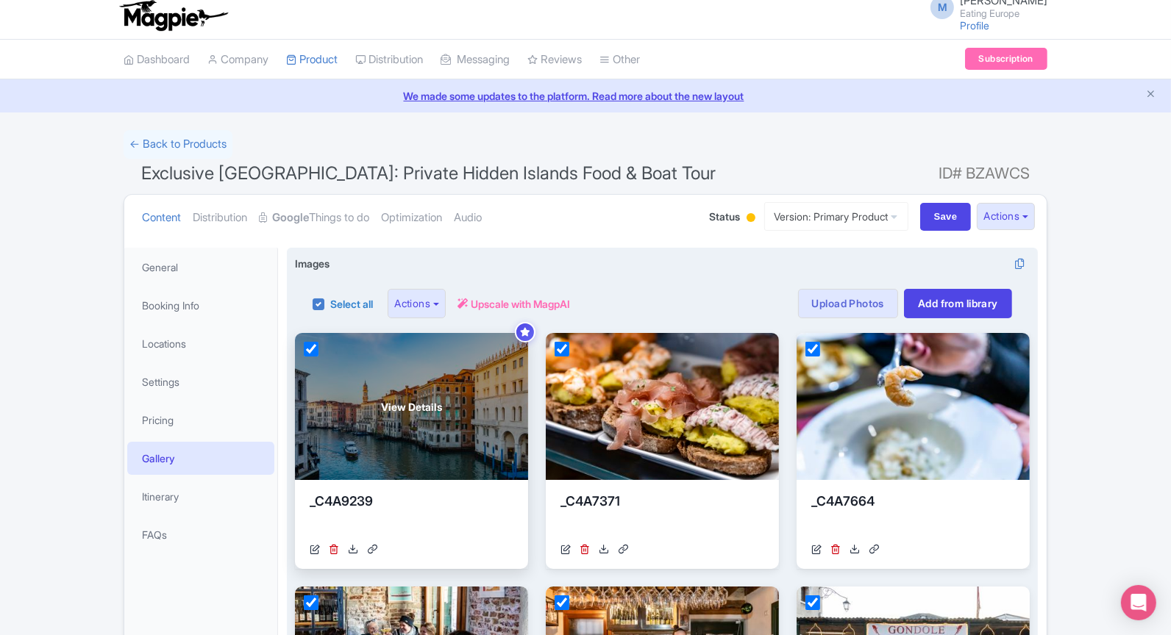
click at [311, 345] on input "checkbox" at bounding box center [311, 349] width 15 height 15
checkbox input "false"
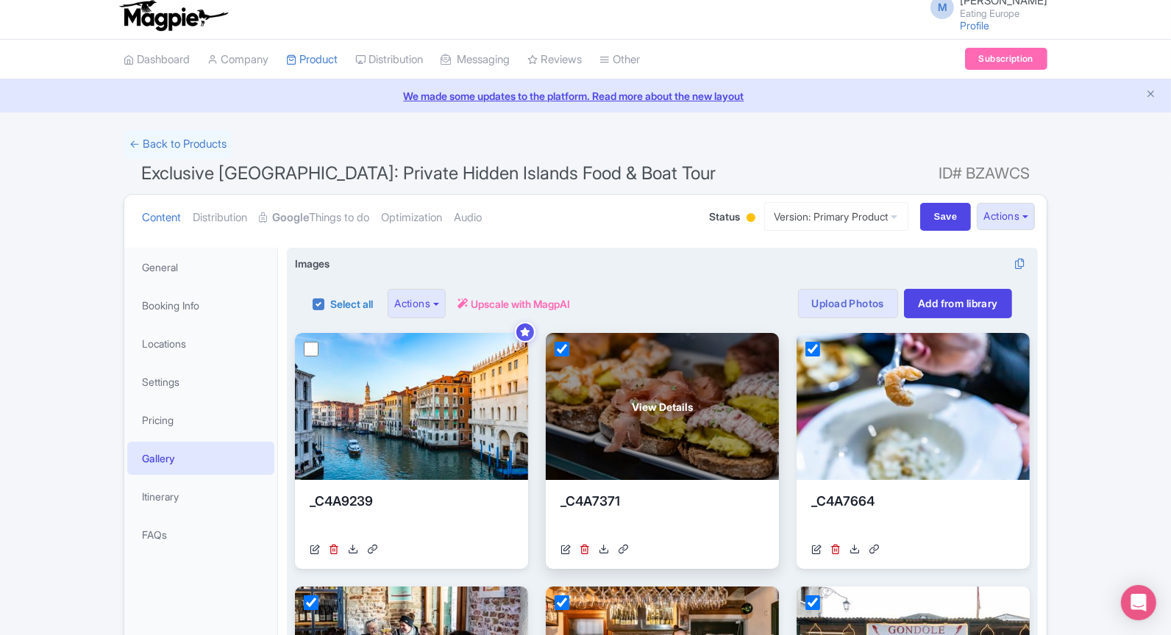
click at [557, 343] on input "checkbox" at bounding box center [561, 349] width 15 height 15
checkbox input "false"
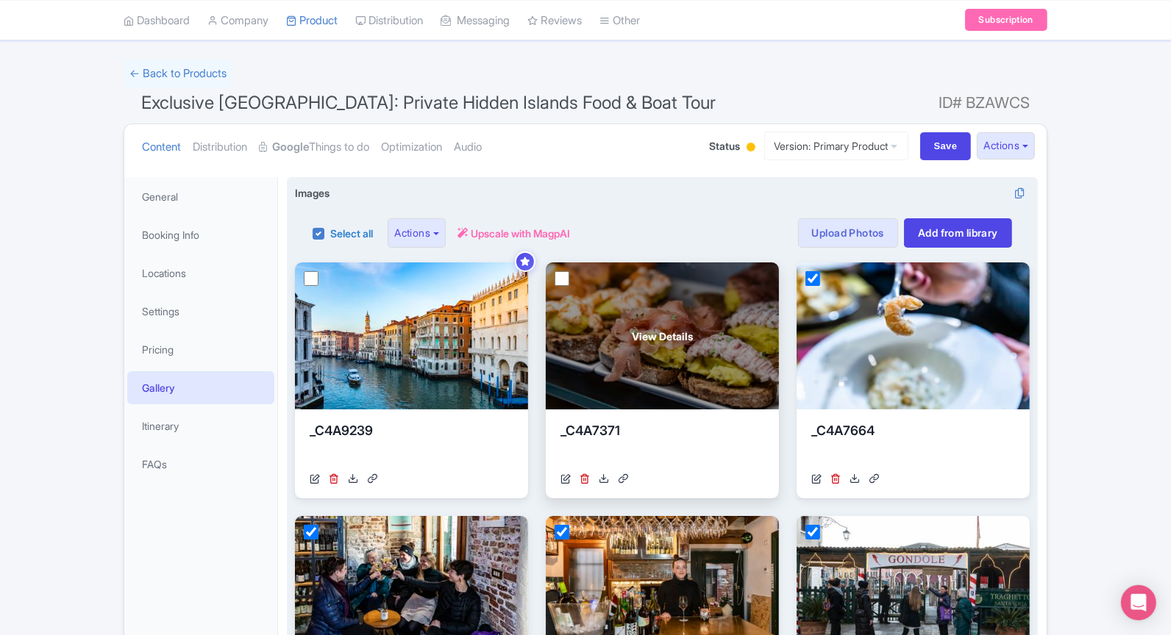
scroll to position [0, 0]
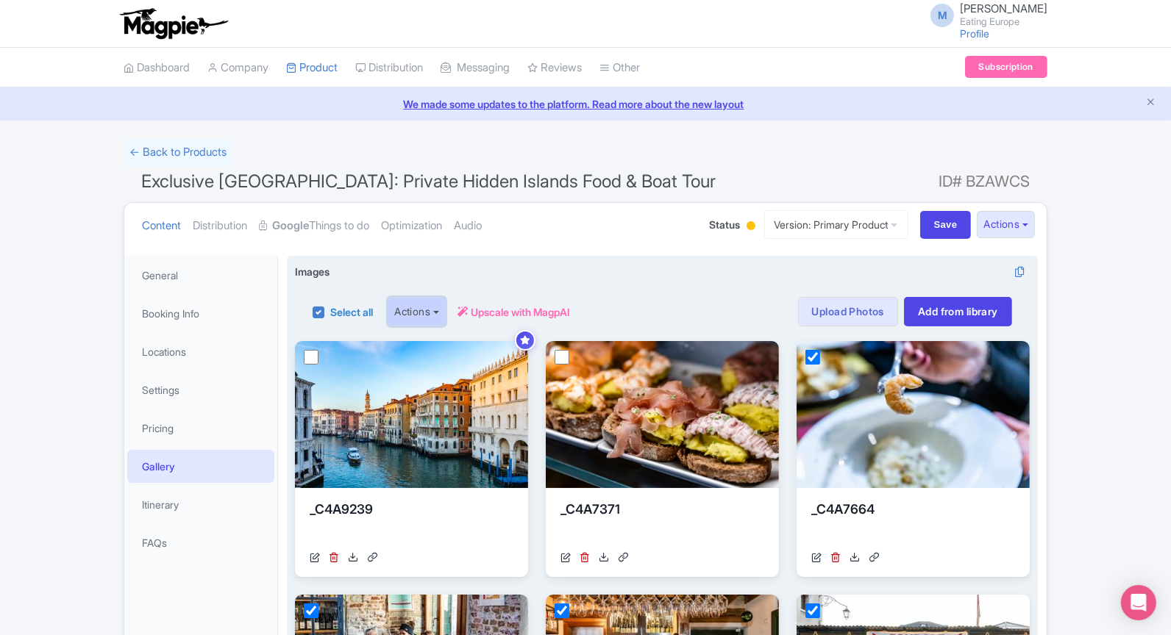
click at [432, 309] on button "Actions" at bounding box center [417, 311] width 58 height 29
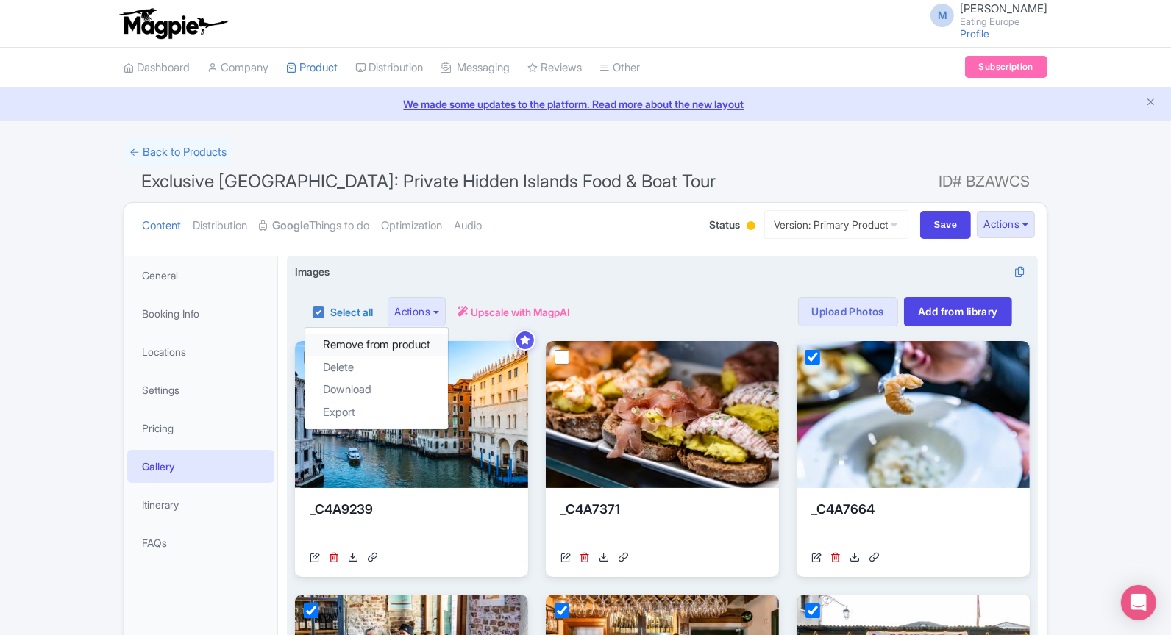
click at [426, 337] on link "Remove from product" at bounding box center [376, 345] width 143 height 23
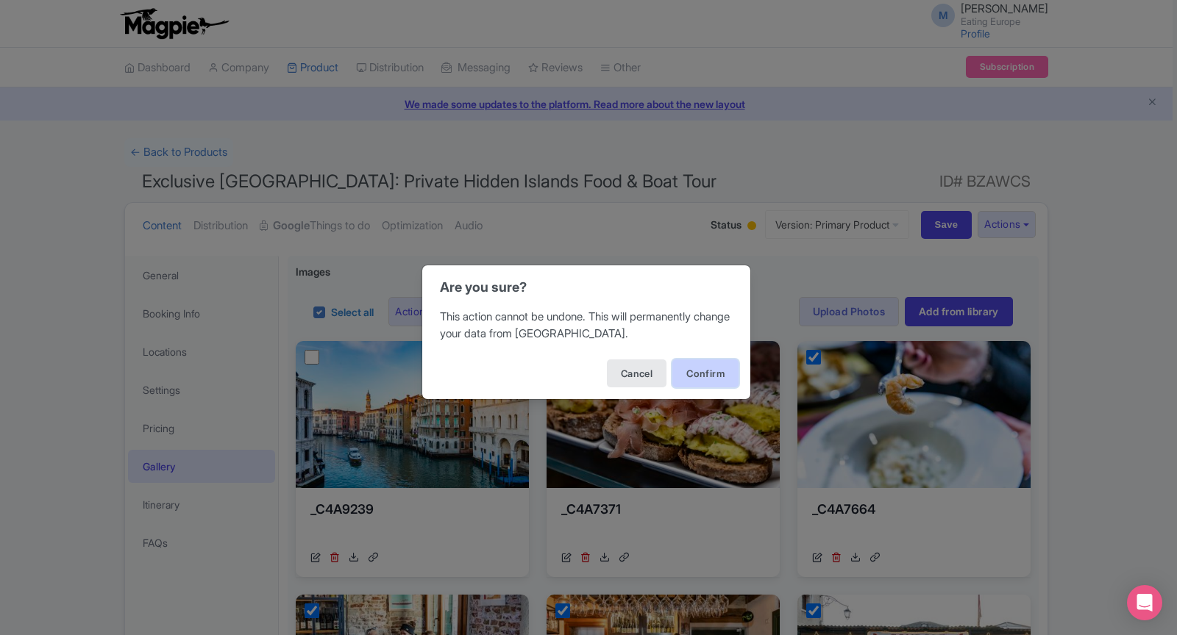
click at [688, 378] on button "Confirm" at bounding box center [705, 374] width 66 height 28
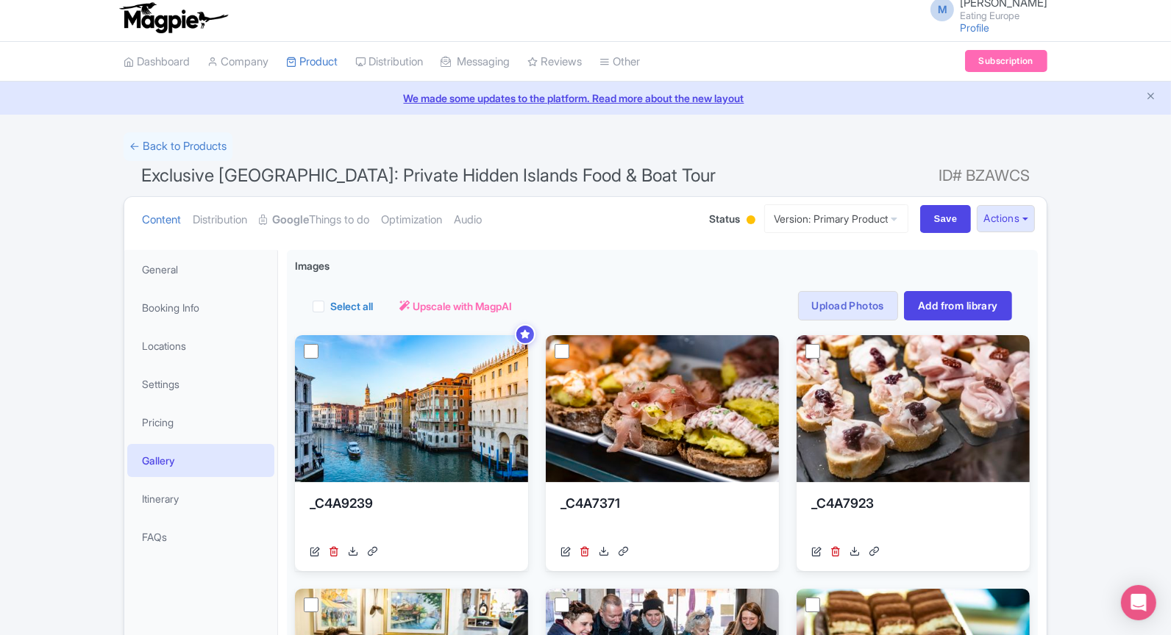
scroll to position [8, 0]
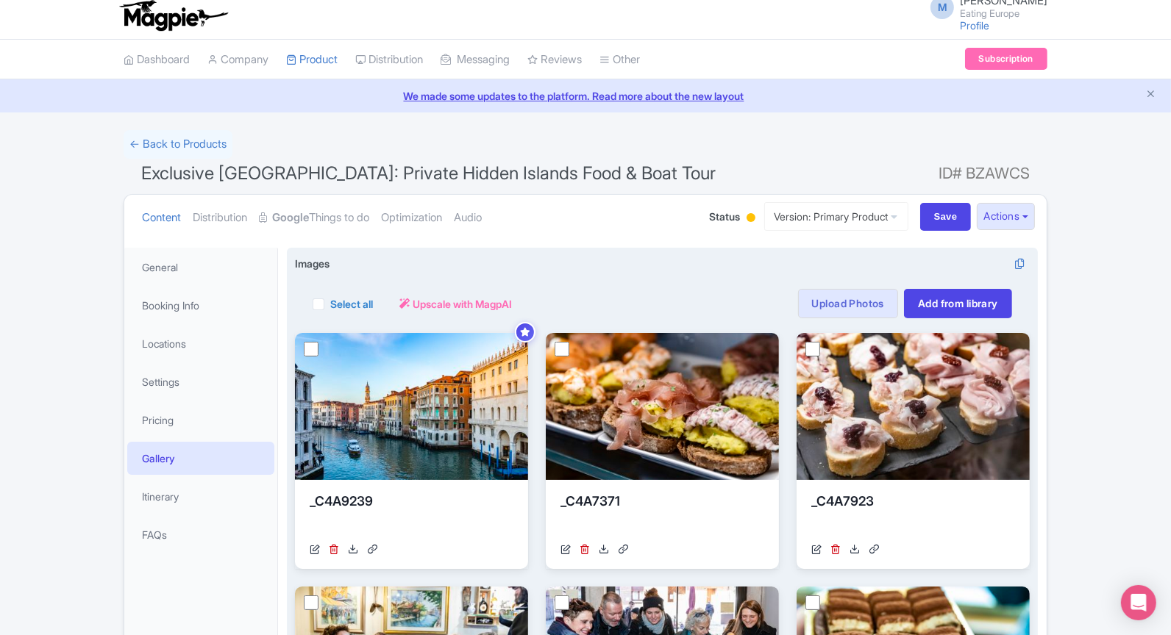
click at [330, 301] on label "Select all" at bounding box center [351, 303] width 43 height 15
click at [330, 301] on input "Select all" at bounding box center [335, 300] width 10 height 10
checkbox input "true"
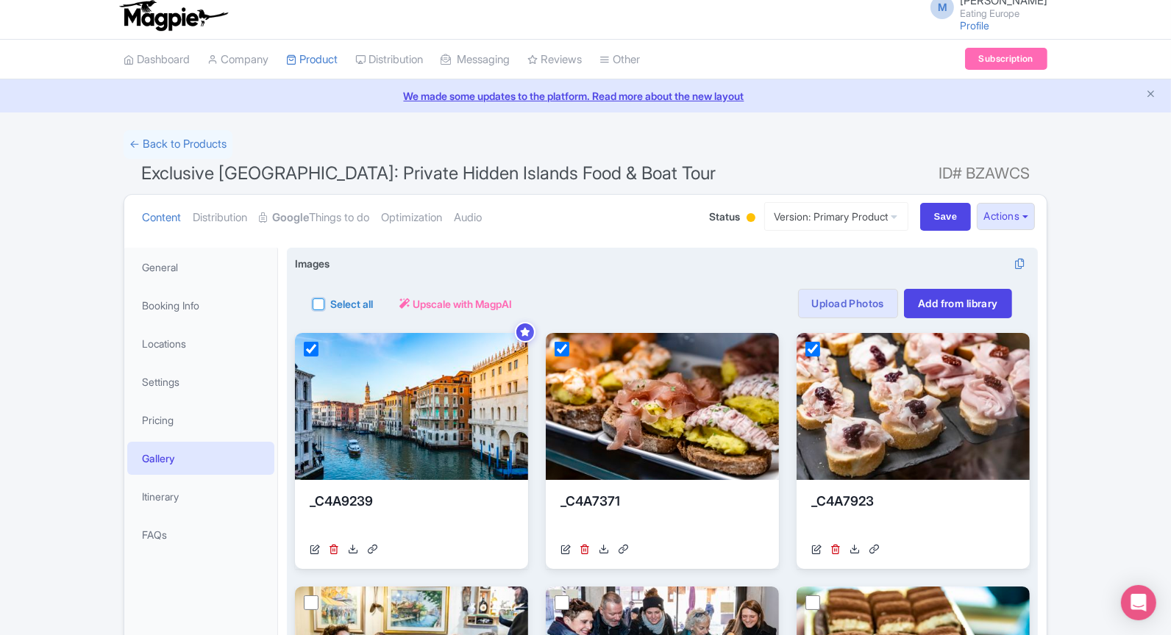
checkbox input "true"
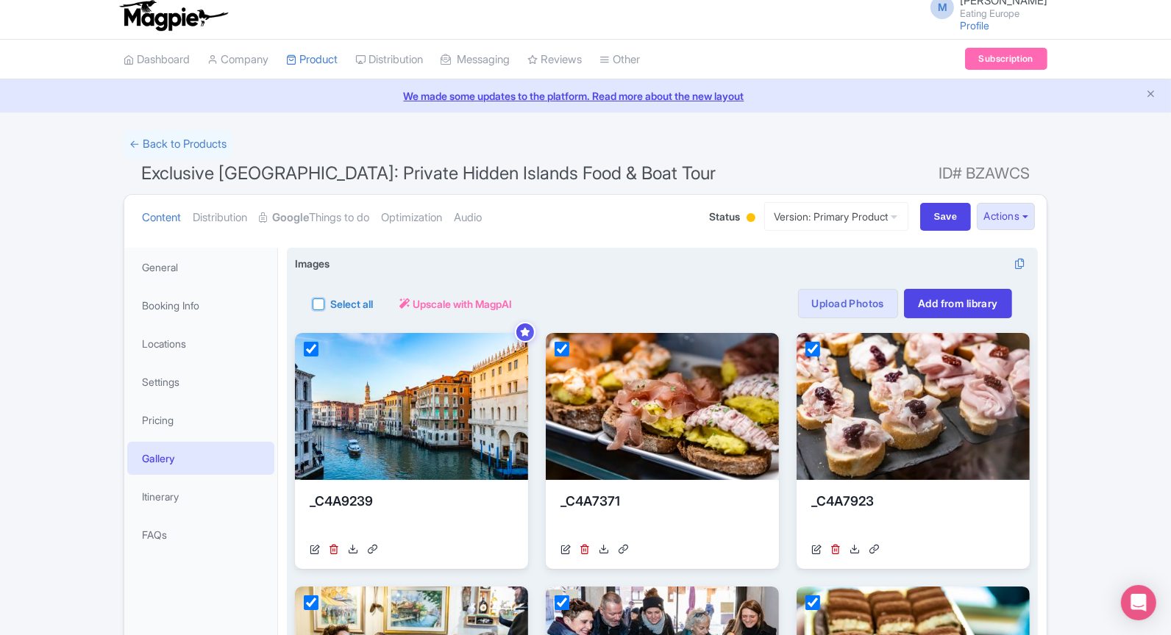
checkbox input "true"
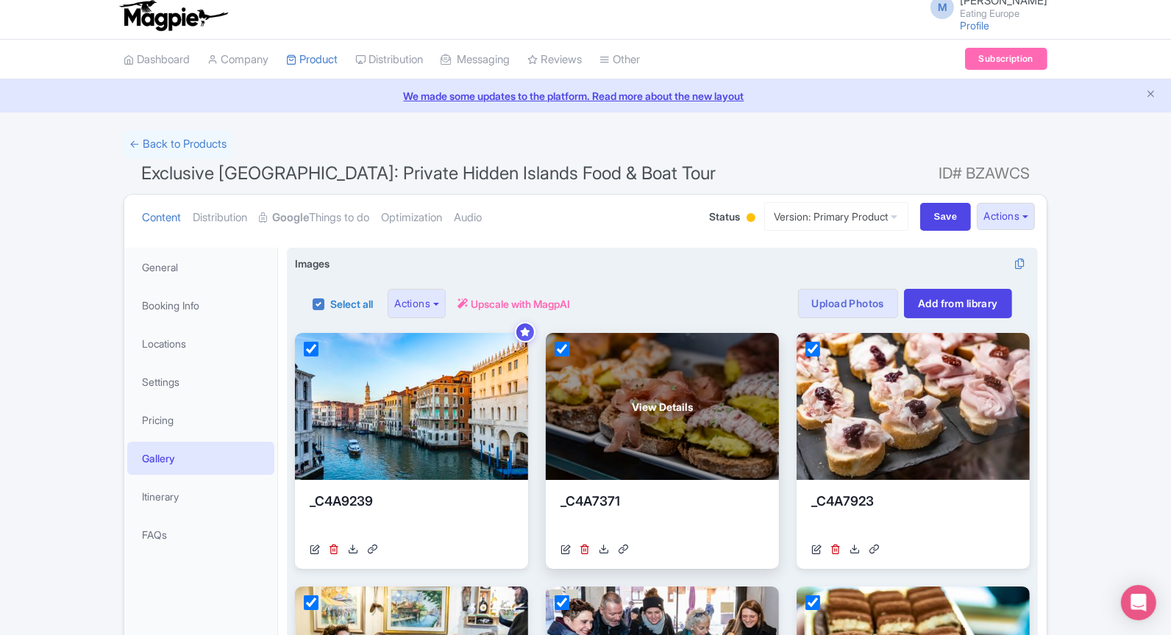
click at [563, 348] on input "checkbox" at bounding box center [561, 349] width 15 height 15
checkbox input "false"
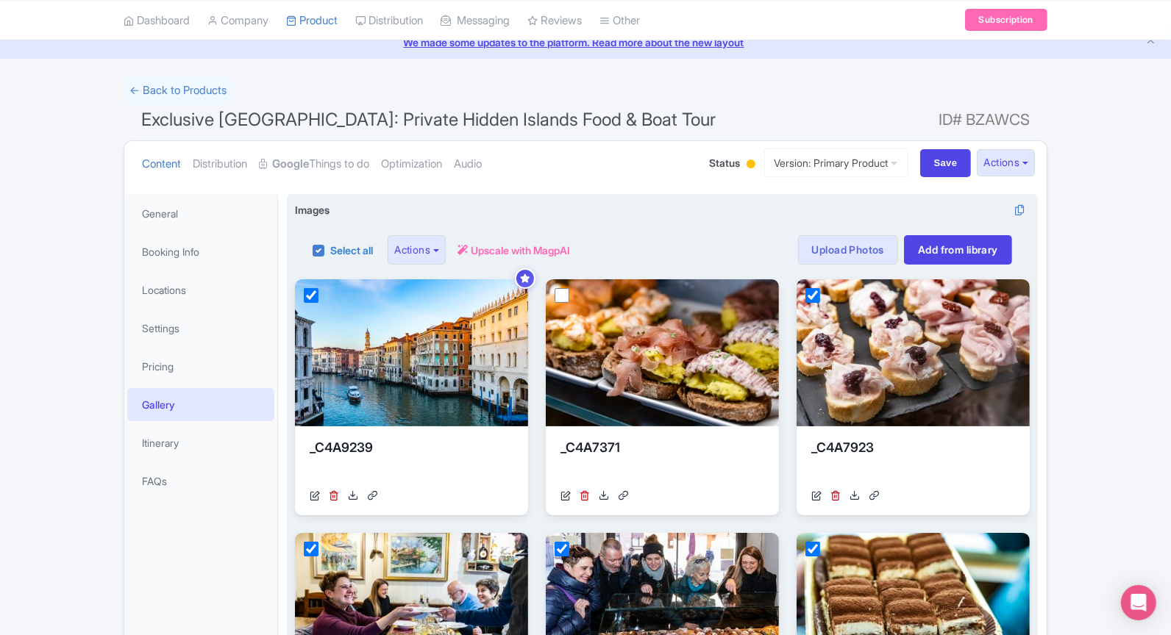
scroll to position [113, 0]
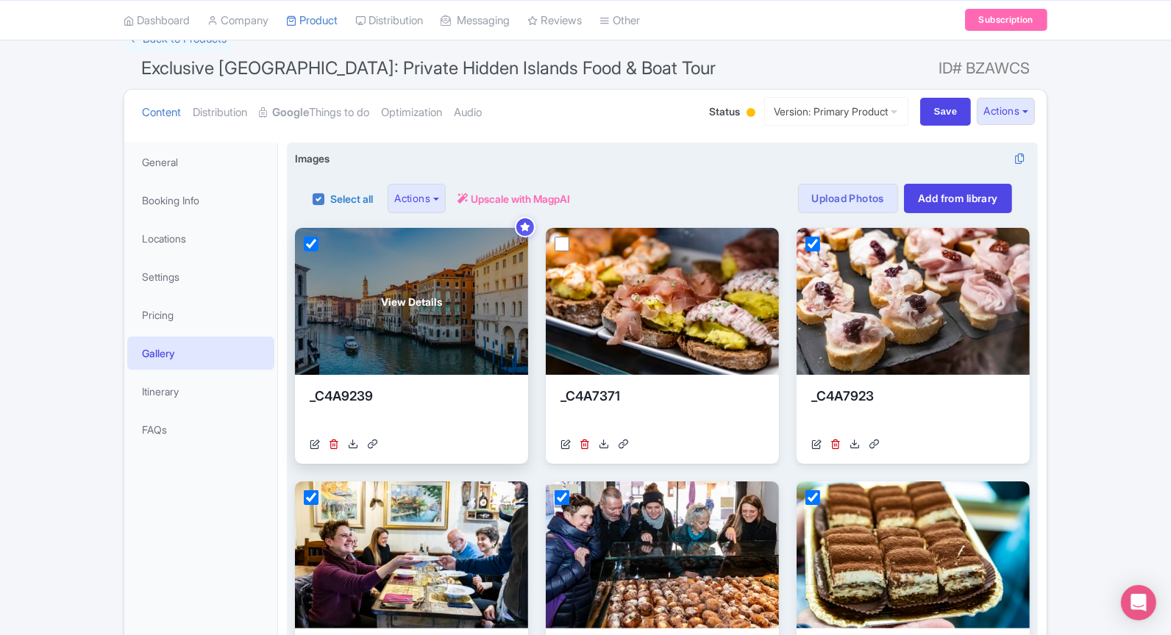
click at [307, 240] on input "checkbox" at bounding box center [311, 244] width 15 height 15
checkbox input "false"
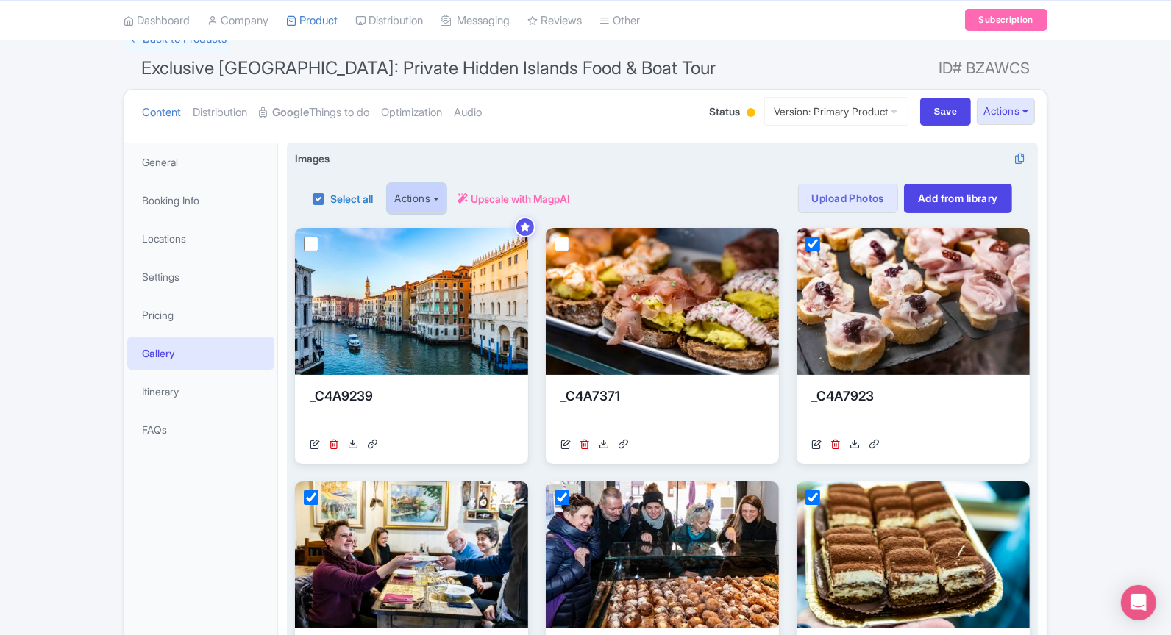
click at [445, 200] on button "Actions" at bounding box center [417, 198] width 58 height 29
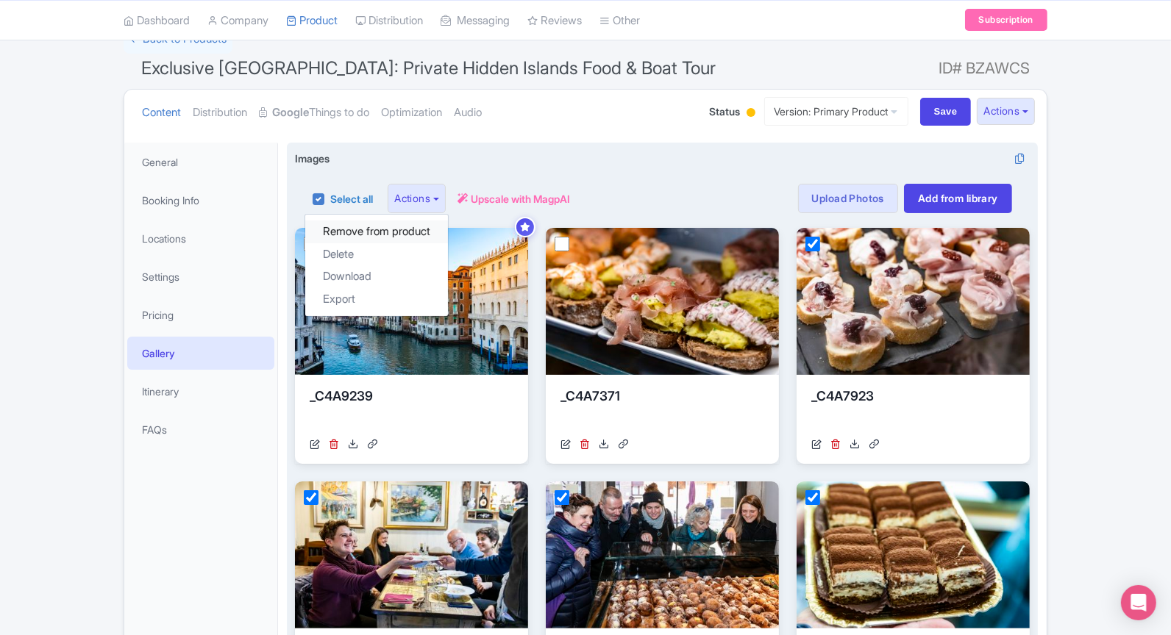
click at [439, 226] on link "Remove from product" at bounding box center [376, 232] width 143 height 23
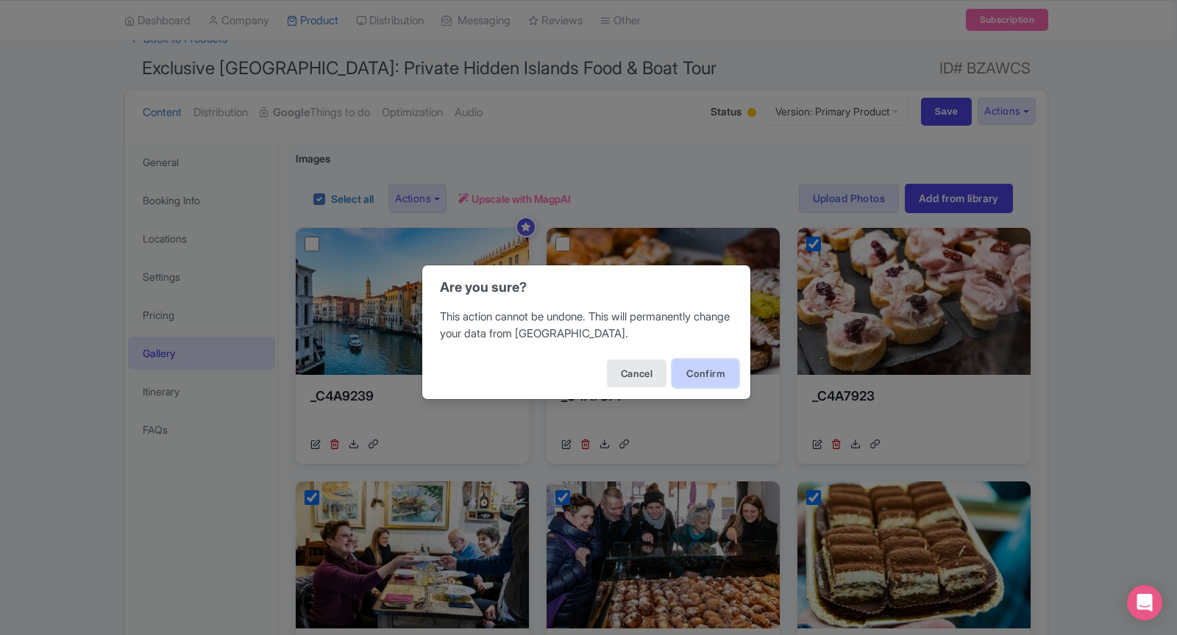
click at [721, 371] on button "Confirm" at bounding box center [705, 374] width 66 height 28
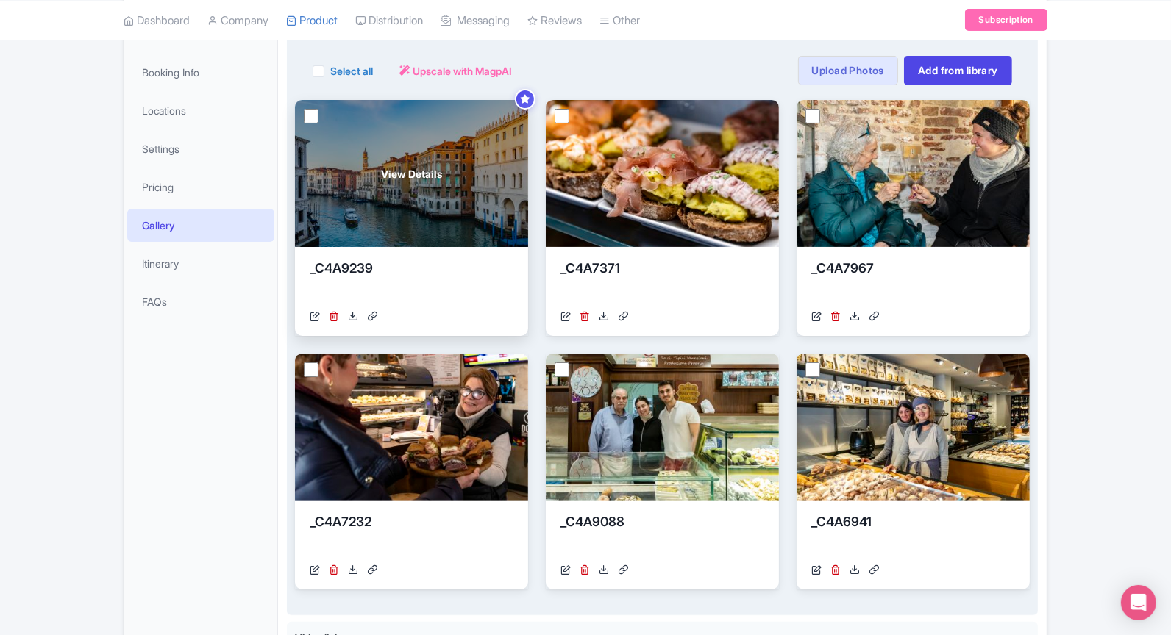
scroll to position [251, 0]
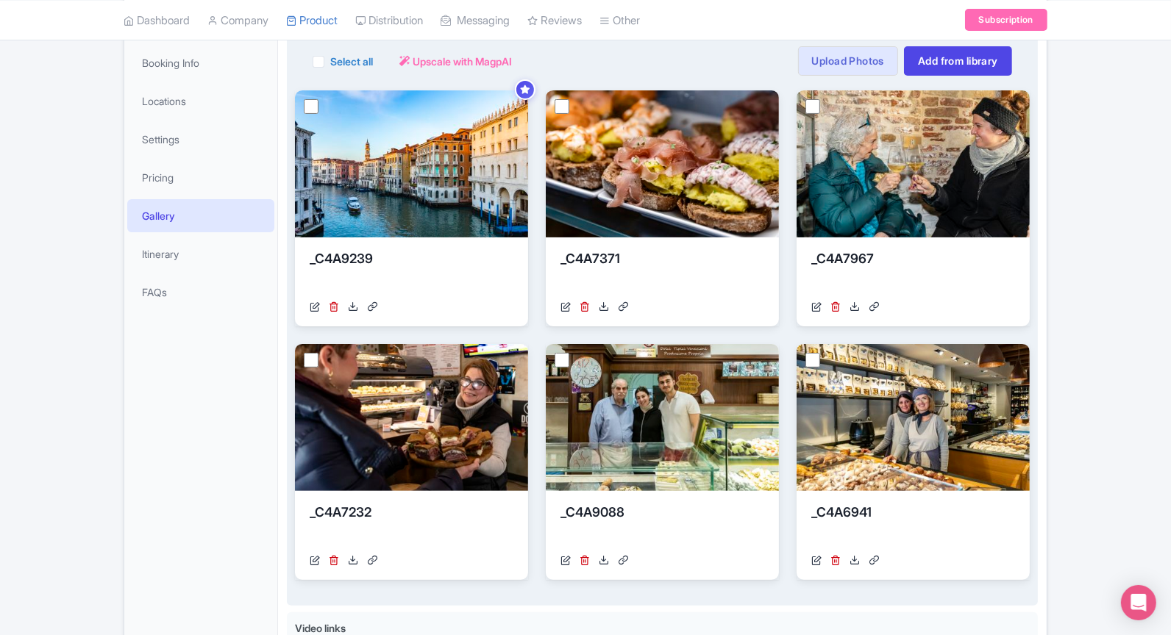
click at [330, 57] on label "Select all" at bounding box center [351, 61] width 43 height 15
click at [330, 57] on input "Select all" at bounding box center [335, 57] width 10 height 10
checkbox input "true"
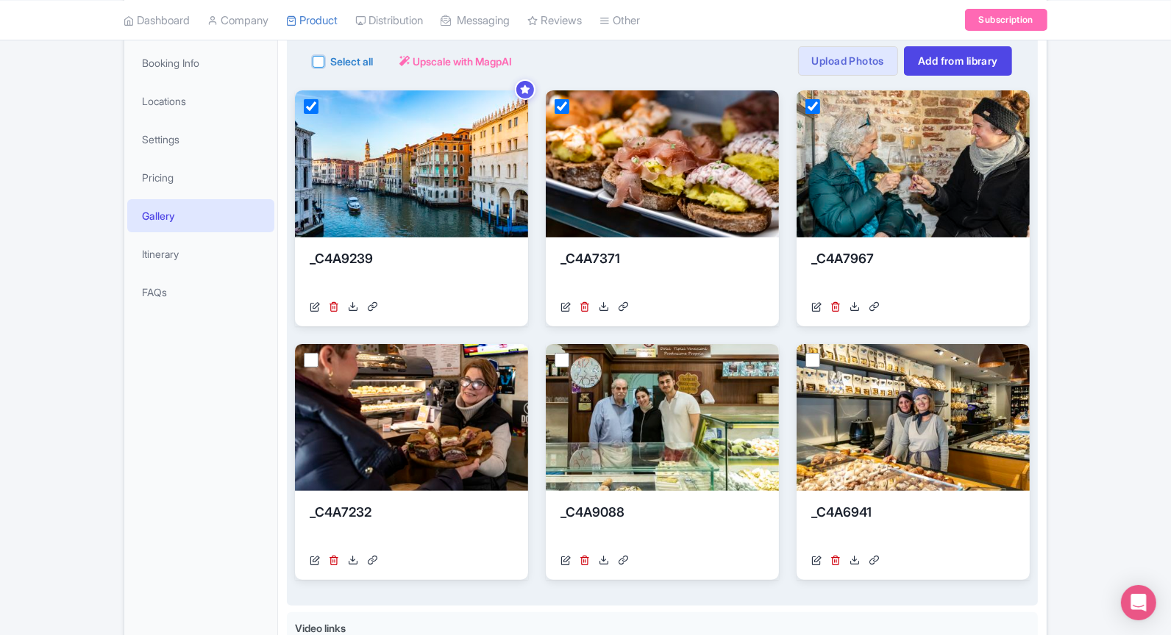
checkbox input "true"
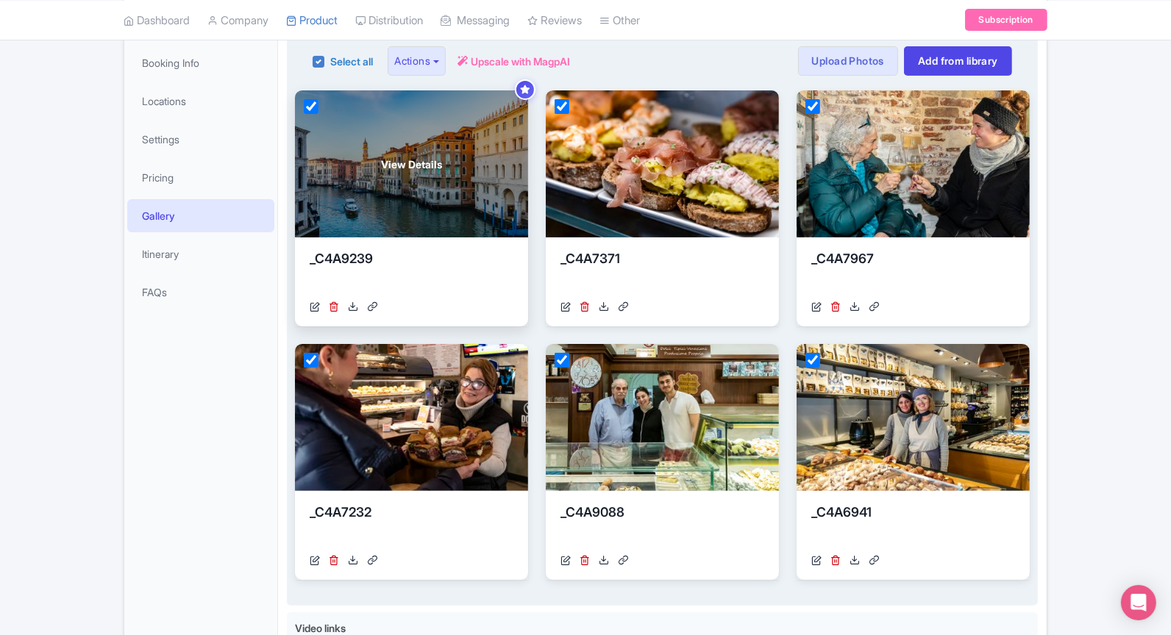
click at [312, 103] on input "checkbox" at bounding box center [311, 106] width 15 height 15
checkbox input "false"
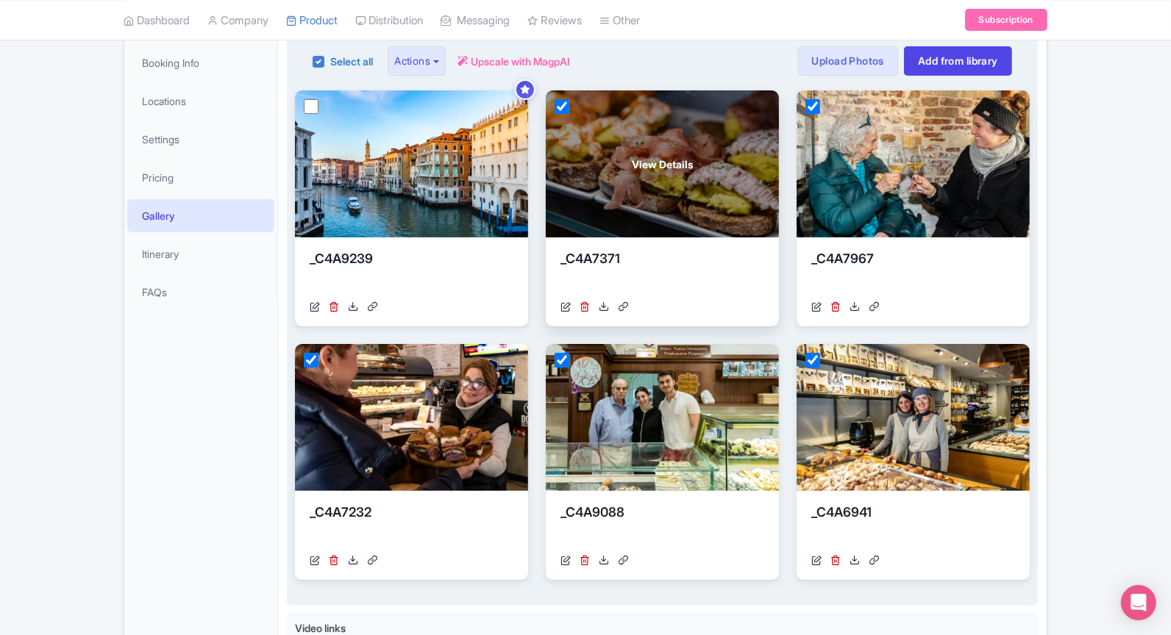
click at [559, 106] on input "checkbox" at bounding box center [561, 106] width 15 height 15
checkbox input "false"
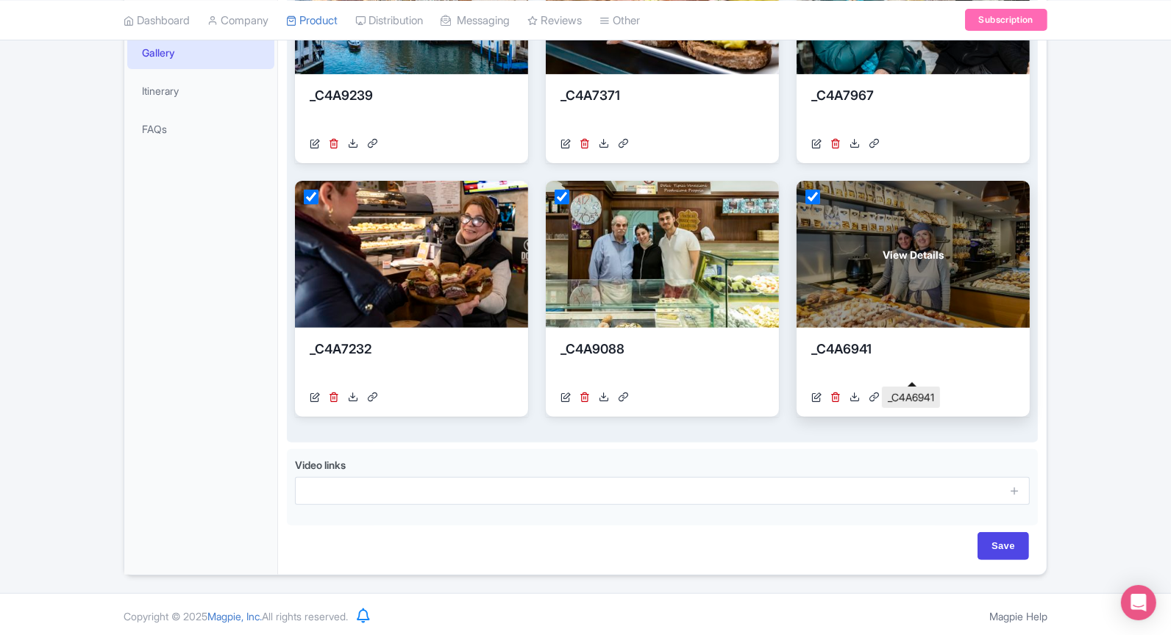
scroll to position [143, 0]
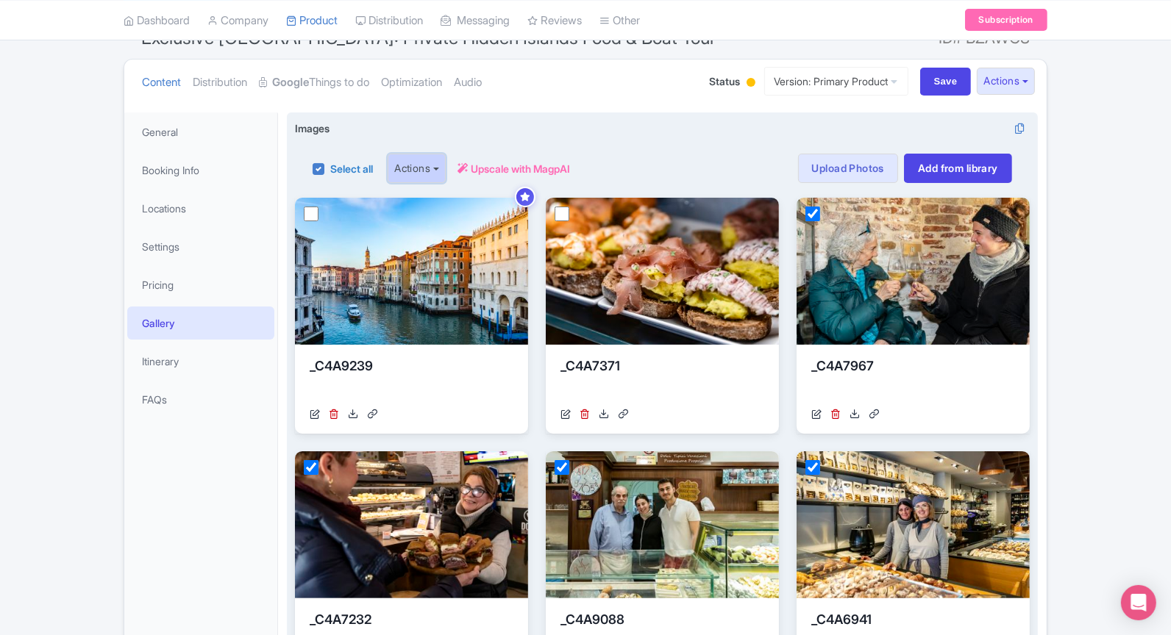
click at [422, 158] on button "Actions" at bounding box center [417, 168] width 58 height 29
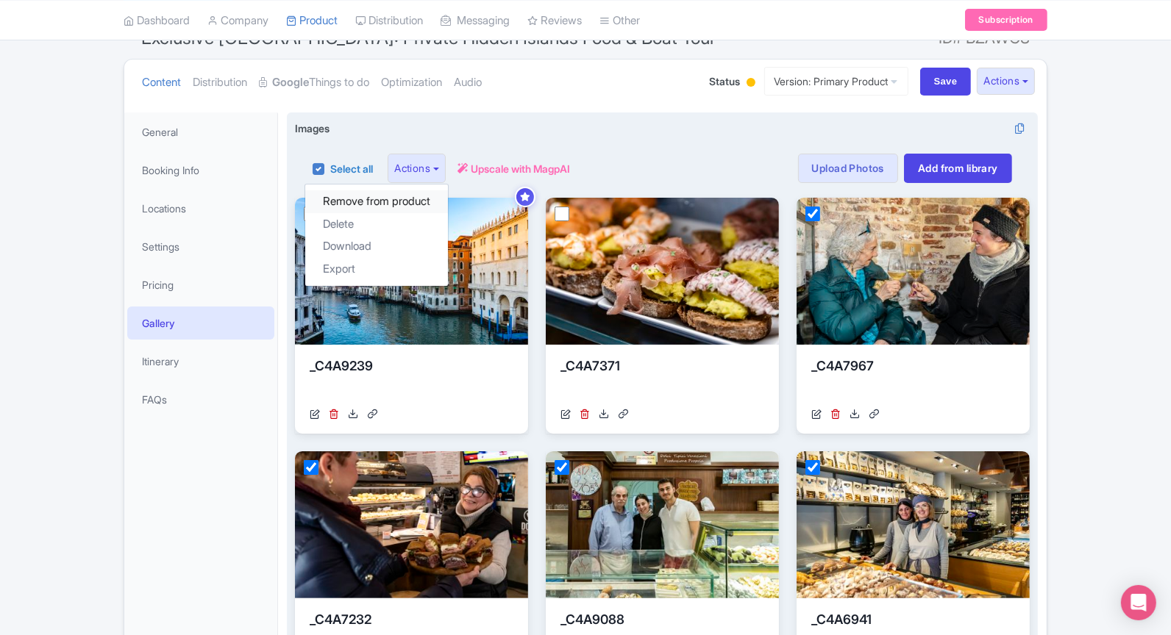
click at [410, 200] on link "Remove from product" at bounding box center [376, 201] width 143 height 23
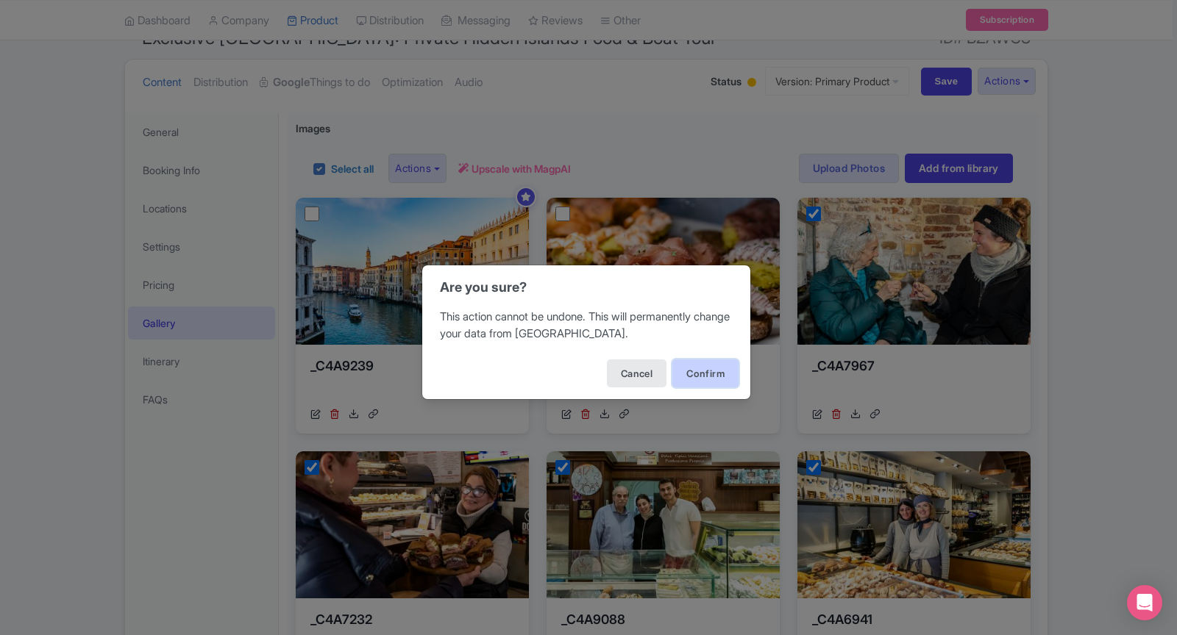
click at [727, 365] on button "Confirm" at bounding box center [705, 374] width 66 height 28
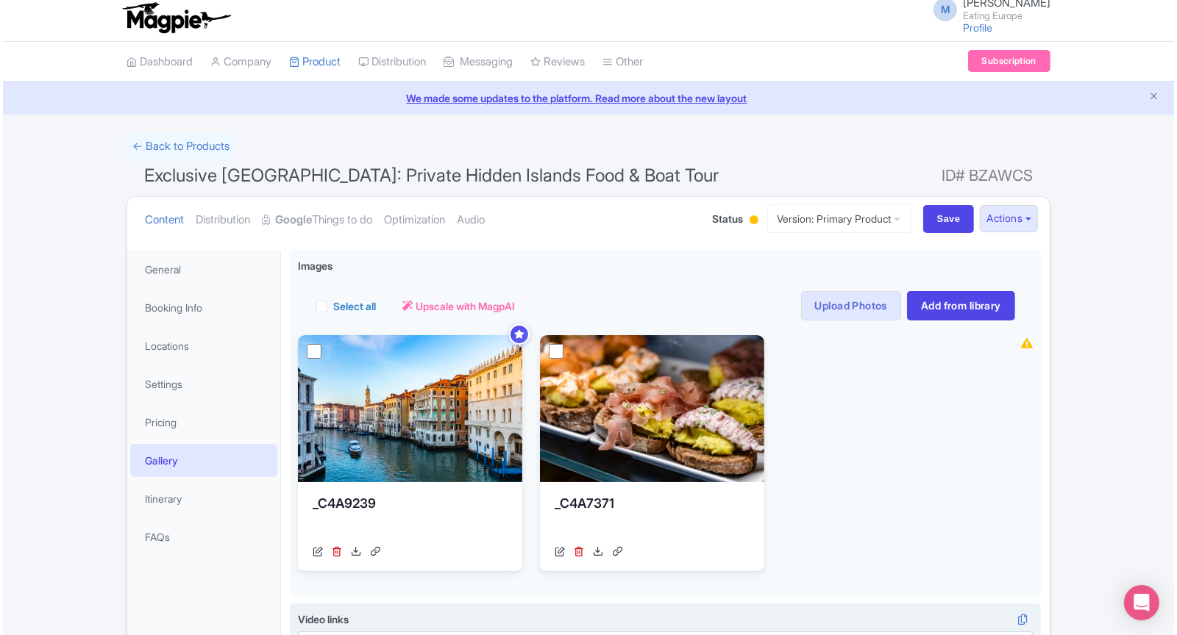
scroll to position [8, 0]
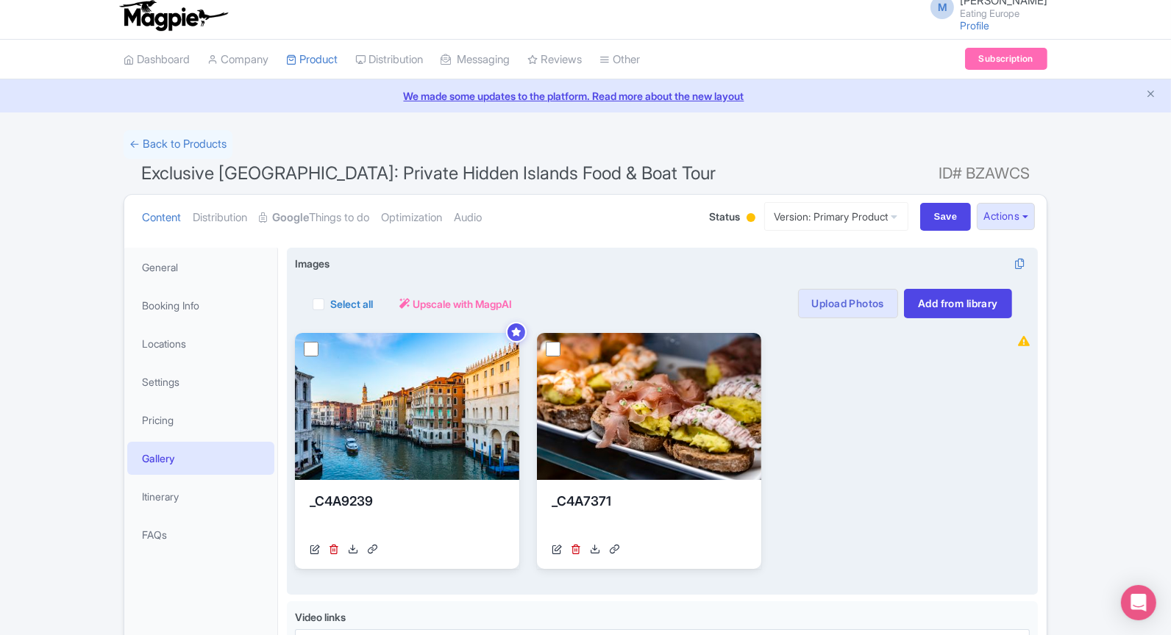
click at [842, 283] on div "Select all Actions Remove from product Delete Download Export Upscale with Magp…" at bounding box center [662, 294] width 735 height 47
click at [841, 299] on link "Upload Photos" at bounding box center [848, 303] width 100 height 29
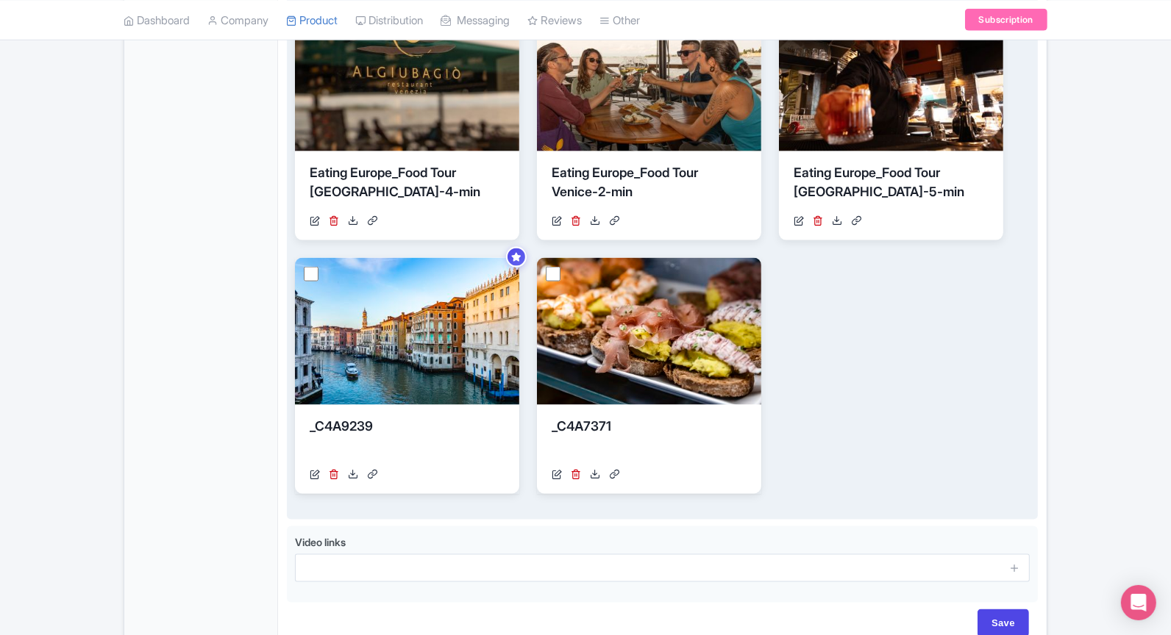
scroll to position [1936, 0]
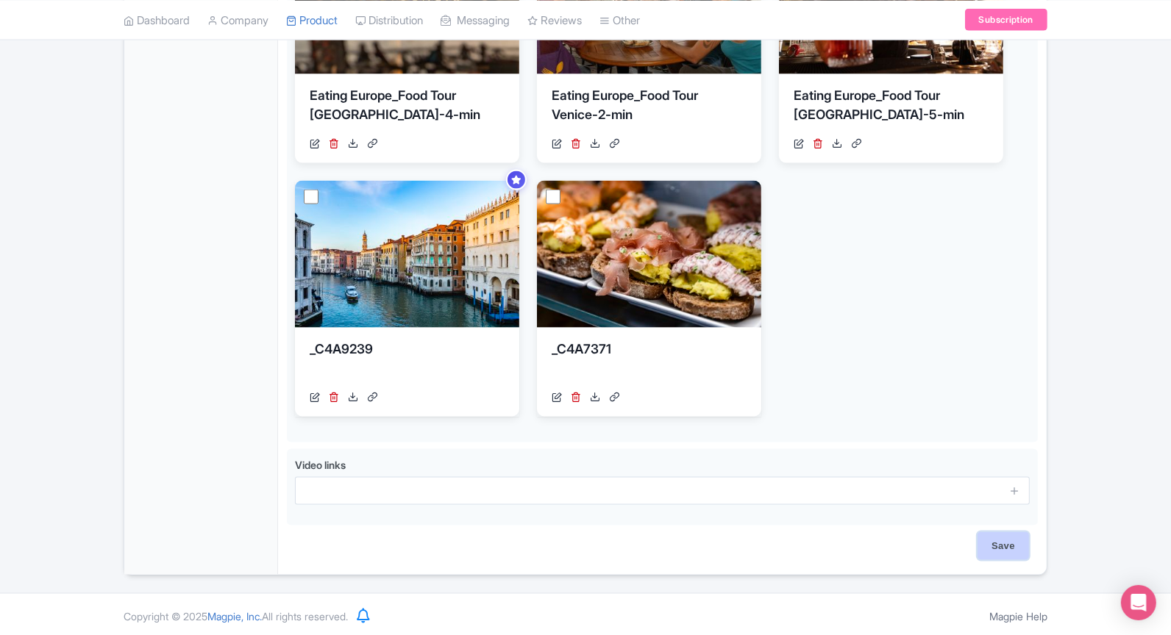
click at [991, 553] on input "Save" at bounding box center [1002, 546] width 51 height 28
type input "Saving..."
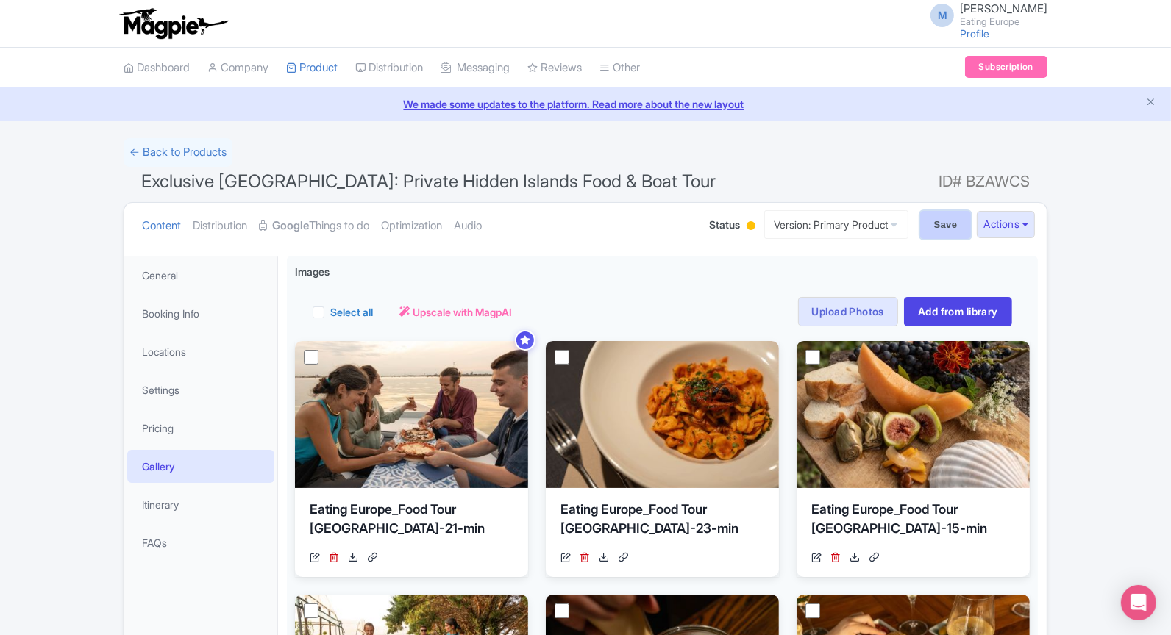
click at [940, 228] on input "Save" at bounding box center [945, 225] width 51 height 28
type input "Saving..."
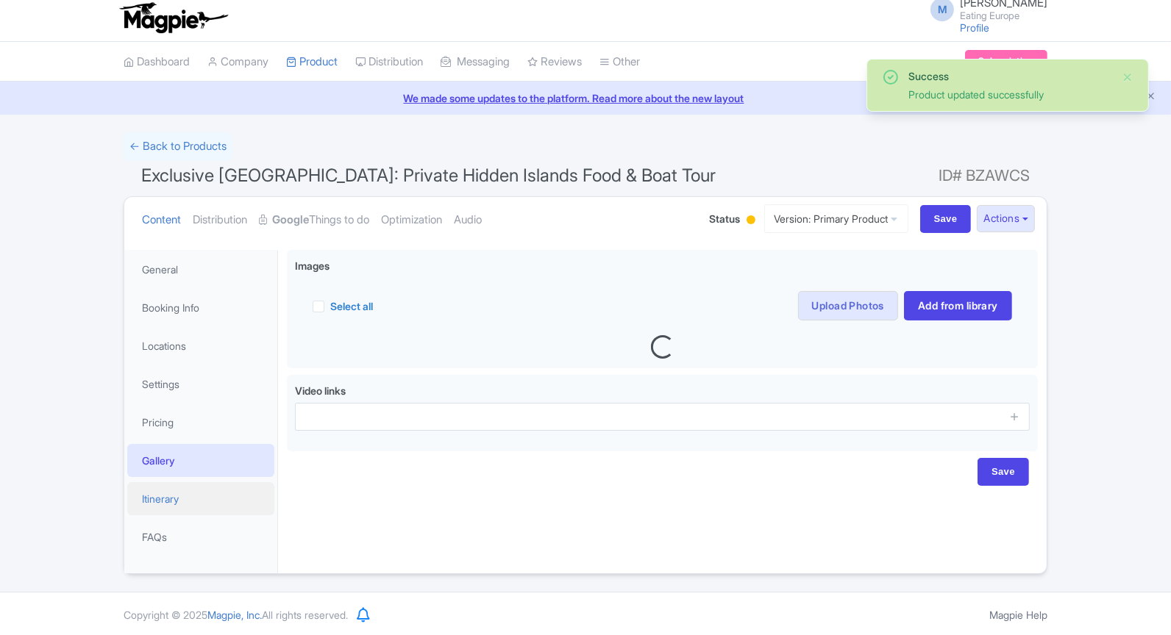
scroll to position [6, 0]
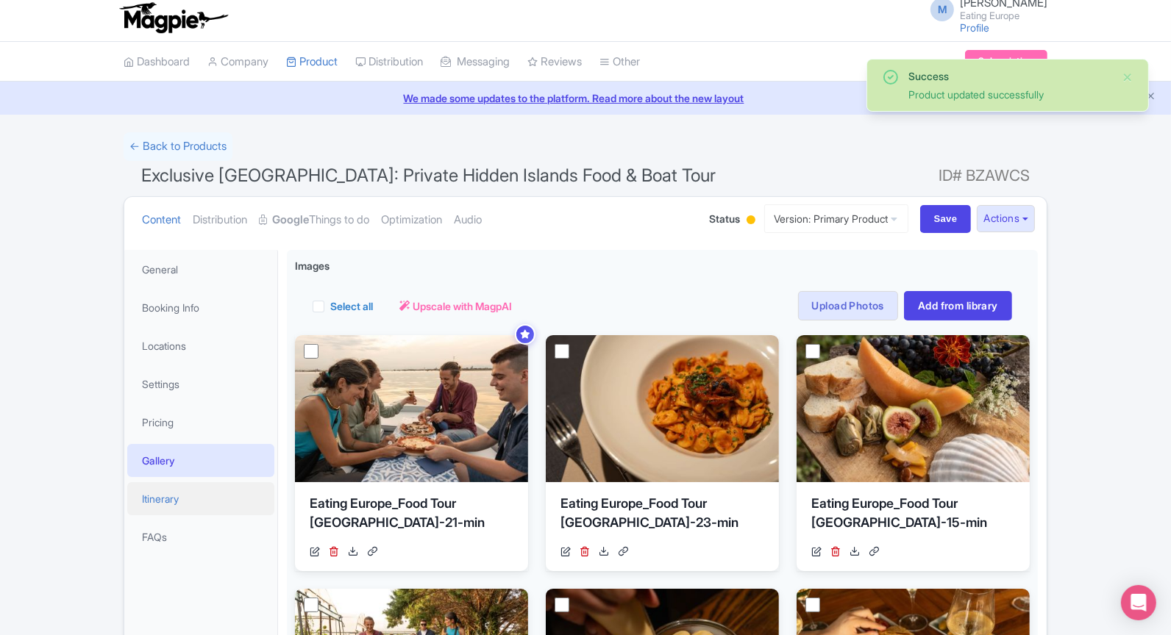
click at [205, 482] on link "Itinerary" at bounding box center [200, 498] width 147 height 33
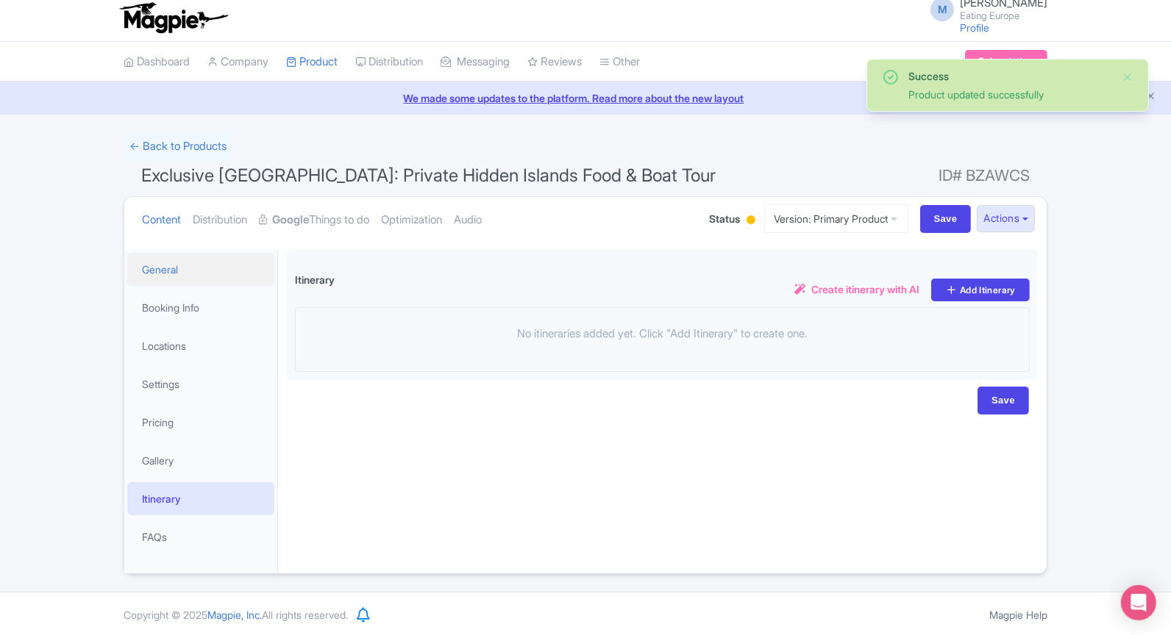
click at [196, 254] on link "General" at bounding box center [200, 269] width 147 height 33
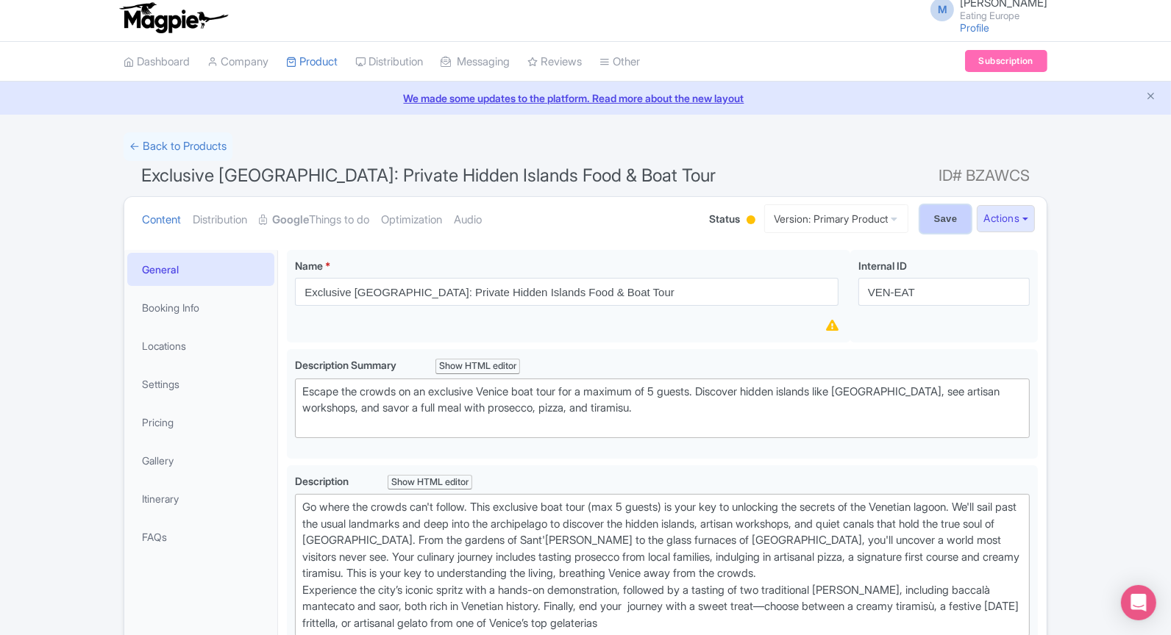
click at [955, 210] on input "Save" at bounding box center [945, 219] width 51 height 28
type input "Saving..."
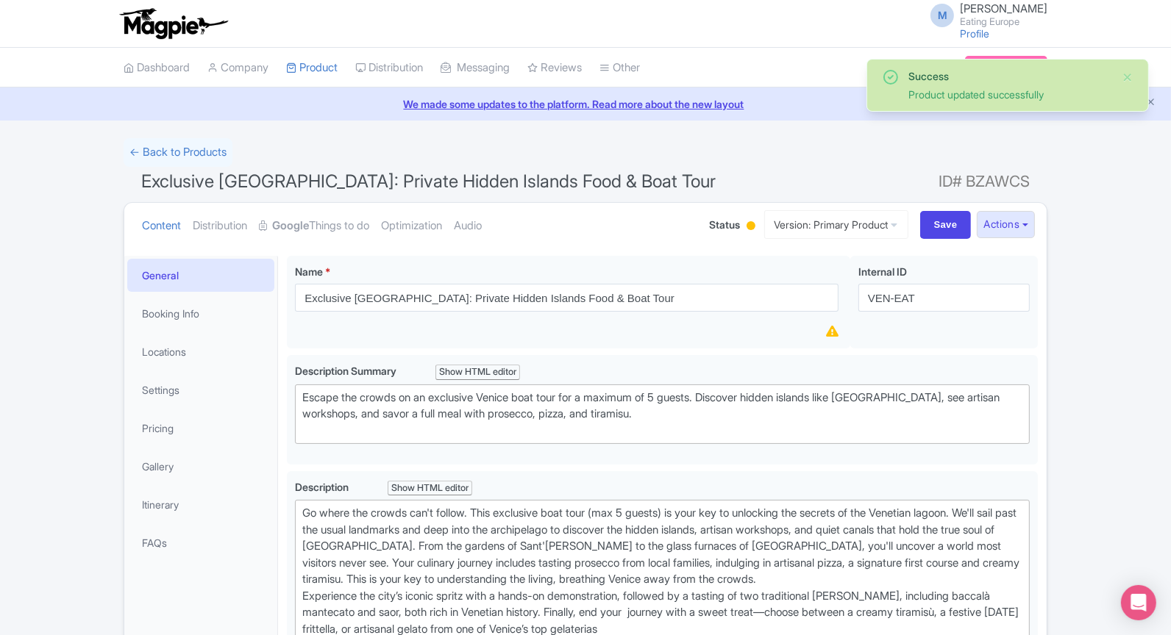
click at [746, 227] on div at bounding box center [750, 225] width 9 height 9
click at [726, 247] on div "Active" at bounding box center [714, 252] width 87 height 29
click at [197, 157] on link "← Back to Products" at bounding box center [178, 152] width 109 height 29
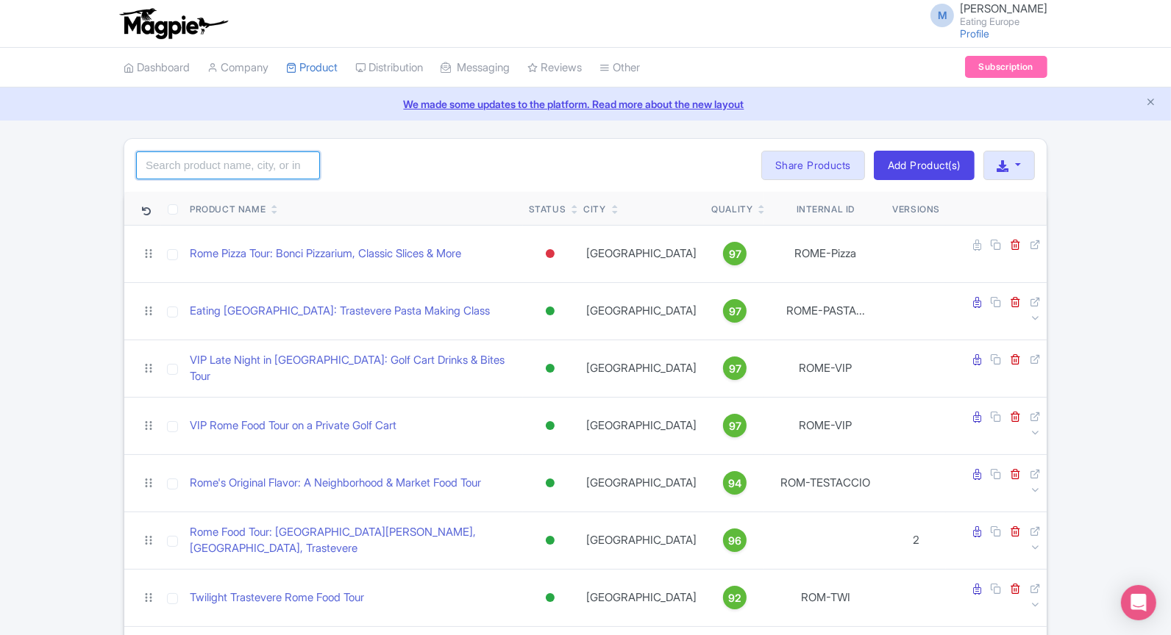
click at [205, 157] on input "search" at bounding box center [228, 165] width 184 height 28
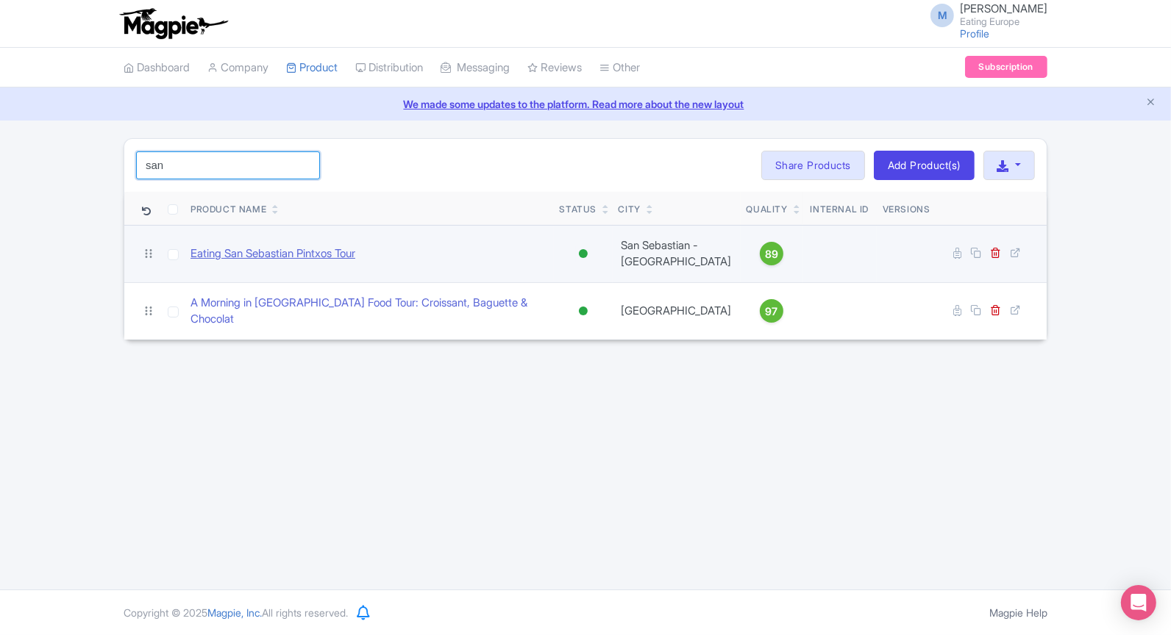
type input "san"
click at [332, 251] on link "Eating San Sebastian Pintxos Tour" at bounding box center [272, 254] width 165 height 17
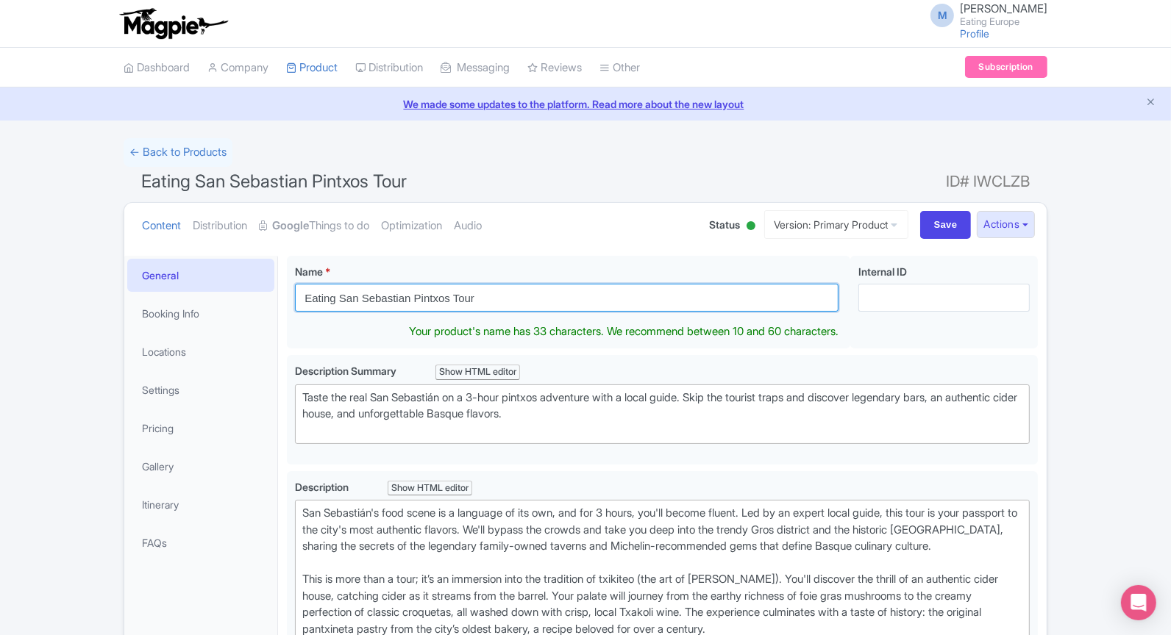
drag, startPoint x: 497, startPoint y: 295, endPoint x: 261, endPoint y: 288, distance: 236.2
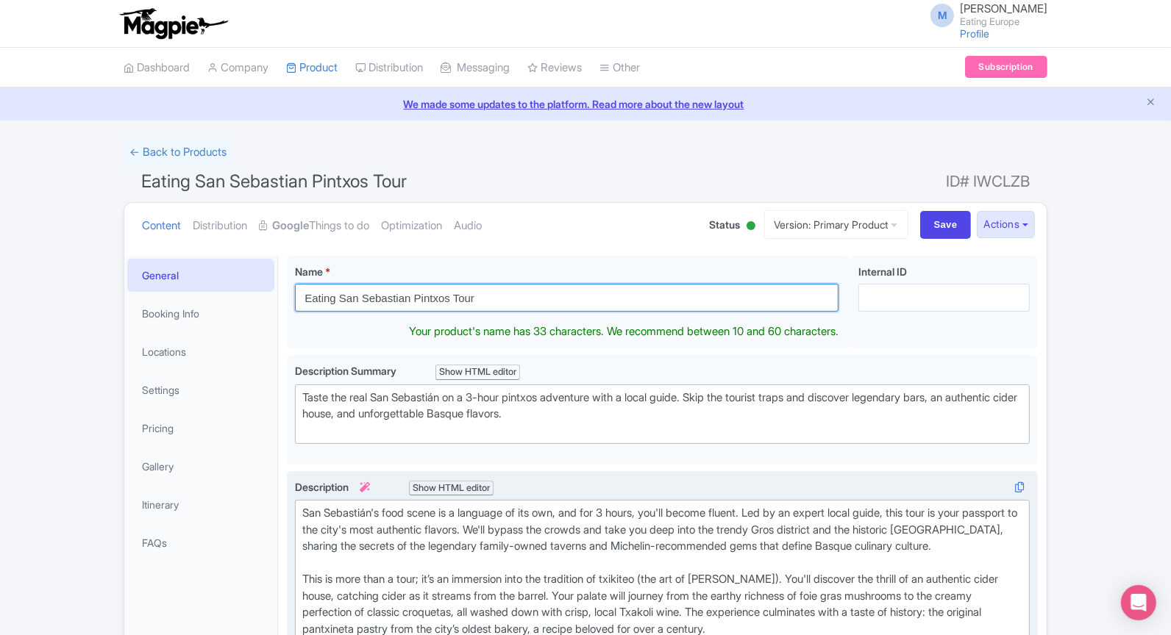
scroll to position [280, 0]
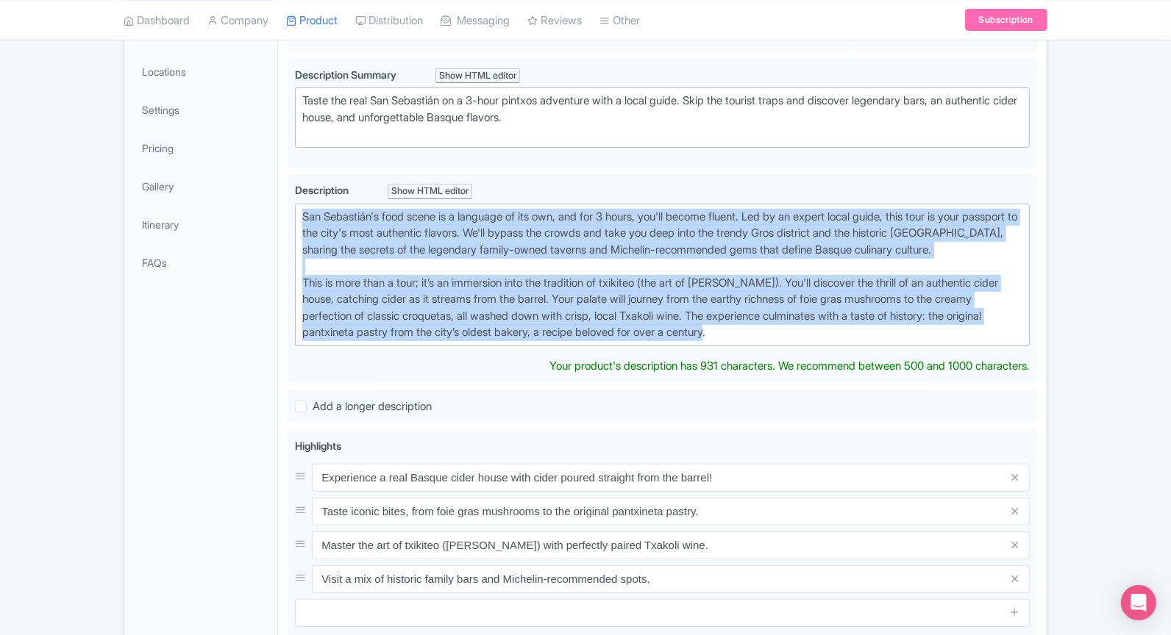
drag, startPoint x: 785, startPoint y: 329, endPoint x: 284, endPoint y: 175, distance: 524.7
click at [284, 175] on div "Eating San Sebastian Pintxos Tour Name * i Eating San Sebastian Pintxos Tour Yo…" at bounding box center [662, 466] width 768 height 999
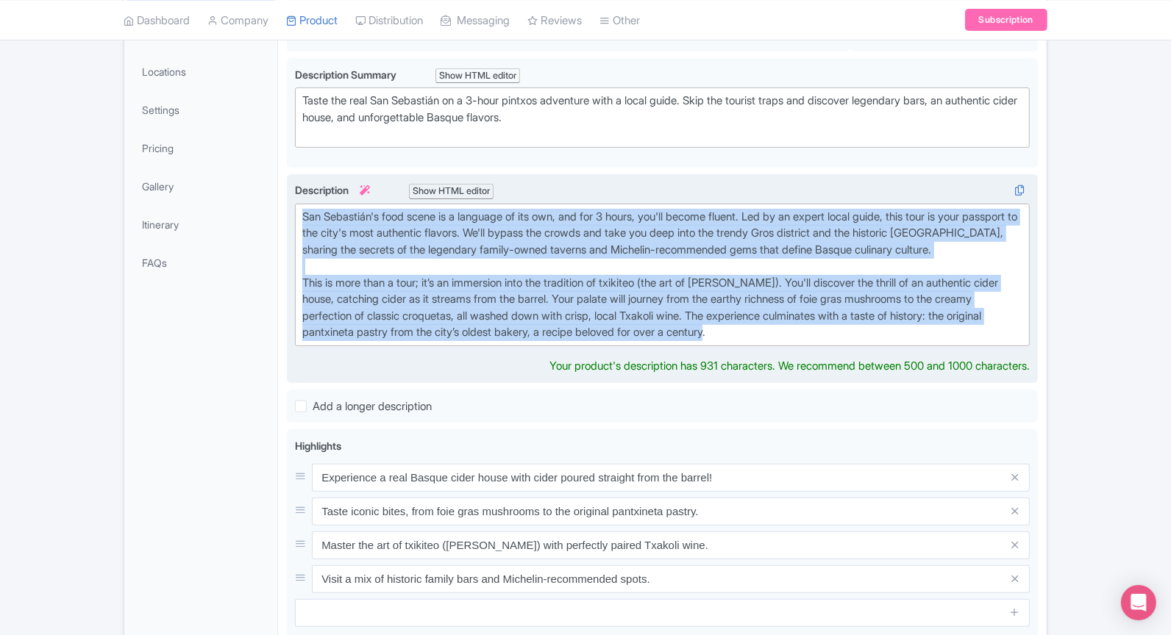
type trix-editor "<div>San Sebastián's food scene is a language of its own, and for 3 hours, you'…"
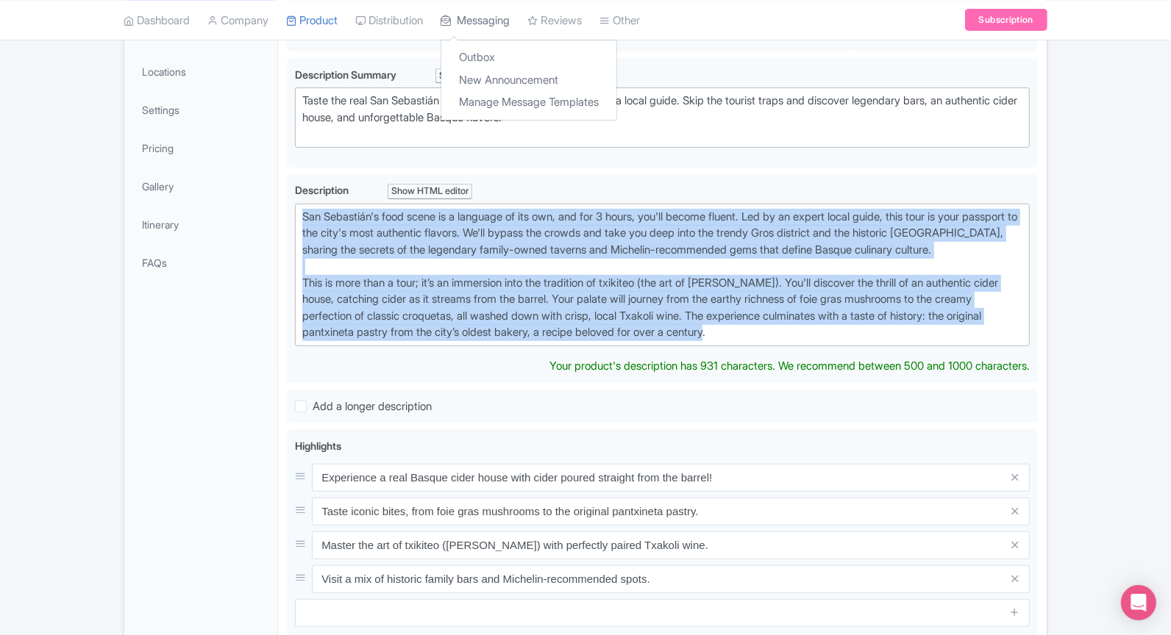
copy div "San Sebastián's food scene is a language of its own, and for 3 hours, you'll be…"
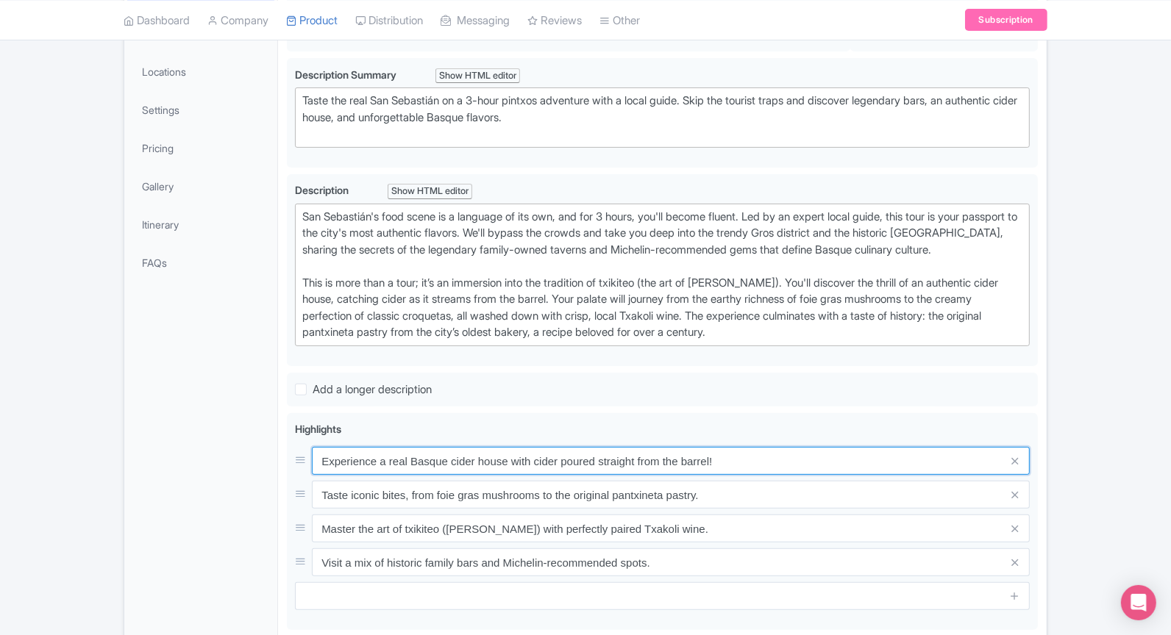
drag, startPoint x: 752, startPoint y: 476, endPoint x: 281, endPoint y: 449, distance: 471.4
click at [281, 449] on div "Eating San Sebastian Pintxos Tour Name * i Eating San Sebastian Pintxos Tour Yo…" at bounding box center [662, 458] width 768 height 982
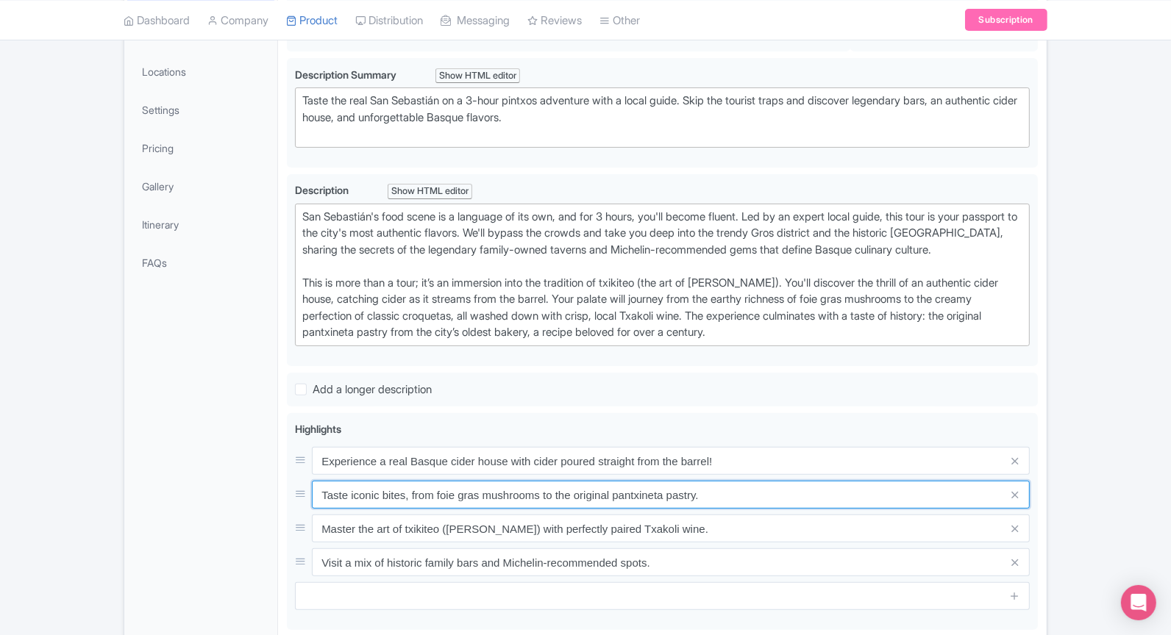
drag, startPoint x: 759, startPoint y: 487, endPoint x: 222, endPoint y: 485, distance: 536.8
click at [222, 485] on div "General Booking Info Locations Settings Pricing Gallery Itinerary FAQs Eating S…" at bounding box center [585, 458] width 922 height 982
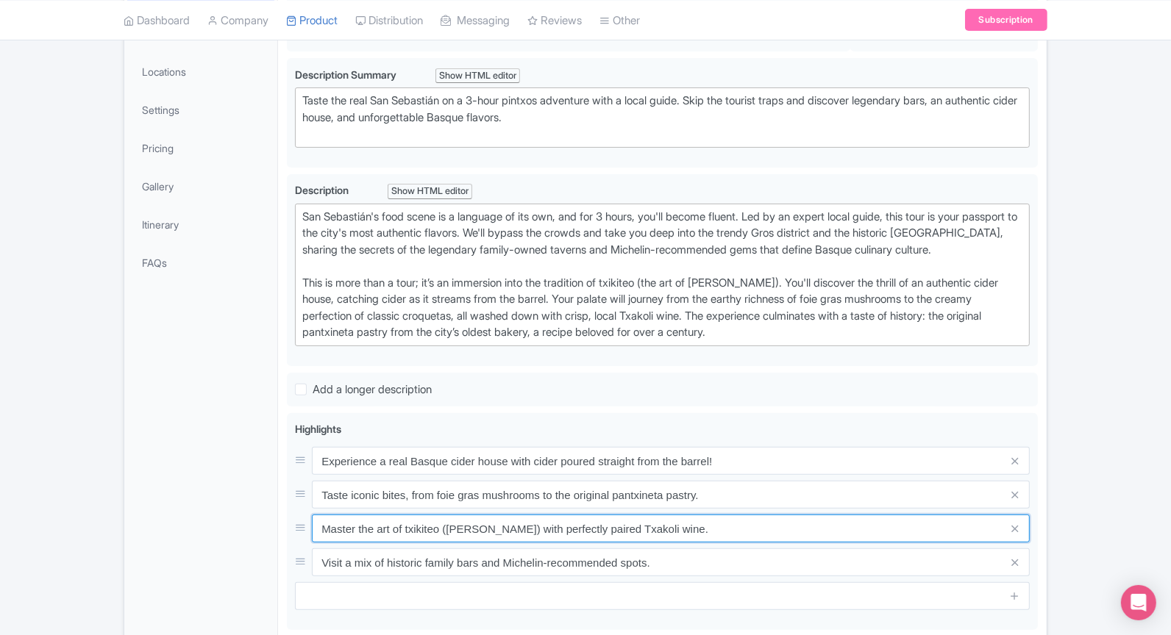
drag, startPoint x: 674, startPoint y: 523, endPoint x: 215, endPoint y: 523, distance: 458.1
click at [215, 523] on div "General Booking Info Locations Settings Pricing Gallery Itinerary FAQs Eating S…" at bounding box center [585, 458] width 922 height 982
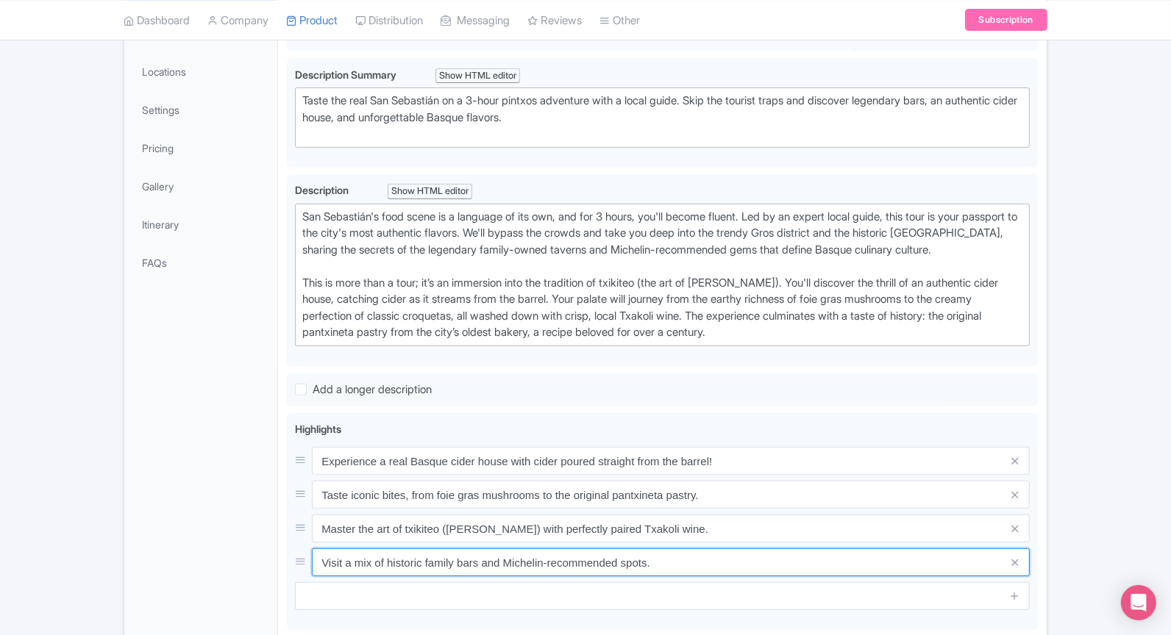
drag, startPoint x: 660, startPoint y: 565, endPoint x: 224, endPoint y: 532, distance: 438.0
click at [224, 532] on div "General Booking Info Locations Settings Pricing Gallery Itinerary FAQs Eating S…" at bounding box center [585, 458] width 922 height 982
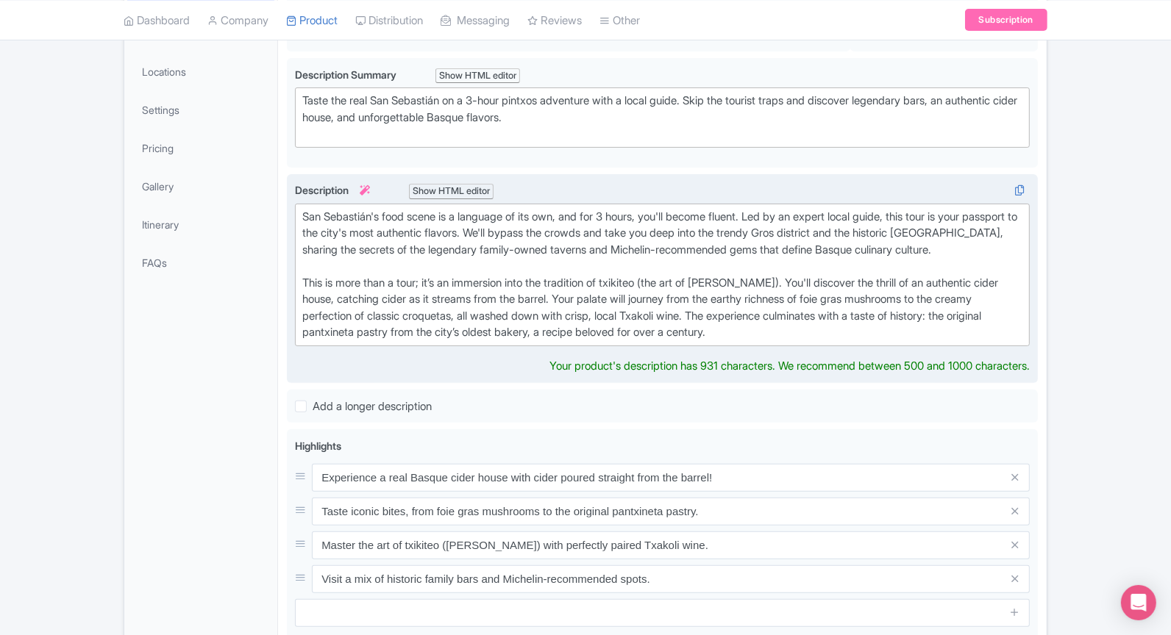
click at [563, 312] on div "San Sebastián's food scene is a language of its own, and for 3 hours, you'll be…" at bounding box center [662, 275] width 720 height 132
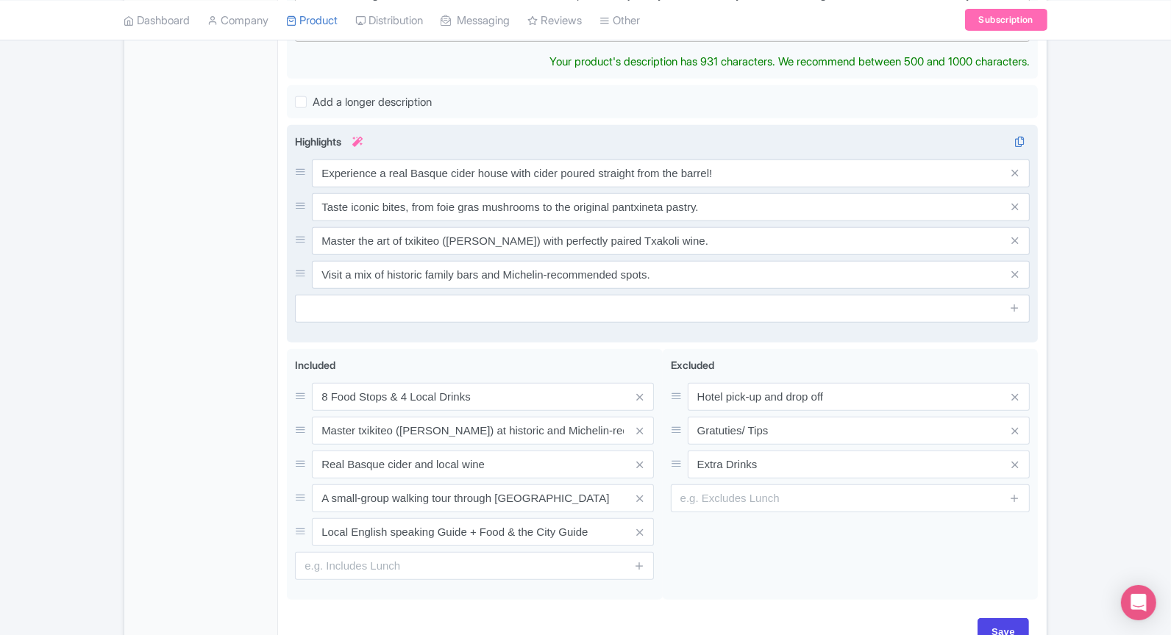
scroll to position [621, 0]
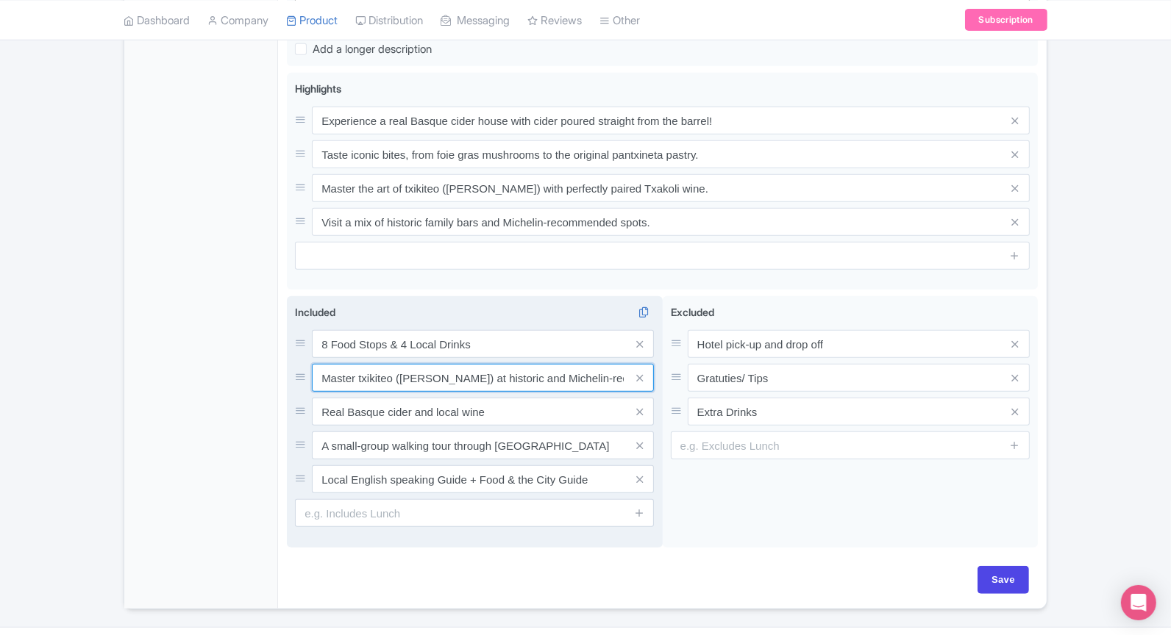
drag, startPoint x: 597, startPoint y: 379, endPoint x: 610, endPoint y: 379, distance: 13.3
click at [610, 379] on input "Master txikiteo ([PERSON_NAME]) at historic and Michelin-recommended spots, tas…" at bounding box center [483, 378] width 342 height 28
drag, startPoint x: 610, startPoint y: 379, endPoint x: 643, endPoint y: 379, distance: 33.1
click at [643, 379] on div "Master txikiteo ([PERSON_NAME]) at historic and Michelin-recommended spots, tas…" at bounding box center [483, 378] width 342 height 28
click at [588, 370] on input "Master txikiteo ([PERSON_NAME]) at historic and Michelin-recommended spots, tas…" at bounding box center [483, 378] width 342 height 28
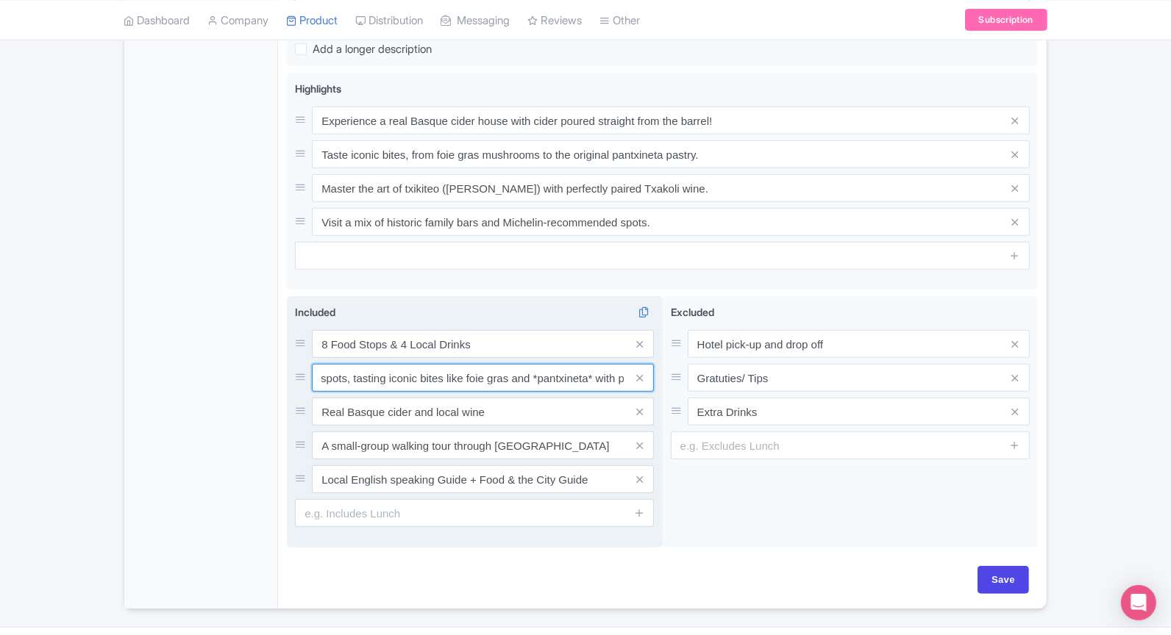
scroll to position [0, 424]
drag, startPoint x: 588, startPoint y: 375, endPoint x: 628, endPoint y: 373, distance: 39.8
click at [628, 373] on div "Master txikiteo ([PERSON_NAME]) at historic and Michelin-recommended spots, tas…" at bounding box center [483, 378] width 342 height 28
click at [556, 370] on input "Master txikiteo ([PERSON_NAME]) at historic and Michelin-recommended spots, tas…" at bounding box center [483, 378] width 342 height 28
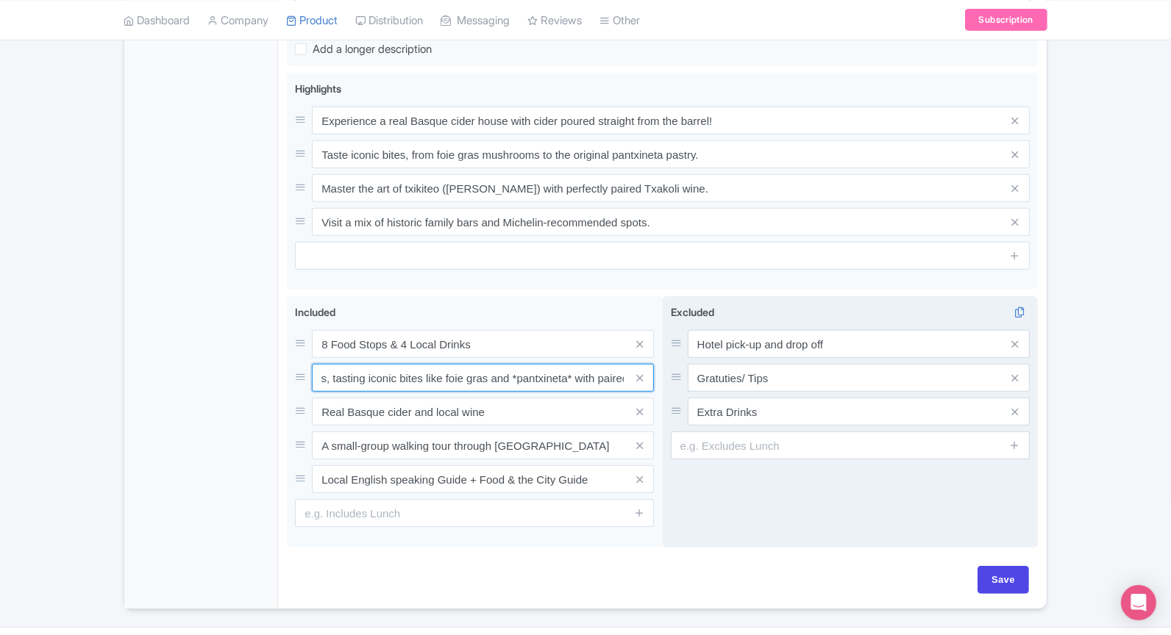
scroll to position [0, 424]
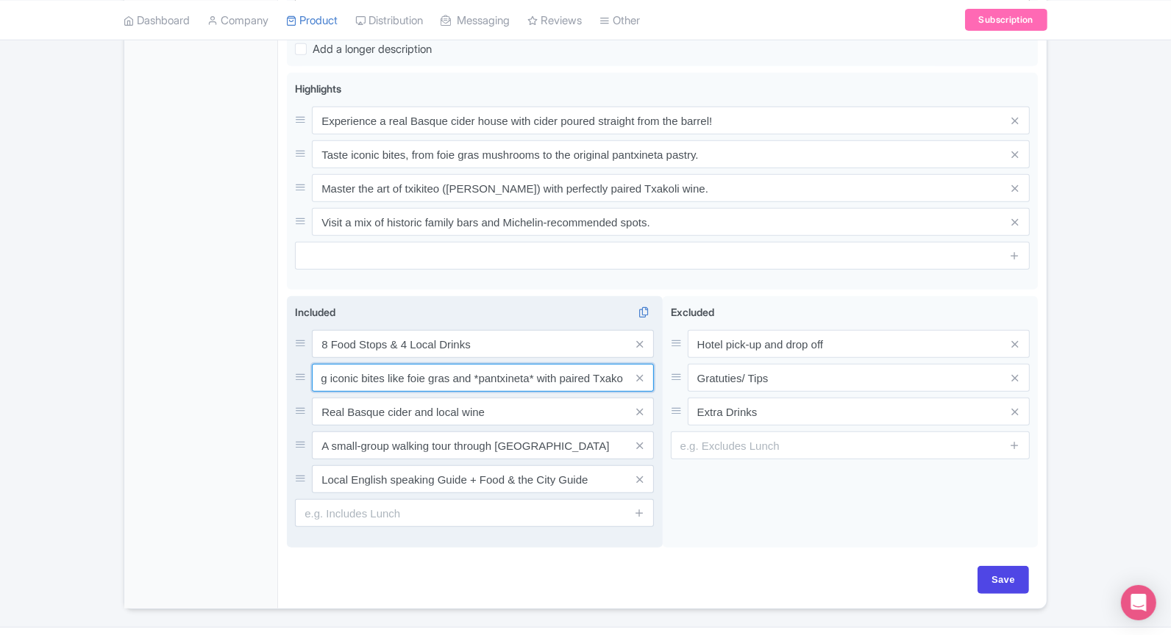
drag, startPoint x: 554, startPoint y: 372, endPoint x: 652, endPoint y: 375, distance: 98.6
click at [657, 374] on div "Included i 8 Food Stops & 4 Local Drinks Master txikiteo ([PERSON_NAME]) at his…" at bounding box center [475, 421] width 376 height 251
click at [508, 379] on input "Master txikiteo ([PERSON_NAME]) at historic and Michelin-recommended spots, tas…" at bounding box center [483, 378] width 342 height 28
click at [456, 374] on input "Master txikiteo ([PERSON_NAME]) at historic and Michelin-recommended spots, tas…" at bounding box center [483, 378] width 342 height 28
click at [462, 375] on input "Master txikiteo ([PERSON_NAME]) at historic and Michelin-recommended spots, tas…" at bounding box center [483, 378] width 342 height 28
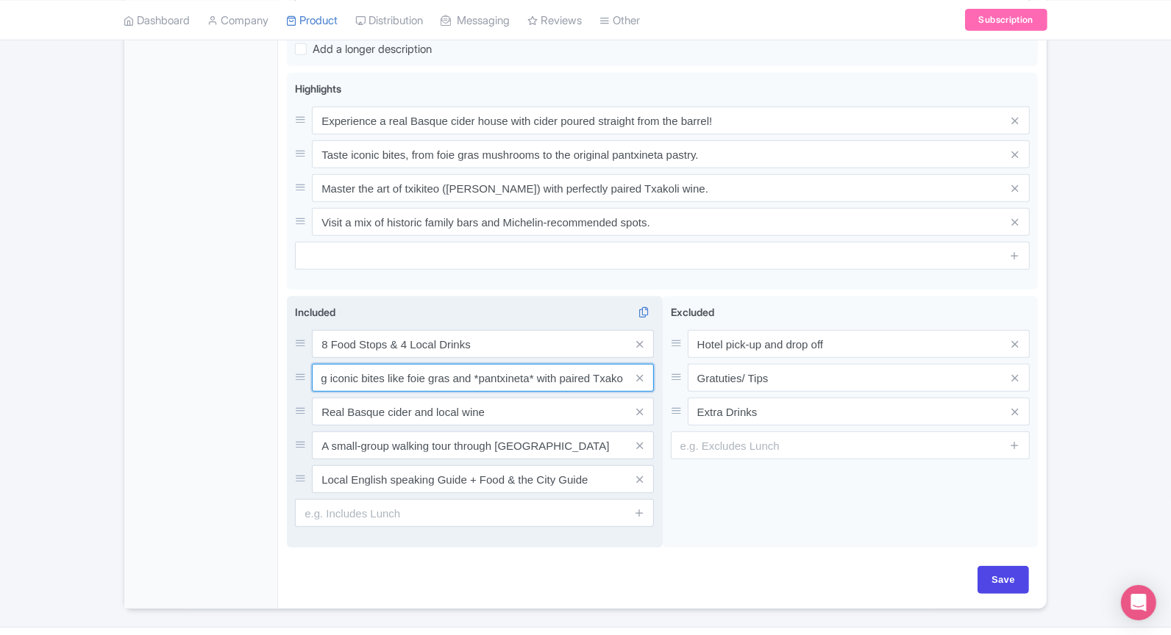
click at [462, 375] on input "Master txikiteo ([PERSON_NAME]) at historic and Michelin-recommended spots, tas…" at bounding box center [483, 378] width 342 height 28
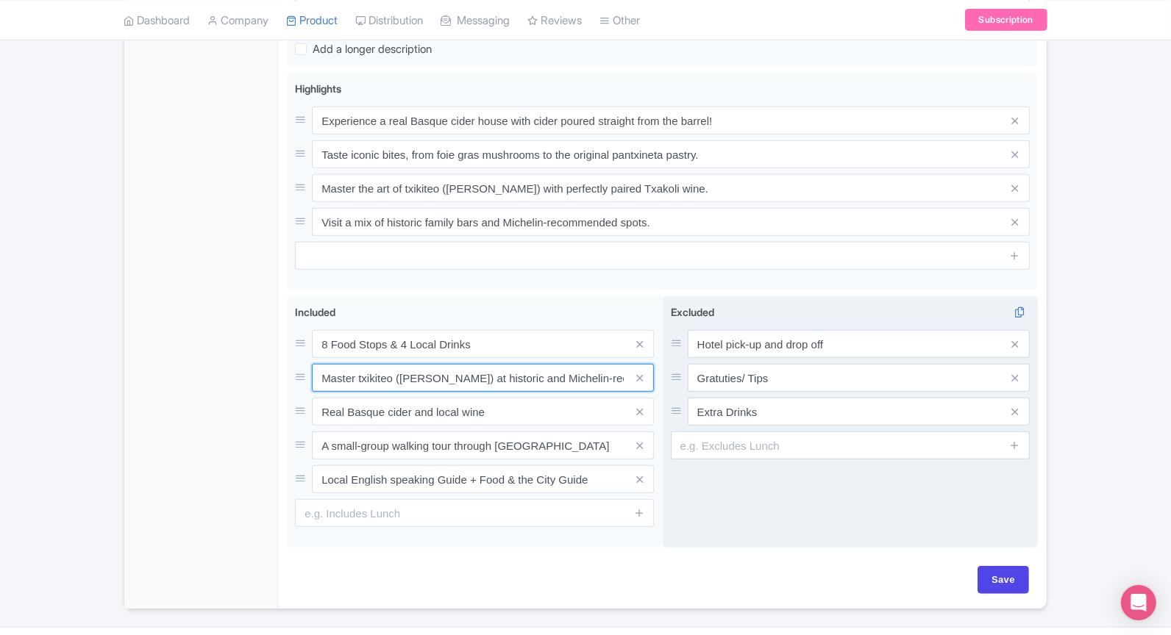
drag, startPoint x: 620, startPoint y: 374, endPoint x: 673, endPoint y: 379, distance: 53.1
click at [673, 379] on div "8 Food Stops & 4 Local Drinks Master txikiteo ([PERSON_NAME]) at historic and M…" at bounding box center [662, 424] width 751 height 257
drag, startPoint x: 562, startPoint y: 368, endPoint x: 679, endPoint y: 376, distance: 117.1
click at [679, 376] on div "8 Food Stops & 4 Local Drinks Master txikiteo ([PERSON_NAME]) at historic and M…" at bounding box center [662, 424] width 751 height 257
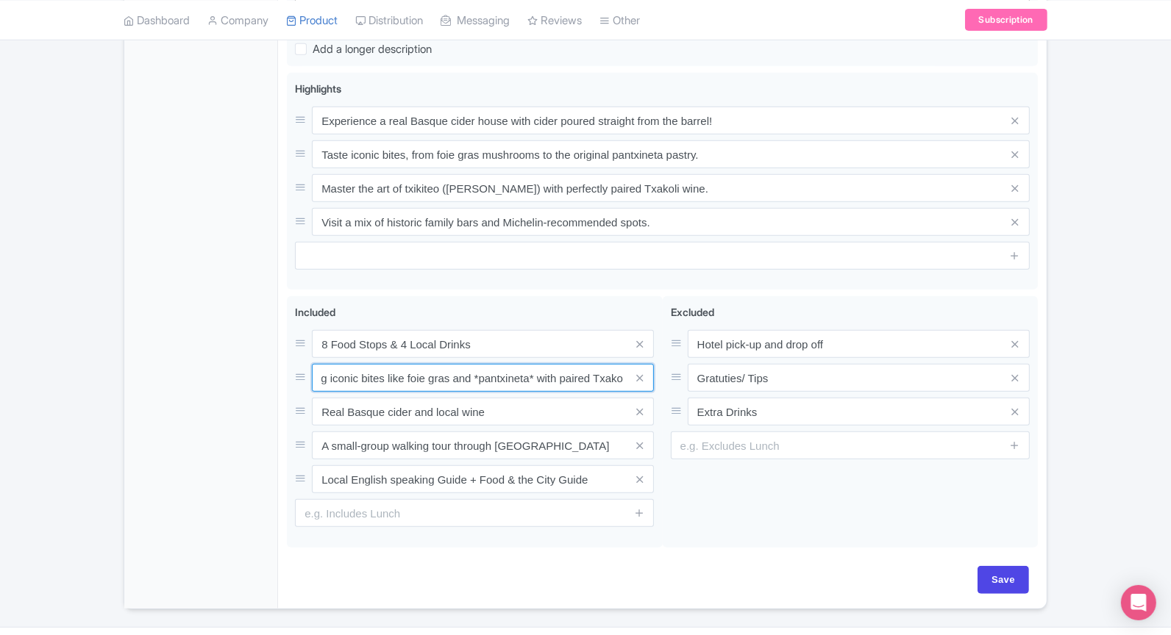
scroll to position [0, 0]
click at [603, 380] on input "Master txikiteo ([PERSON_NAME]) at historic and Michelin-recommended spots, tas…" at bounding box center [483, 378] width 342 height 28
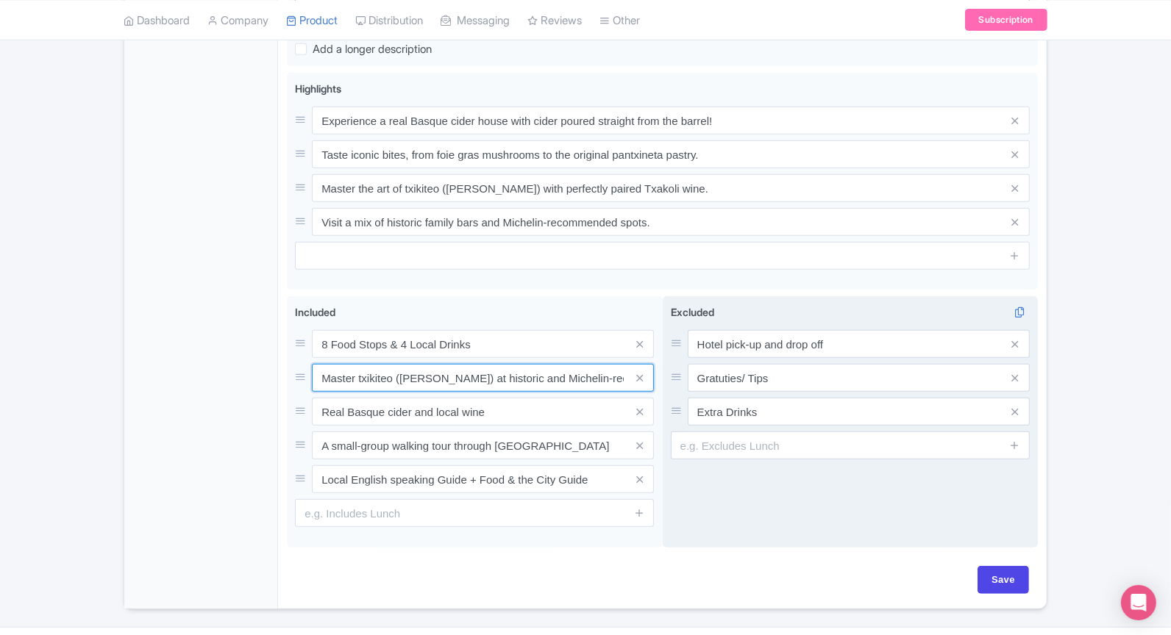
drag, startPoint x: 648, startPoint y: 377, endPoint x: 679, endPoint y: 382, distance: 31.9
click at [679, 382] on div "8 Food Stops & 4 Local Drinks Master txikiteo ([PERSON_NAME]) at historic and M…" at bounding box center [662, 424] width 751 height 257
drag, startPoint x: 567, startPoint y: 372, endPoint x: 669, endPoint y: 376, distance: 102.3
click at [669, 376] on div "8 Food Stops & 4 Local Drinks Master txikiteo ([PERSON_NAME]) at historic and M…" at bounding box center [662, 424] width 751 height 257
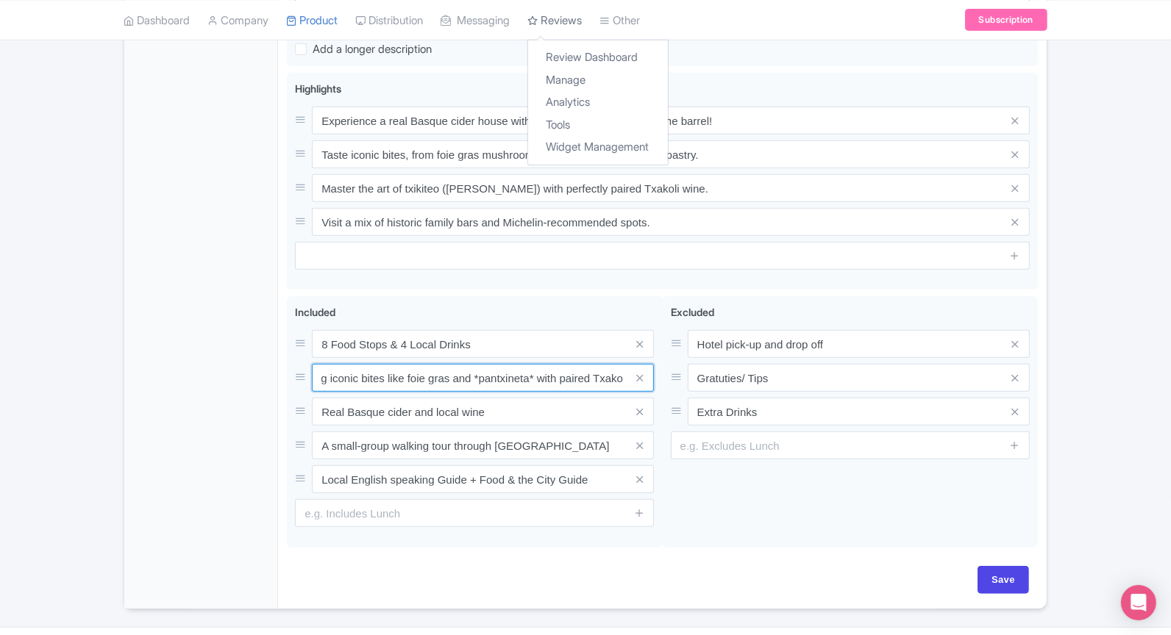
scroll to position [0, 0]
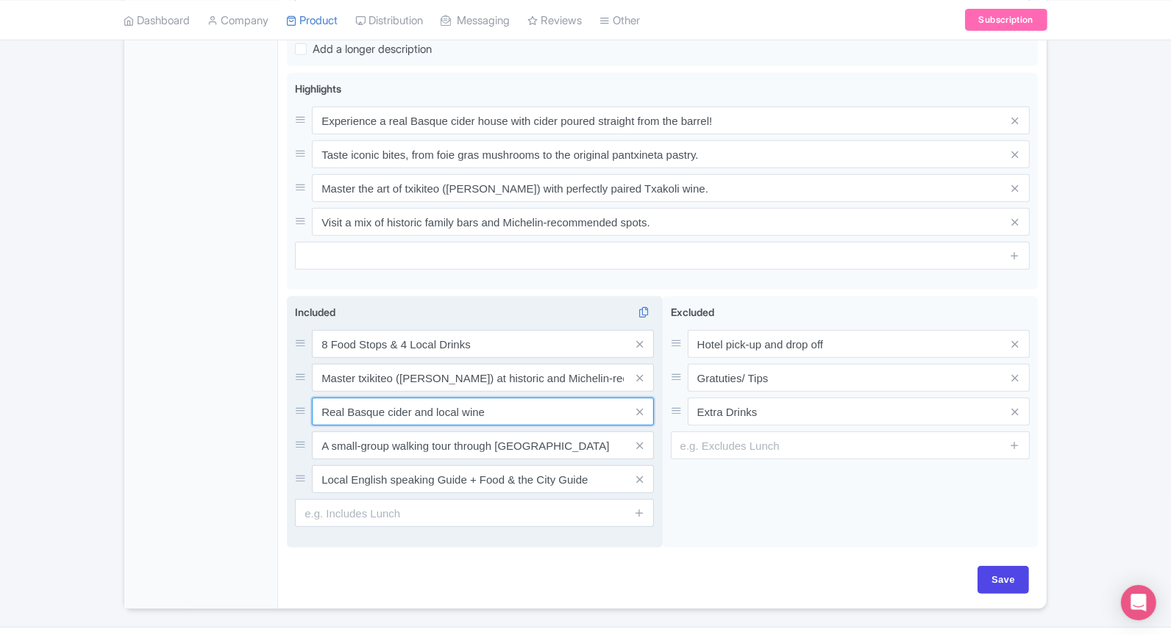
click at [534, 417] on input "Real Basque cider and local wine" at bounding box center [483, 412] width 342 height 28
drag, startPoint x: 519, startPoint y: 410, endPoint x: 310, endPoint y: 405, distance: 208.9
click at [310, 405] on div "Real Basque cider and local wine" at bounding box center [474, 412] width 359 height 28
